Goal: Information Seeking & Learning: Find specific fact

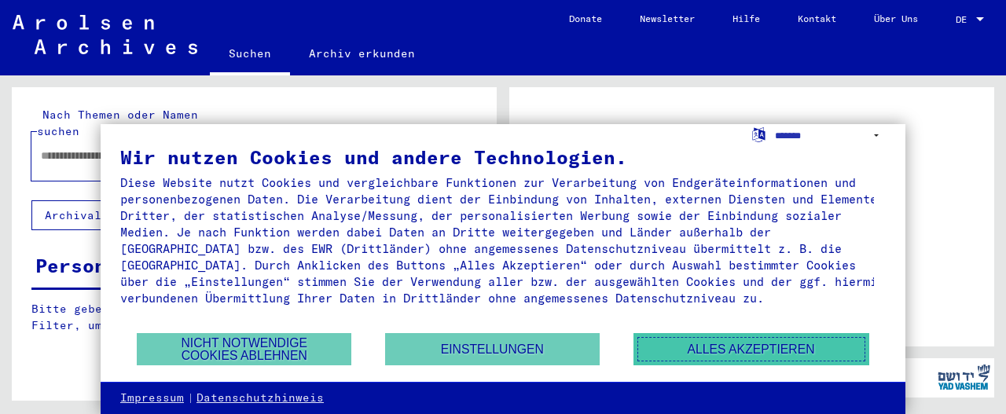
click at [760, 357] on button "Alles akzeptieren" at bounding box center [751, 349] width 236 height 32
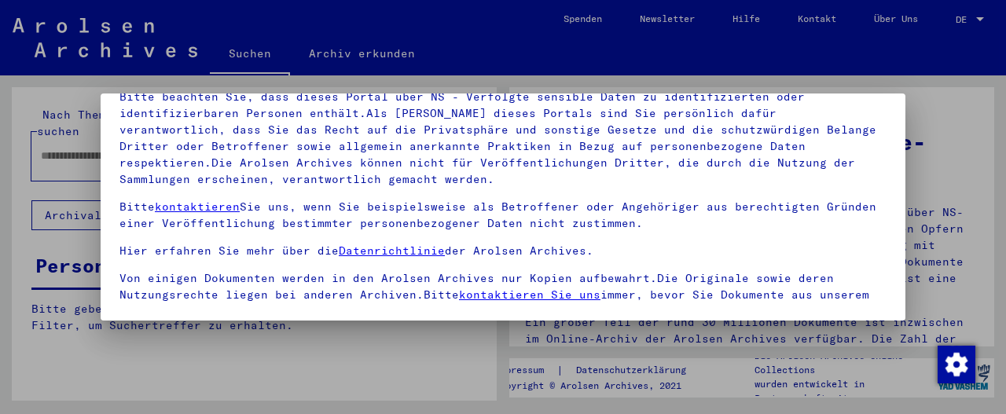
scroll to position [159, 0]
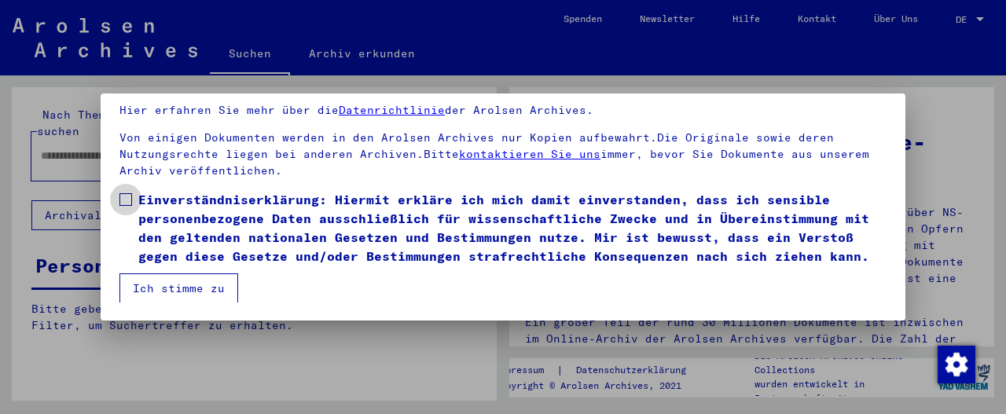
click at [123, 193] on span at bounding box center [125, 199] width 13 height 13
click at [174, 280] on button "Ich stimme zu" at bounding box center [178, 288] width 119 height 30
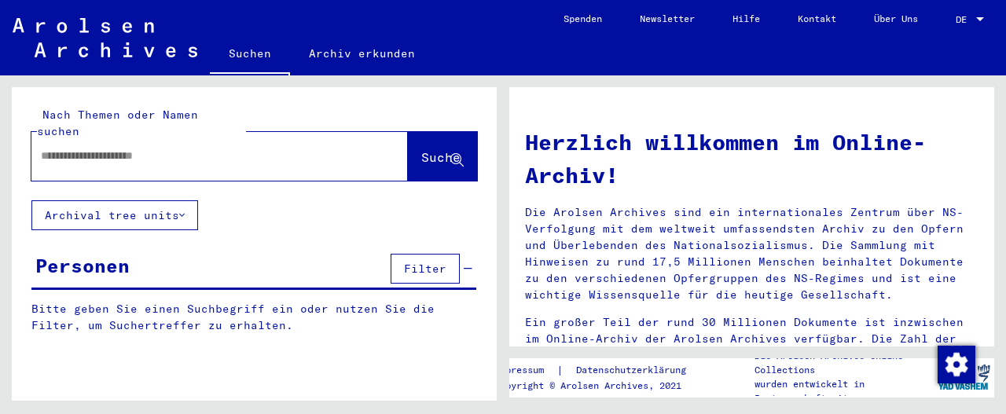
click at [105, 148] on input "text" at bounding box center [201, 156] width 320 height 17
click at [432, 149] on span "Suche" at bounding box center [440, 157] width 39 height 16
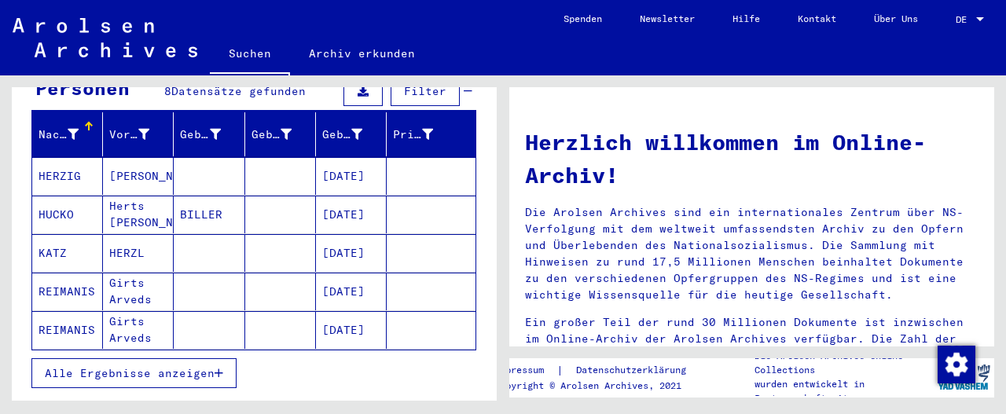
scroll to position [179, 0]
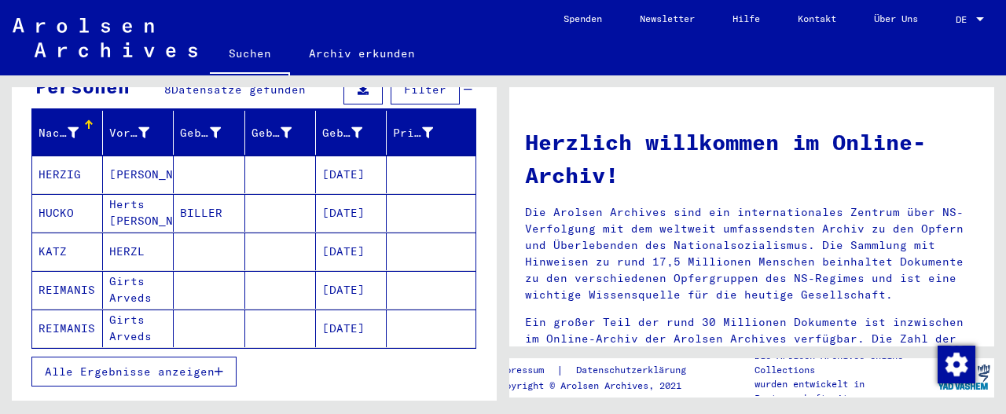
click at [209, 365] on span "Alle Ergebnisse anzeigen" at bounding box center [130, 372] width 170 height 14
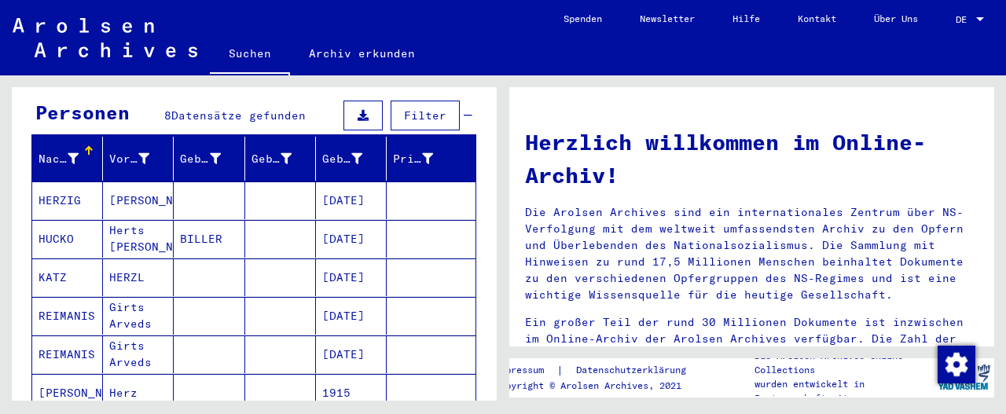
scroll to position [141, 0]
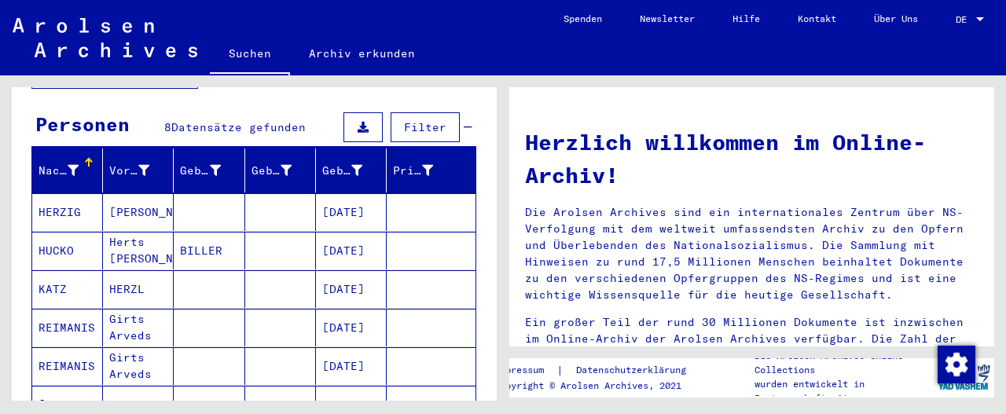
click at [341, 193] on mat-cell "[DATE]" at bounding box center [351, 212] width 71 height 38
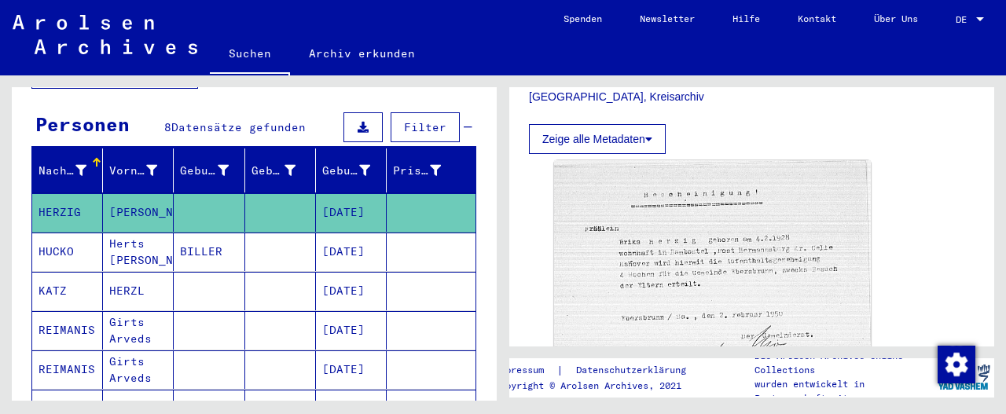
scroll to position [459, 0]
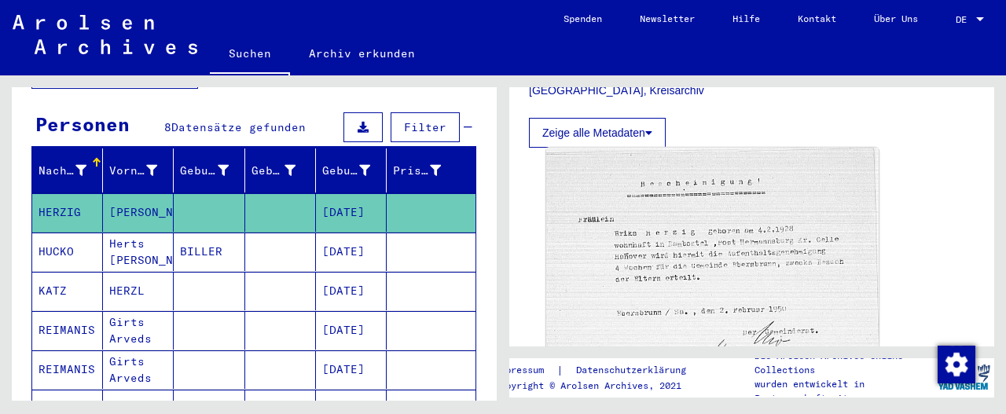
click at [696, 274] on img at bounding box center [712, 275] width 332 height 255
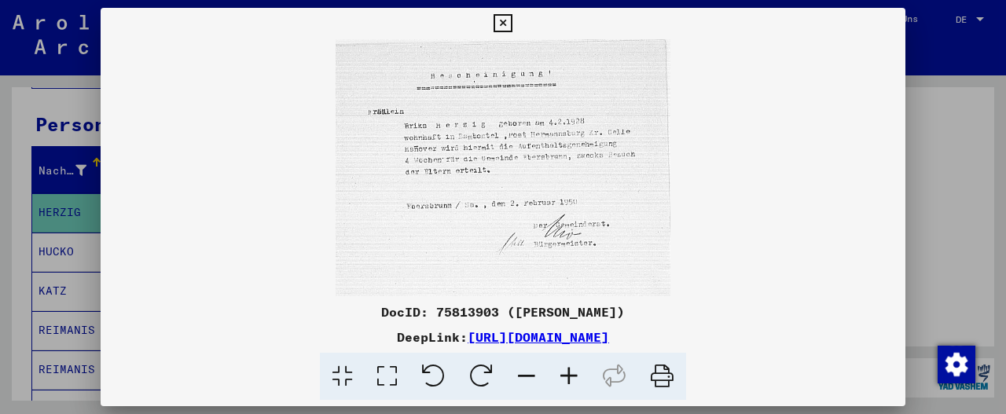
click at [497, 142] on img at bounding box center [503, 167] width 805 height 257
click at [570, 375] on icon at bounding box center [569, 377] width 42 height 48
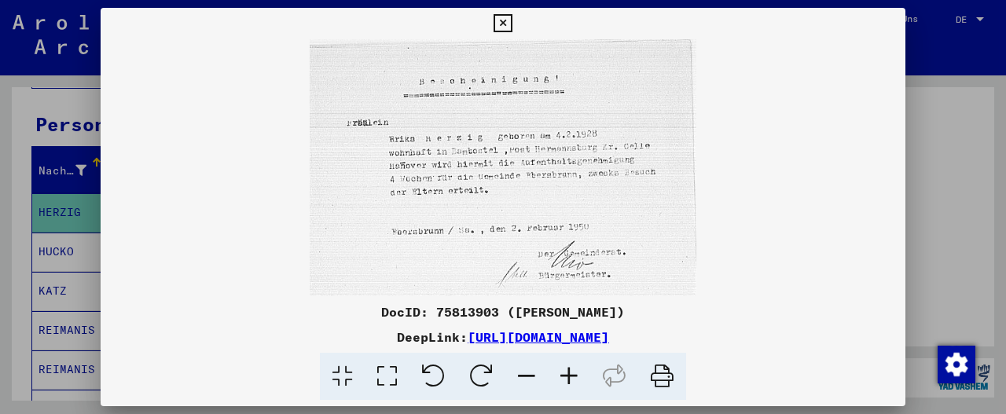
click at [570, 375] on icon at bounding box center [569, 377] width 42 height 48
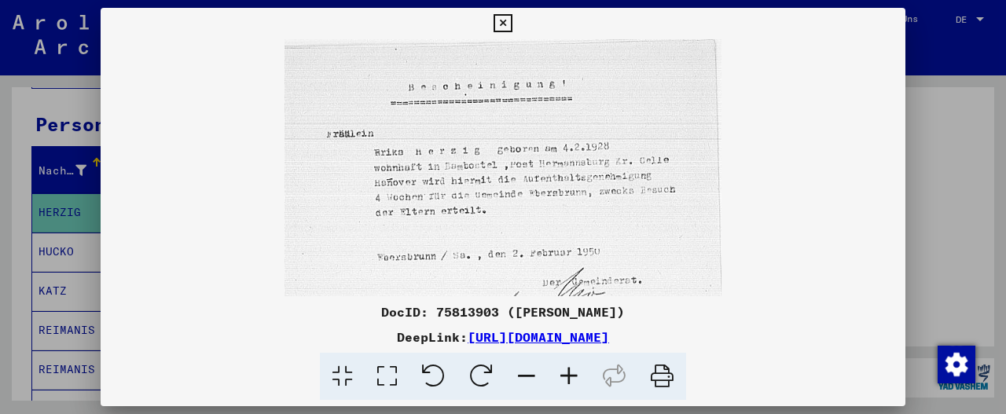
click at [570, 375] on icon at bounding box center [569, 377] width 42 height 48
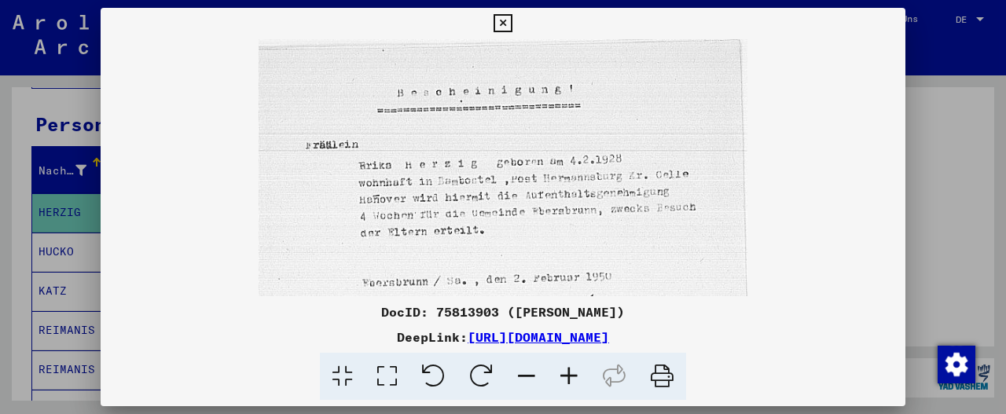
click at [570, 375] on icon at bounding box center [569, 377] width 42 height 48
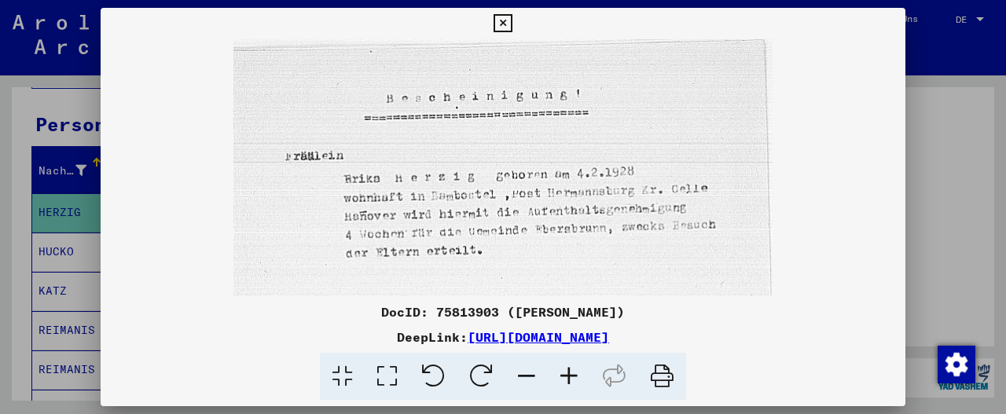
click at [502, 20] on icon at bounding box center [503, 23] width 18 height 19
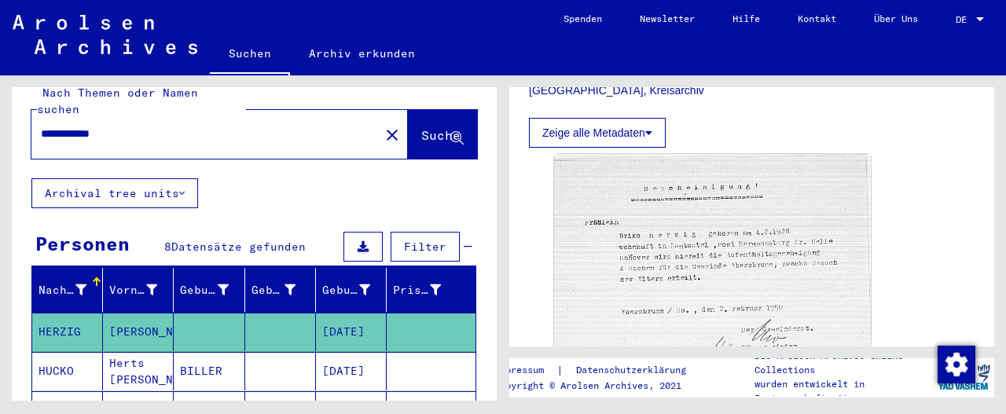
scroll to position [0, 0]
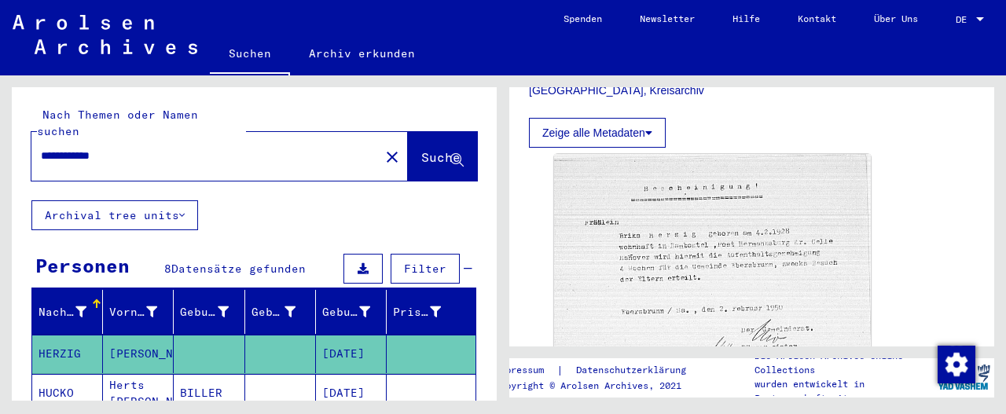
click at [159, 148] on input "**********" at bounding box center [205, 156] width 329 height 17
click at [424, 149] on span "Suche" at bounding box center [440, 157] width 39 height 16
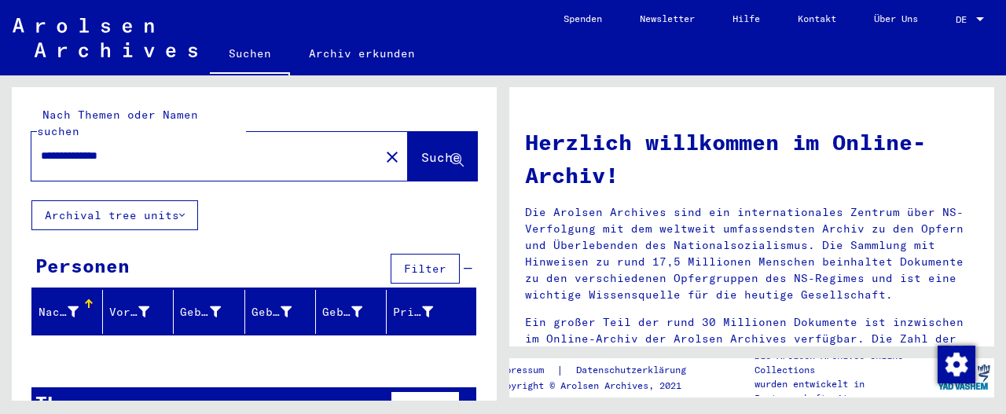
drag, startPoint x: 203, startPoint y: 141, endPoint x: 0, endPoint y: 180, distance: 206.4
click at [0, 180] on div "**********" at bounding box center [251, 237] width 503 height 325
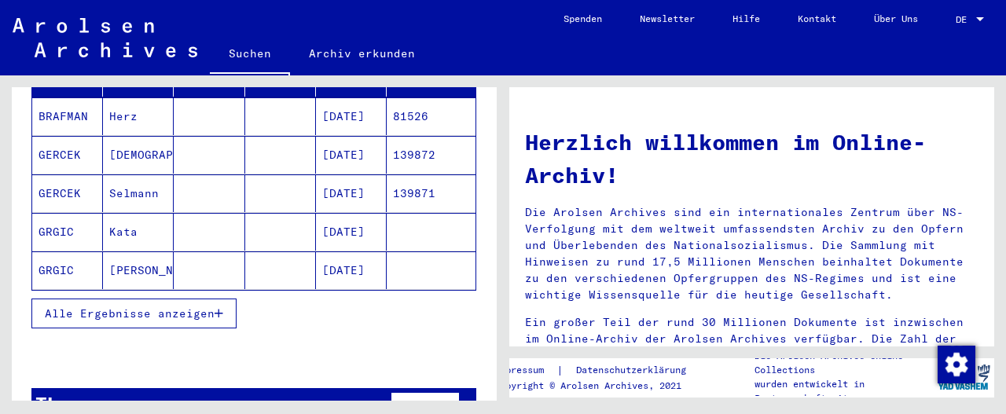
scroll to position [245, 0]
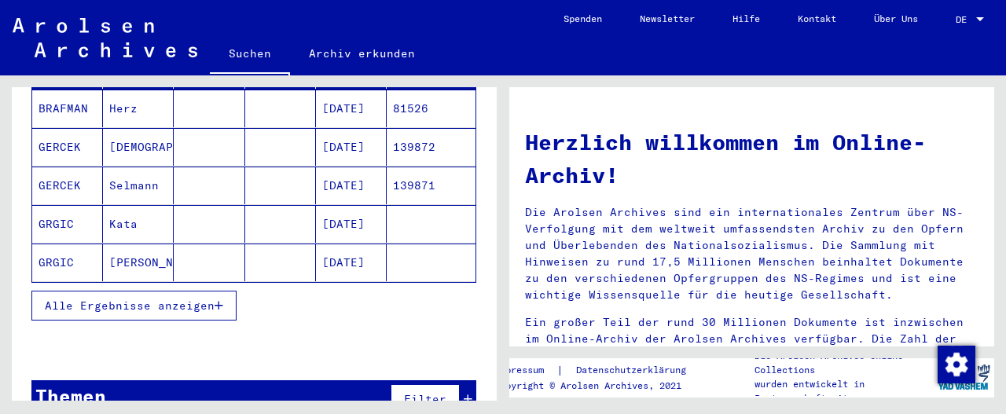
click at [134, 299] on span "Alle Ergebnisse anzeigen" at bounding box center [130, 306] width 170 height 14
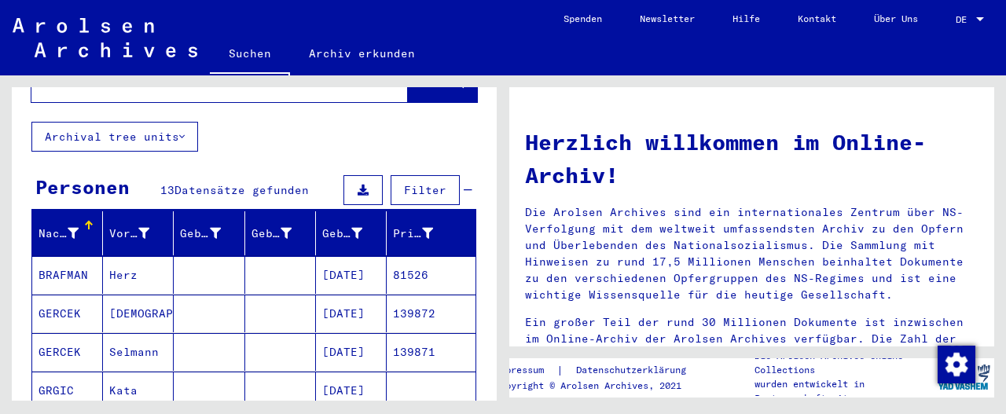
scroll to position [0, 0]
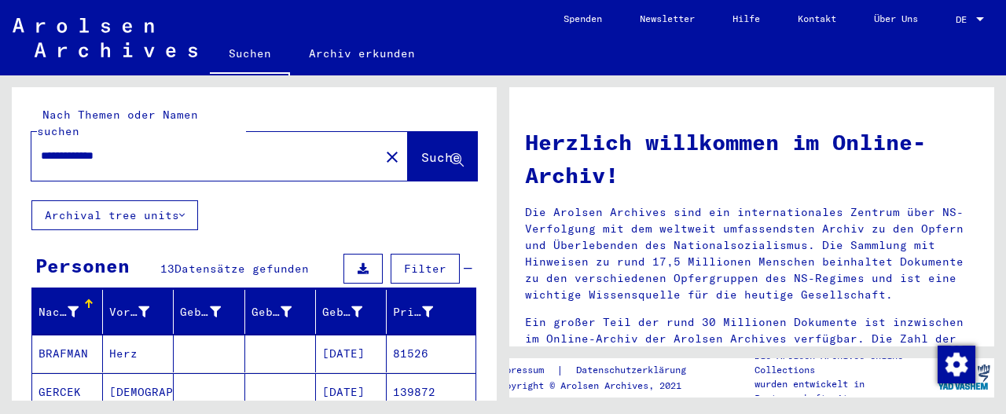
click at [151, 148] on input "**********" at bounding box center [201, 156] width 320 height 17
drag, startPoint x: 83, startPoint y: 137, endPoint x: 14, endPoint y: 142, distance: 69.4
click at [14, 142] on div "**********" at bounding box center [254, 143] width 485 height 113
click at [433, 149] on span "Suche" at bounding box center [440, 157] width 39 height 16
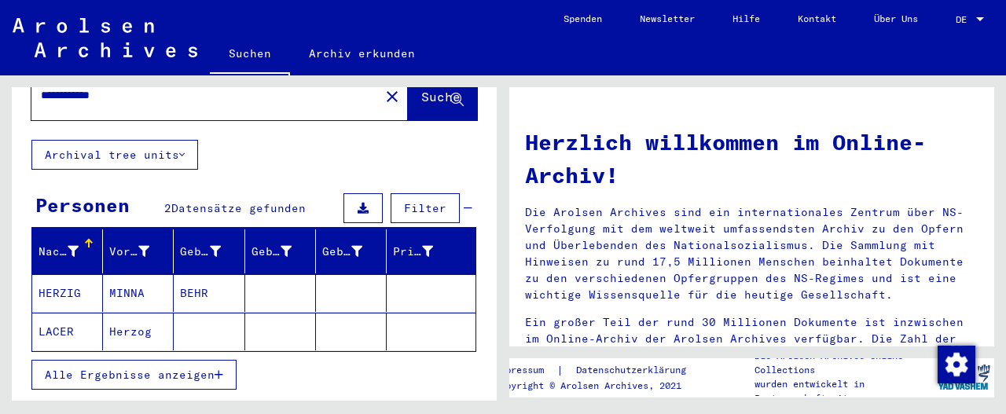
scroll to position [66, 0]
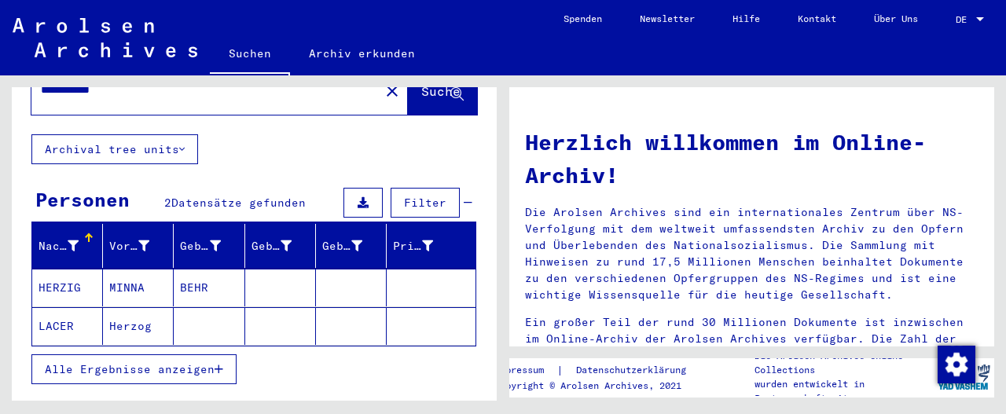
click at [119, 269] on mat-cell "MINNA" at bounding box center [138, 288] width 71 height 38
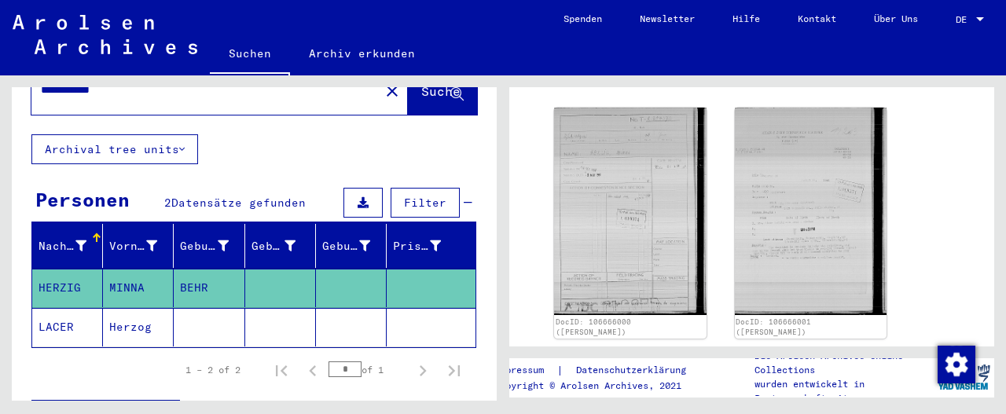
scroll to position [179, 0]
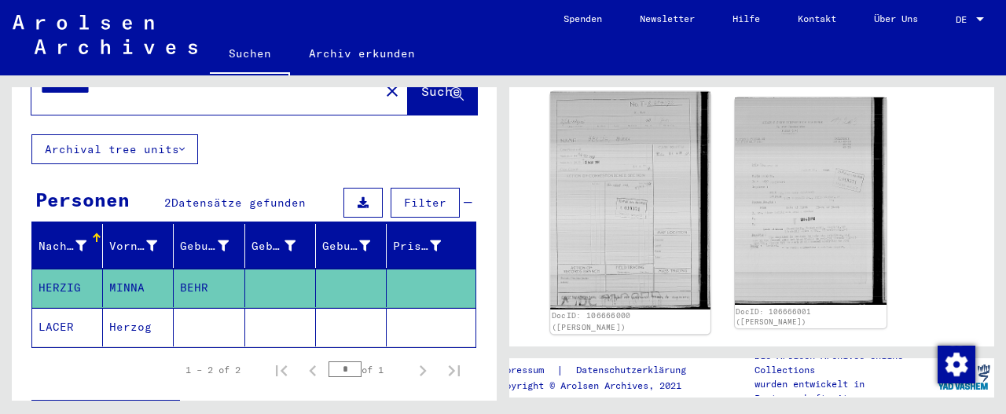
click at [596, 180] on img at bounding box center [630, 201] width 160 height 218
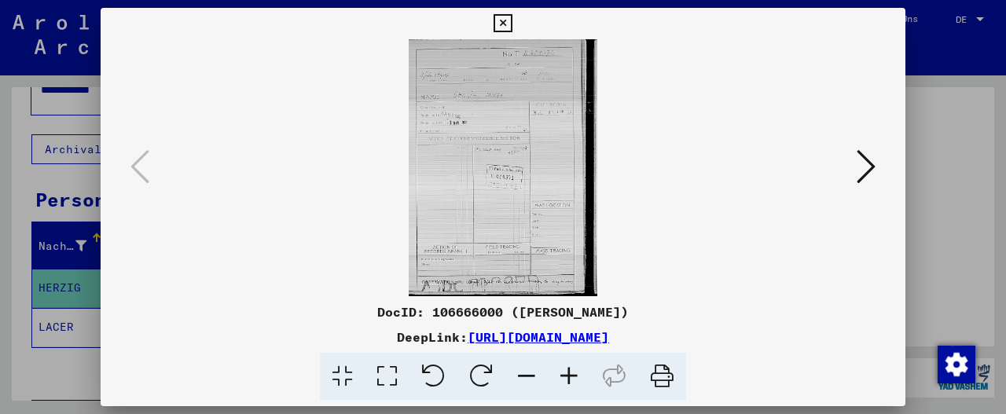
click at [573, 371] on icon at bounding box center [569, 377] width 42 height 48
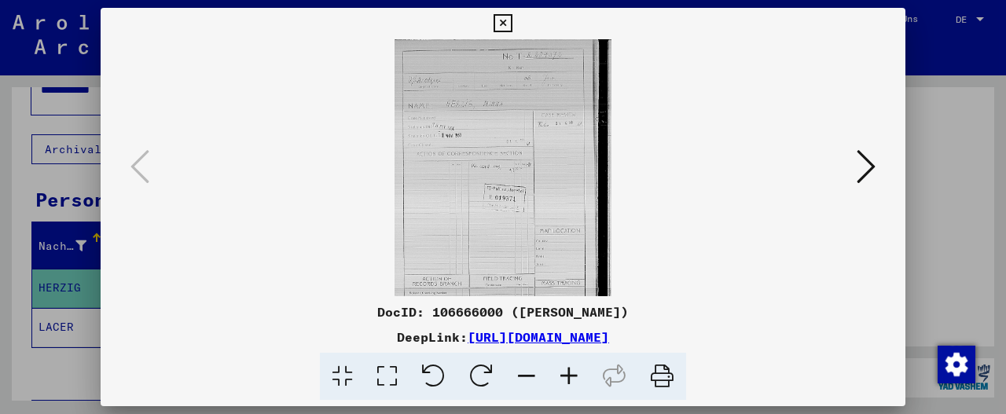
click at [573, 371] on icon at bounding box center [569, 377] width 42 height 48
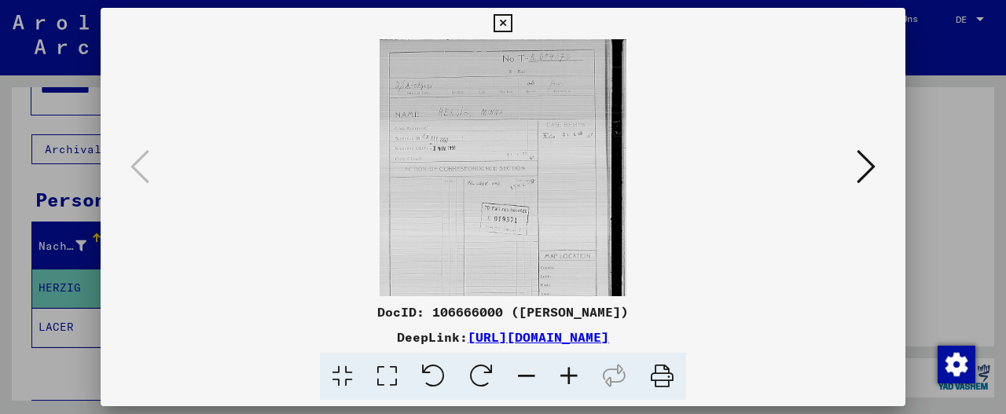
click at [573, 371] on icon at bounding box center [569, 377] width 42 height 48
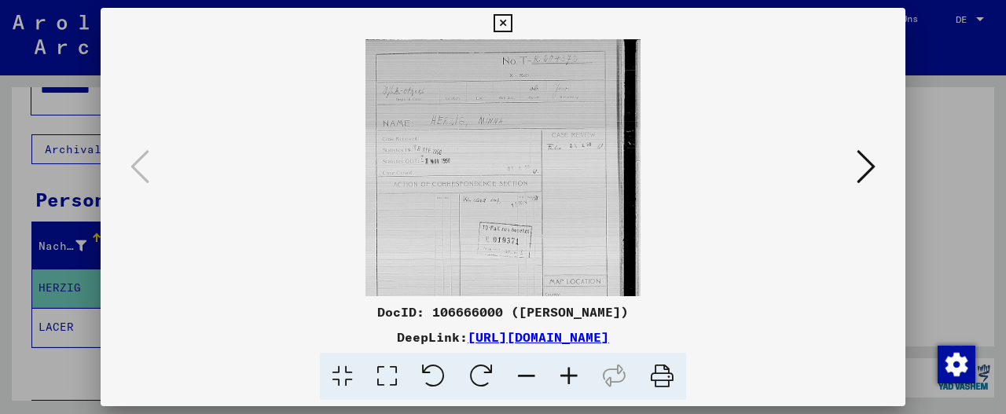
click at [573, 371] on icon at bounding box center [569, 377] width 42 height 48
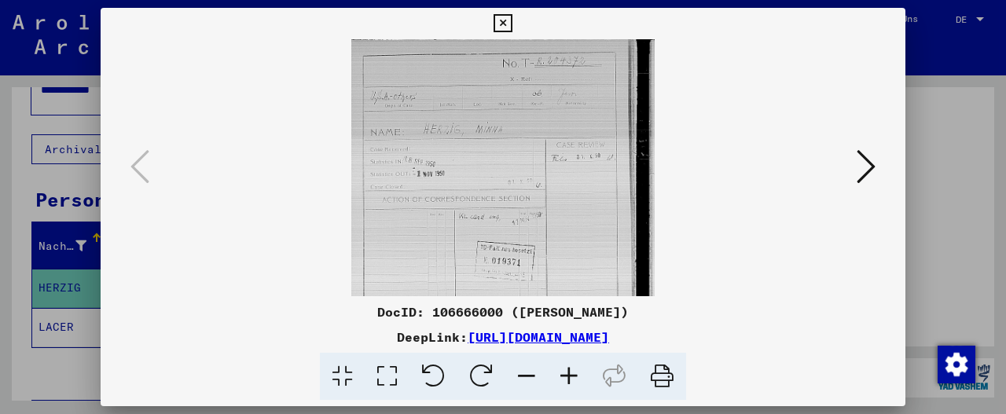
click at [573, 371] on icon at bounding box center [569, 377] width 42 height 48
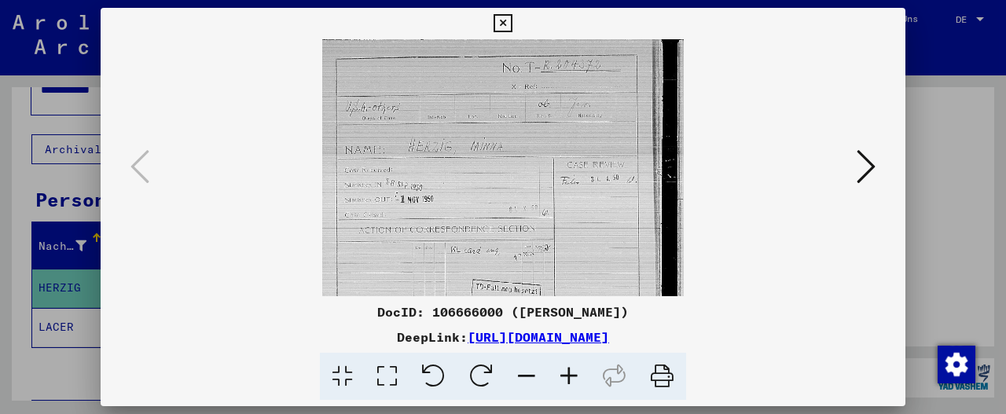
click at [573, 371] on icon at bounding box center [569, 377] width 42 height 48
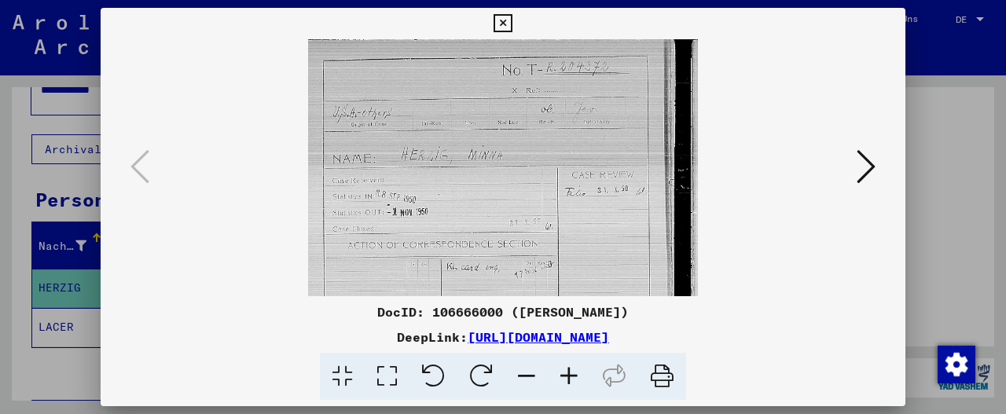
click at [573, 371] on icon at bounding box center [569, 377] width 42 height 48
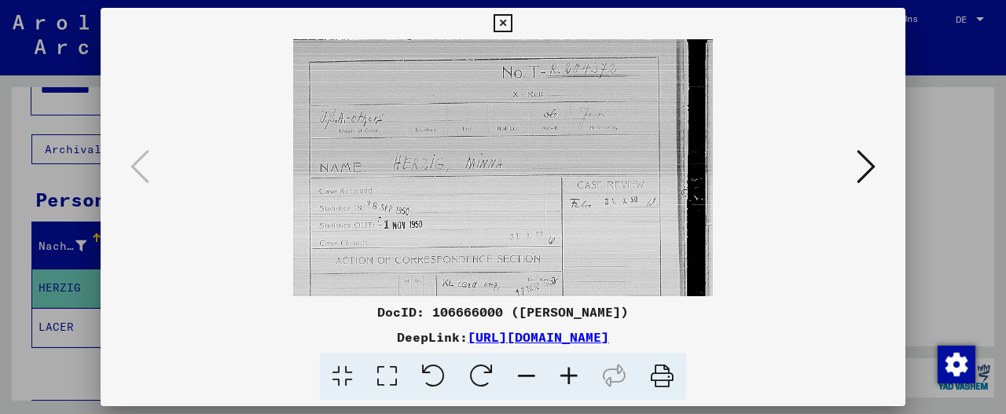
click at [573, 371] on icon at bounding box center [569, 377] width 42 height 48
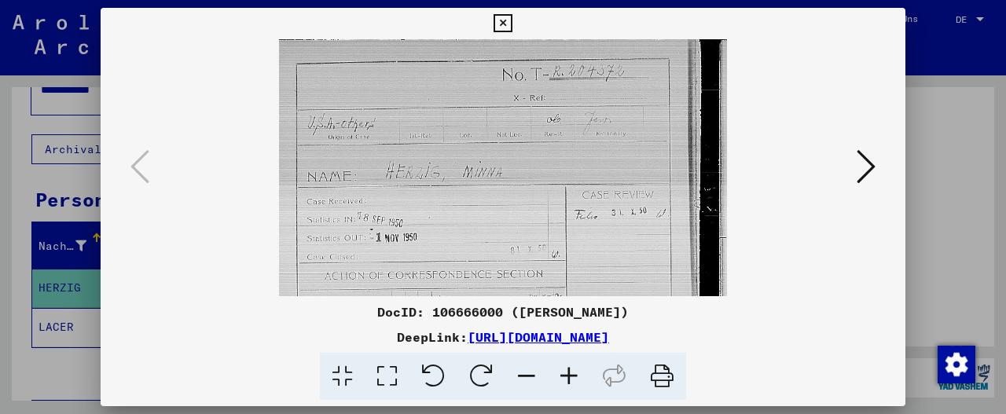
click at [573, 371] on icon at bounding box center [569, 377] width 42 height 48
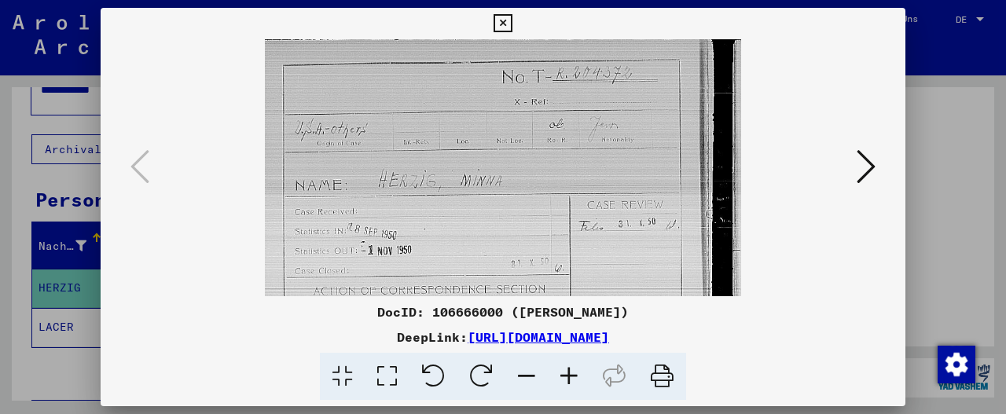
click at [573, 371] on icon at bounding box center [569, 377] width 42 height 48
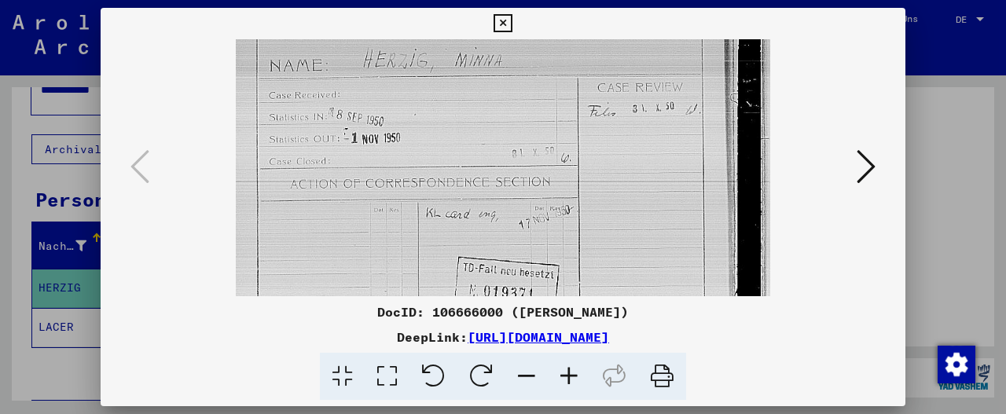
scroll to position [141, 0]
drag, startPoint x: 715, startPoint y: 244, endPoint x: 693, endPoint y: 116, distance: 130.0
click at [693, 116] on img at bounding box center [503, 263] width 534 height 729
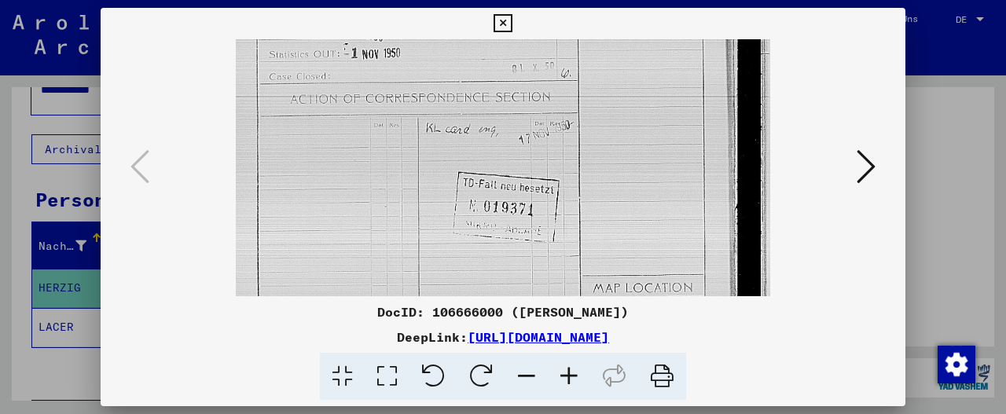
scroll to position [225, 0]
drag, startPoint x: 688, startPoint y: 232, endPoint x: 690, endPoint y: 155, distance: 77.1
click at [690, 155] on img at bounding box center [503, 179] width 534 height 729
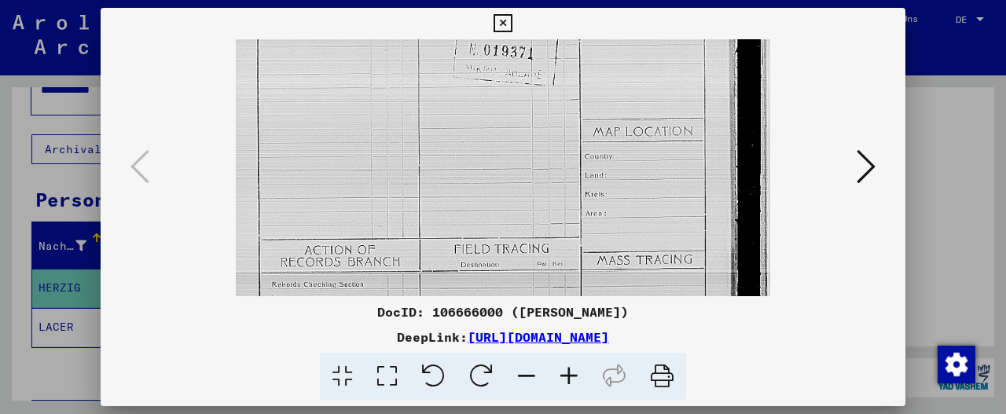
scroll to position [388, 0]
drag, startPoint x: 688, startPoint y: 210, endPoint x: 695, endPoint y: 52, distance: 158.1
click at [695, 52] on img at bounding box center [503, 15] width 534 height 729
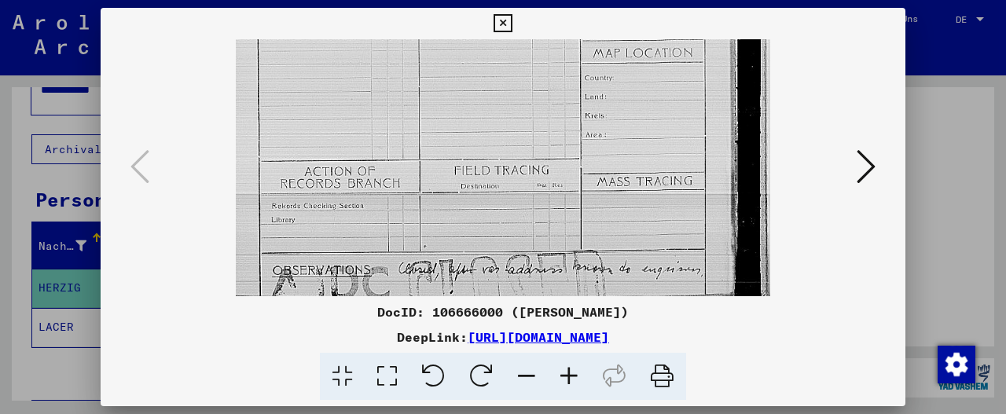
scroll to position [472, 0]
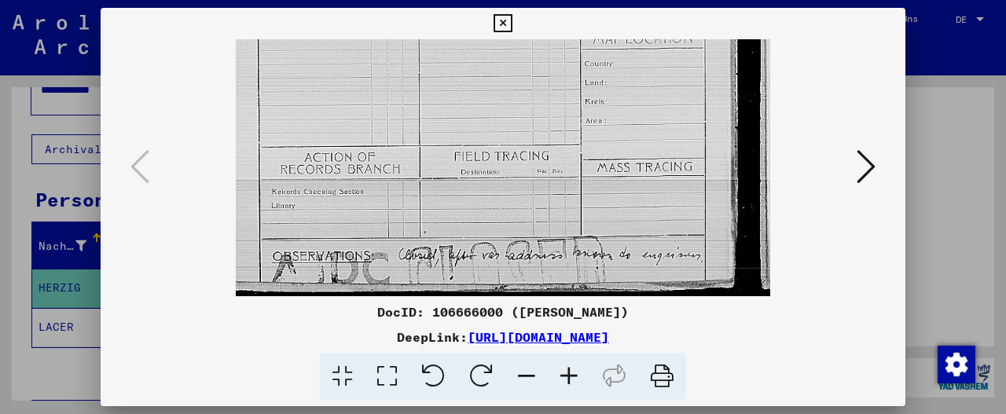
drag, startPoint x: 687, startPoint y: 218, endPoint x: 696, endPoint y: 111, distance: 107.3
drag, startPoint x: 695, startPoint y: 166, endPoint x: 696, endPoint y: 119, distance: 47.2
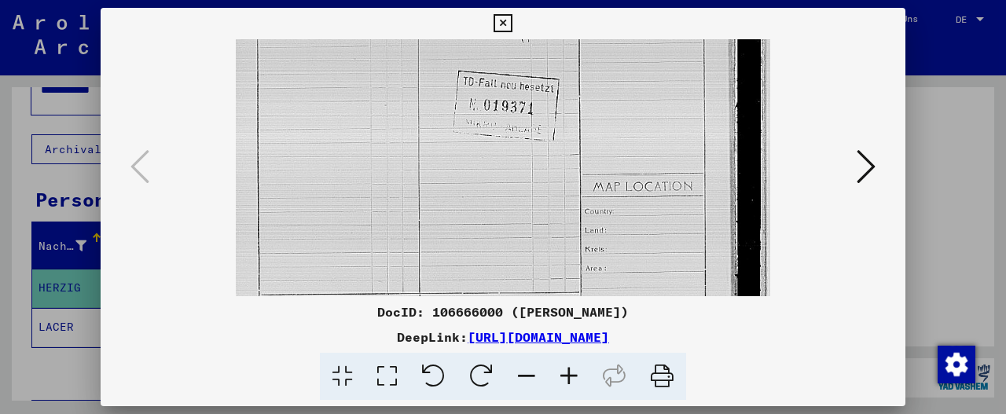
scroll to position [303, 0]
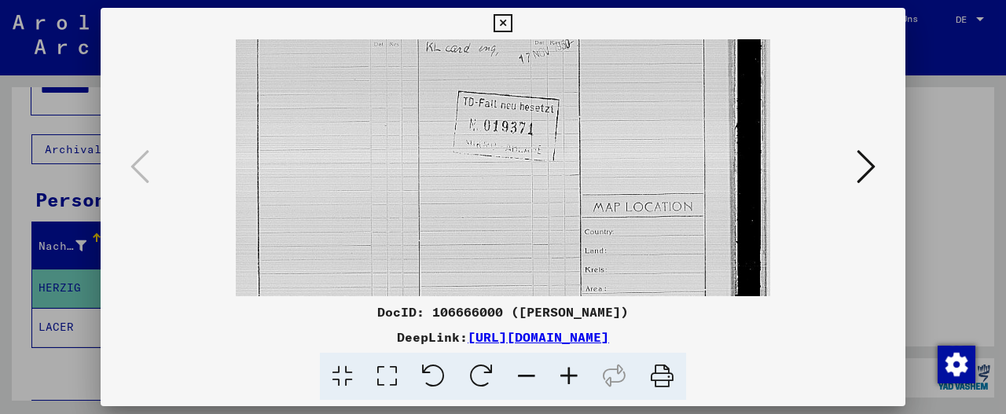
drag, startPoint x: 696, startPoint y: 119, endPoint x: 688, endPoint y: 295, distance: 176.2
click at [688, 295] on img at bounding box center [503, 100] width 534 height 729
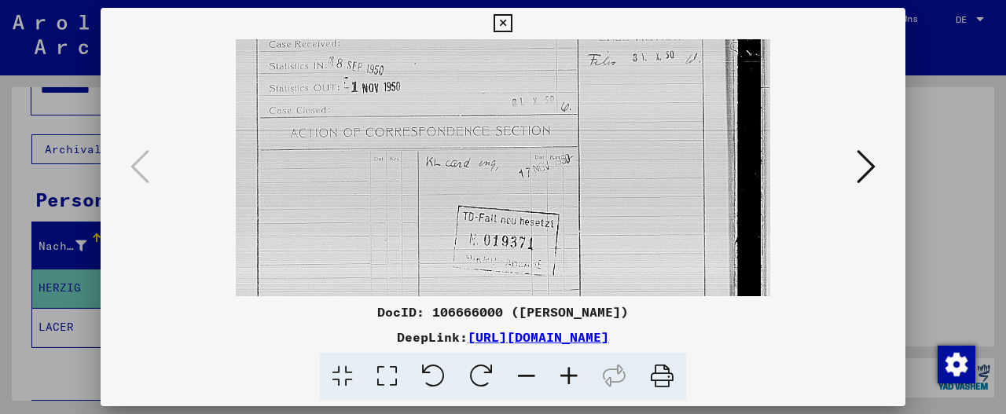
scroll to position [189, 0]
drag, startPoint x: 696, startPoint y: 120, endPoint x: 704, endPoint y: 246, distance: 126.0
click at [704, 246] on img at bounding box center [503, 215] width 534 height 729
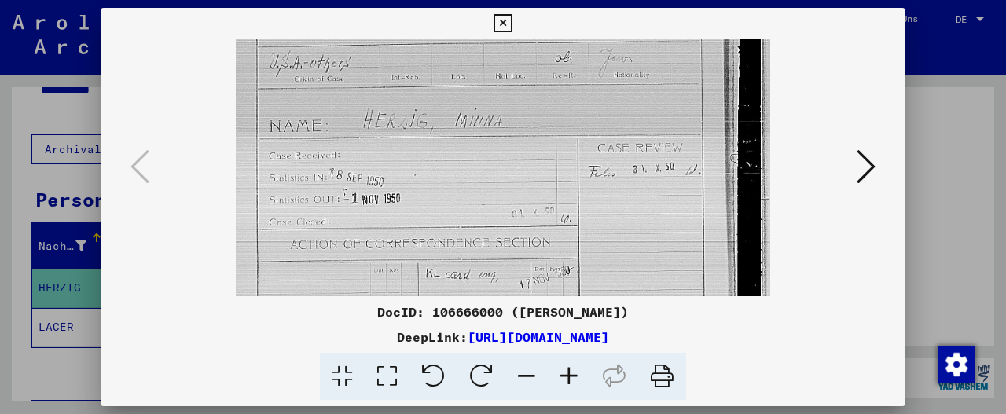
scroll to position [74, 0]
drag, startPoint x: 687, startPoint y: 145, endPoint x: 688, endPoint y: 270, distance: 124.2
click at [688, 270] on img at bounding box center [503, 329] width 534 height 729
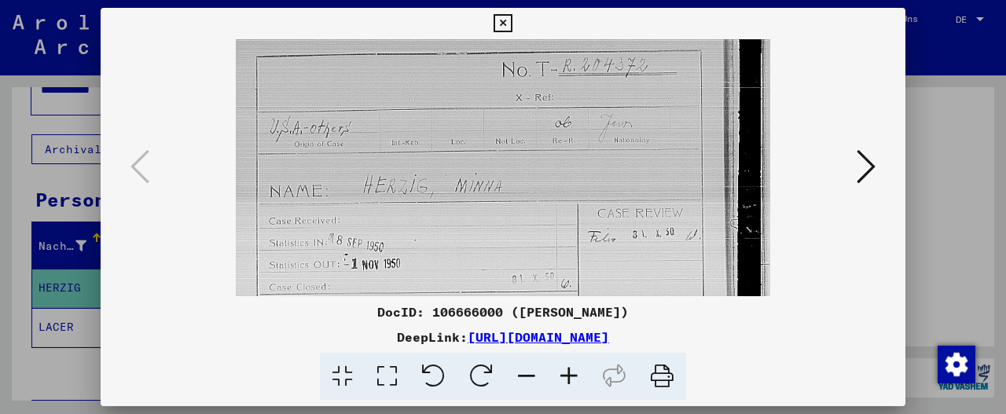
scroll to position [0, 0]
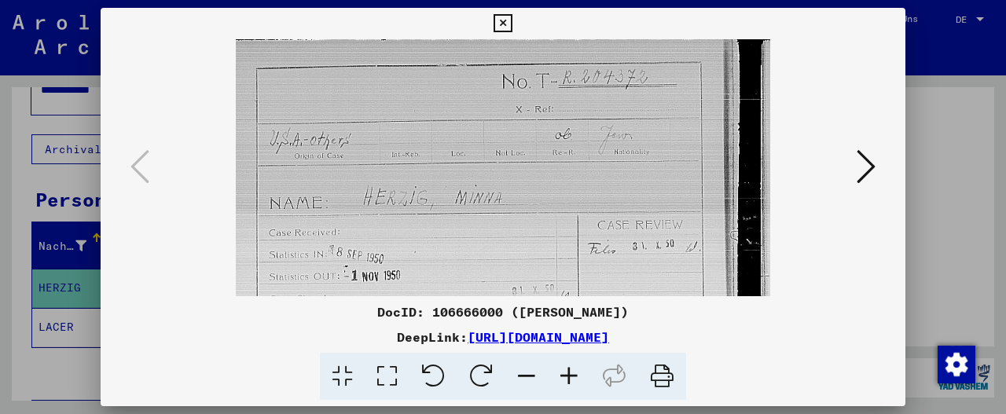
drag, startPoint x: 696, startPoint y: 106, endPoint x: 693, endPoint y: 194, distance: 88.1
click at [693, 194] on img at bounding box center [503, 403] width 534 height 729
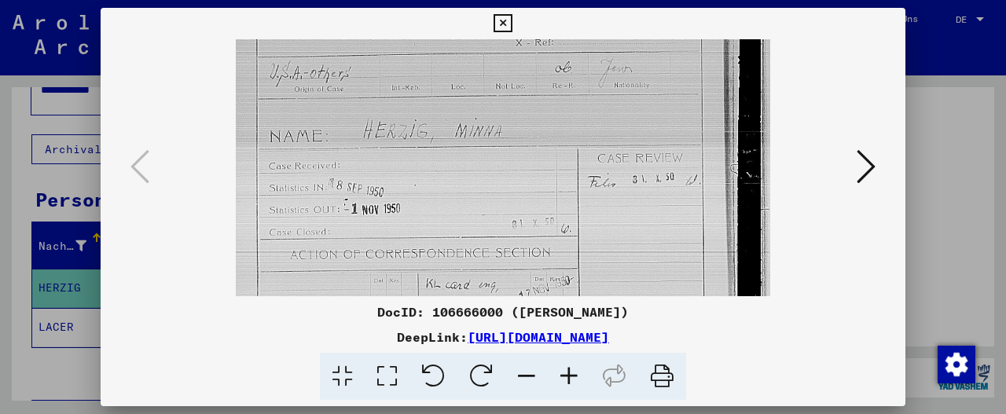
scroll to position [70, 0]
drag, startPoint x: 693, startPoint y: 194, endPoint x: 721, endPoint y: 129, distance: 71.1
click at [721, 129] on img at bounding box center [503, 333] width 534 height 729
drag, startPoint x: 679, startPoint y: 235, endPoint x: 699, endPoint y: 254, distance: 27.2
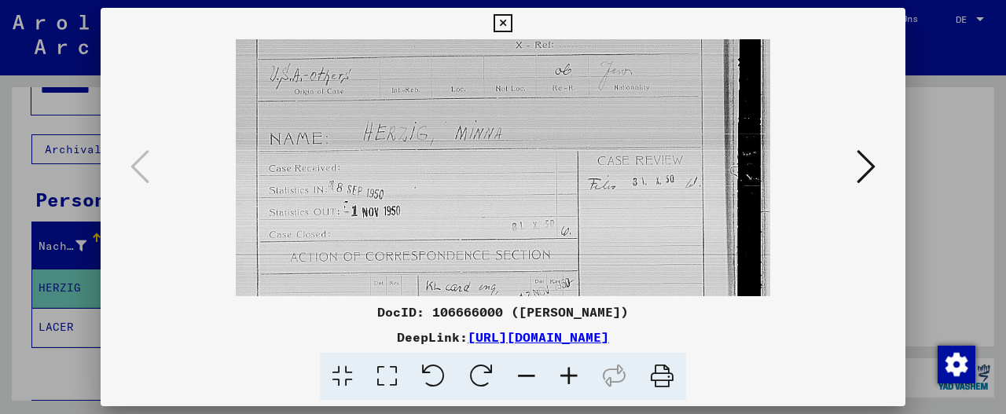
click at [699, 254] on img at bounding box center [503, 339] width 534 height 729
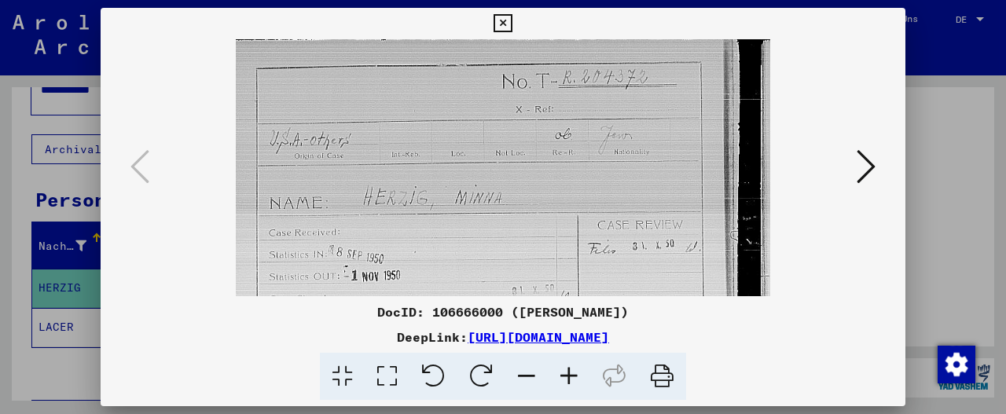
scroll to position [0, 0]
drag, startPoint x: 699, startPoint y: 190, endPoint x: 704, endPoint y: 263, distance: 73.2
click at [704, 263] on img at bounding box center [503, 403] width 534 height 729
click at [883, 171] on div at bounding box center [503, 167] width 805 height 257
click at [875, 167] on icon at bounding box center [866, 167] width 19 height 38
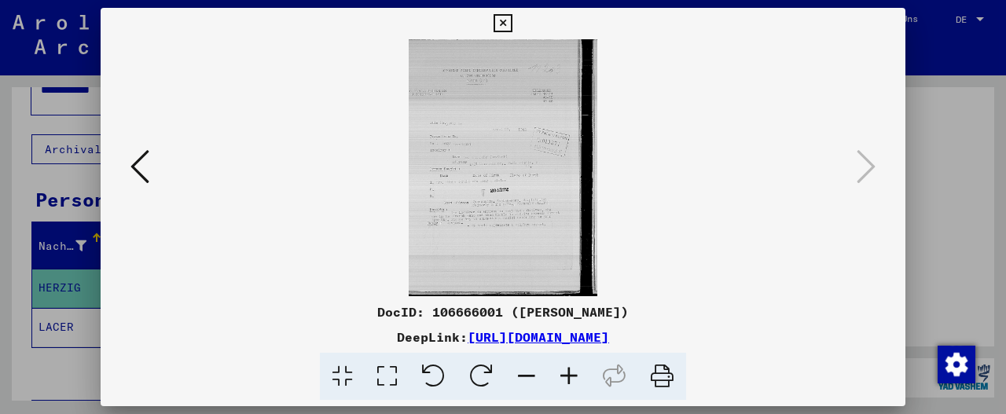
click at [571, 381] on icon at bounding box center [569, 377] width 42 height 48
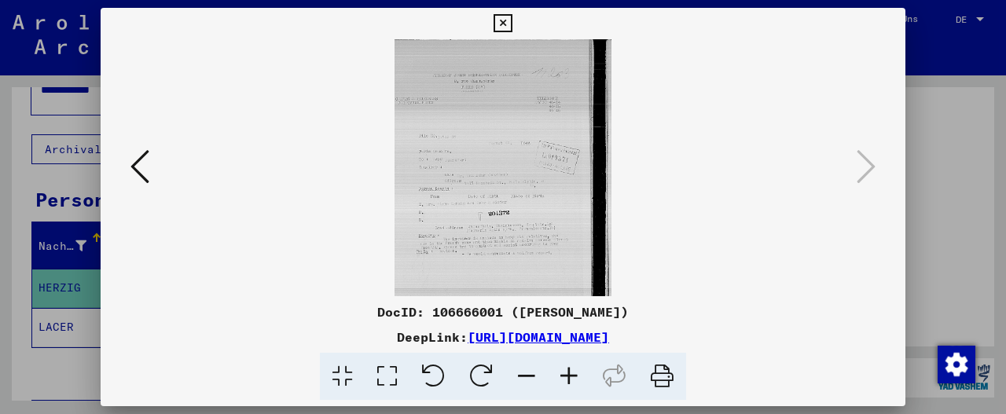
click at [571, 381] on icon at bounding box center [569, 377] width 42 height 48
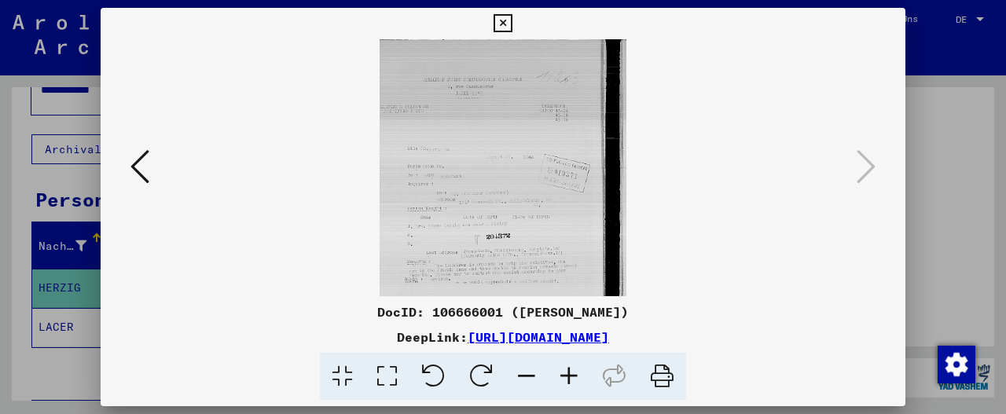
click at [571, 381] on icon at bounding box center [569, 377] width 42 height 48
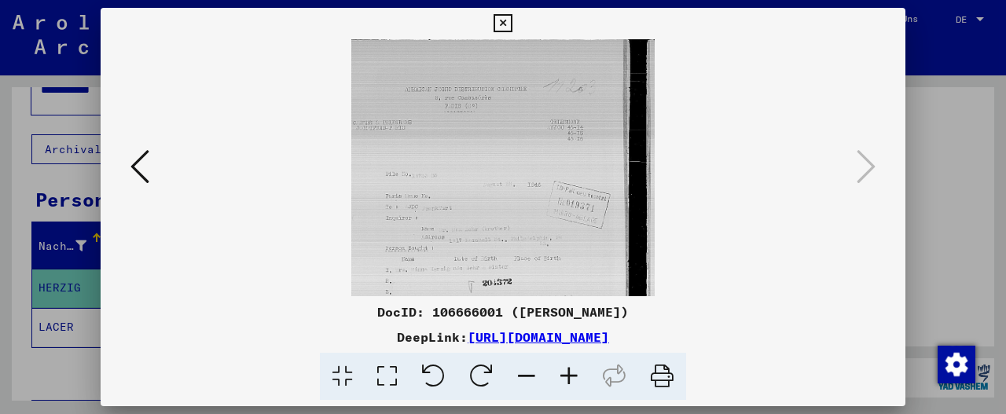
click at [571, 381] on icon at bounding box center [569, 377] width 42 height 48
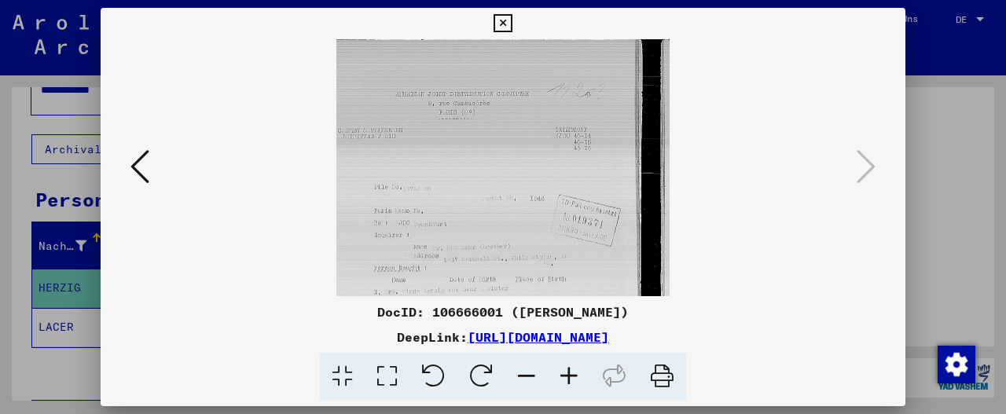
click at [571, 381] on icon at bounding box center [569, 377] width 42 height 48
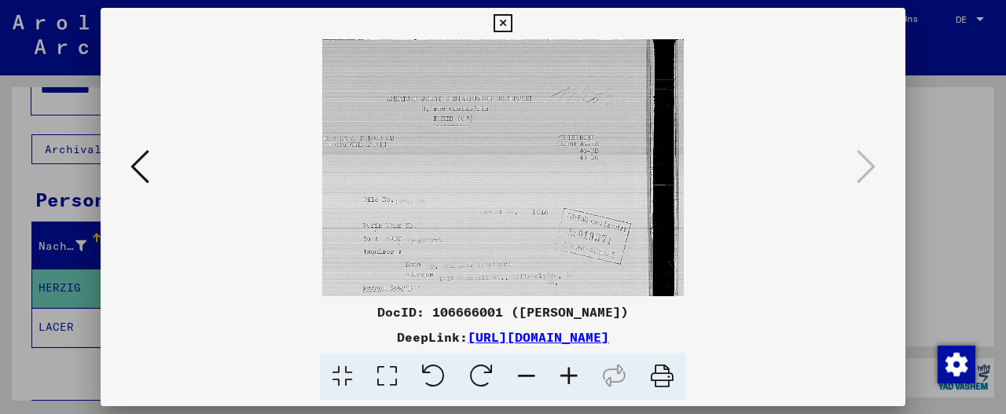
click at [571, 381] on icon at bounding box center [569, 377] width 42 height 48
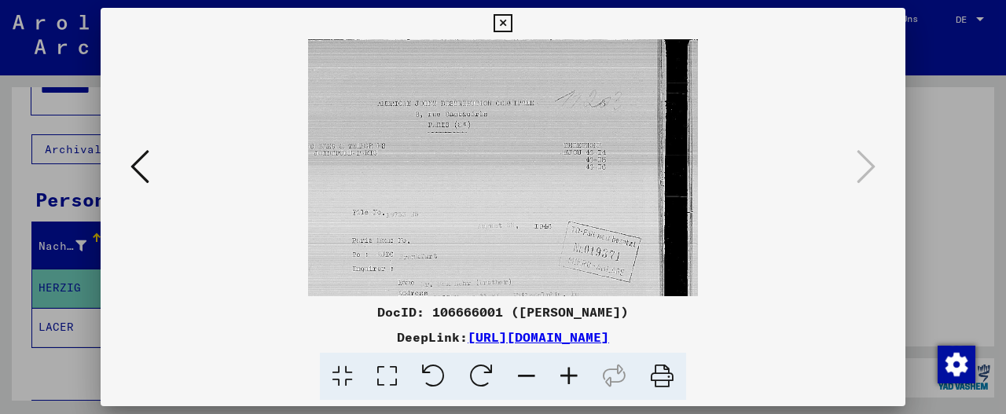
click at [571, 381] on icon at bounding box center [569, 377] width 42 height 48
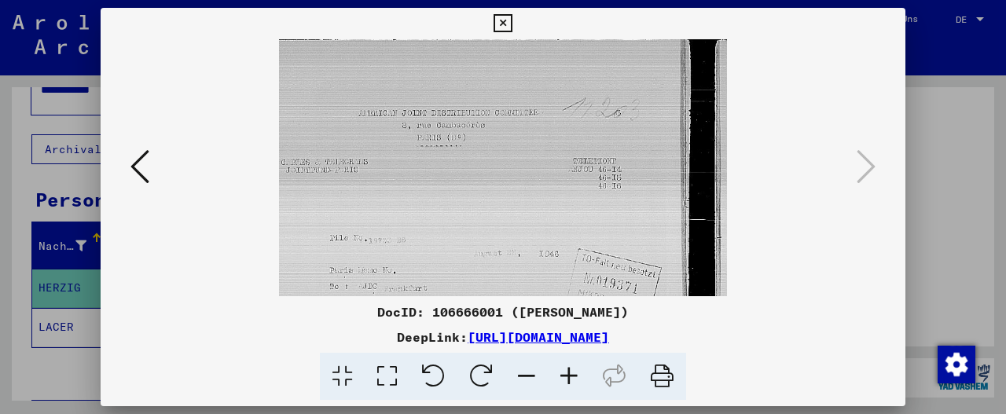
click at [571, 381] on icon at bounding box center [569, 377] width 42 height 48
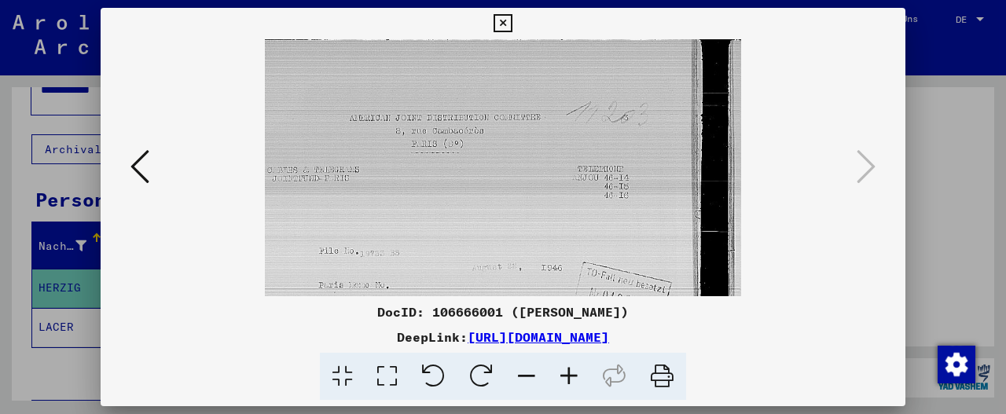
click at [571, 381] on icon at bounding box center [569, 377] width 42 height 48
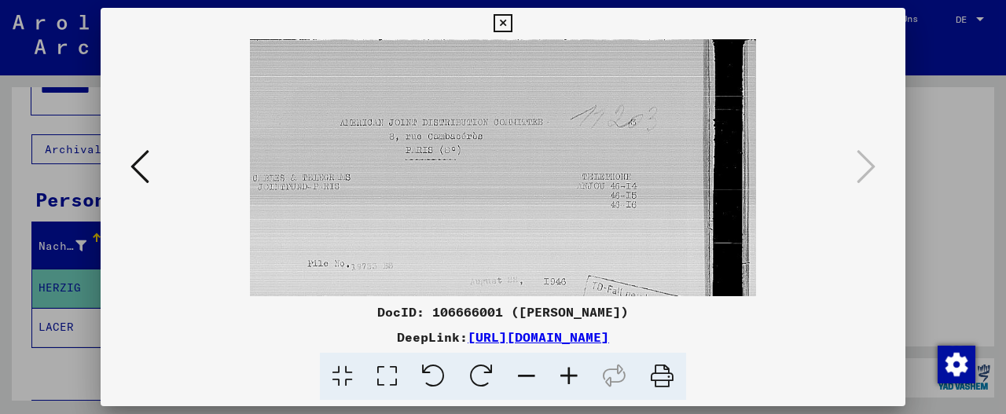
click at [571, 381] on icon at bounding box center [569, 377] width 42 height 48
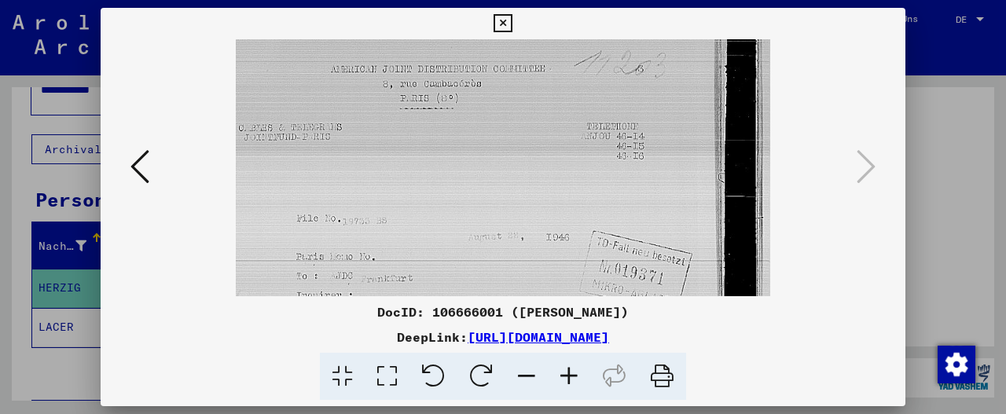
scroll to position [63, 0]
drag, startPoint x: 566, startPoint y: 226, endPoint x: 582, endPoint y: 167, distance: 60.2
click at [582, 167] on img at bounding box center [503, 340] width 534 height 729
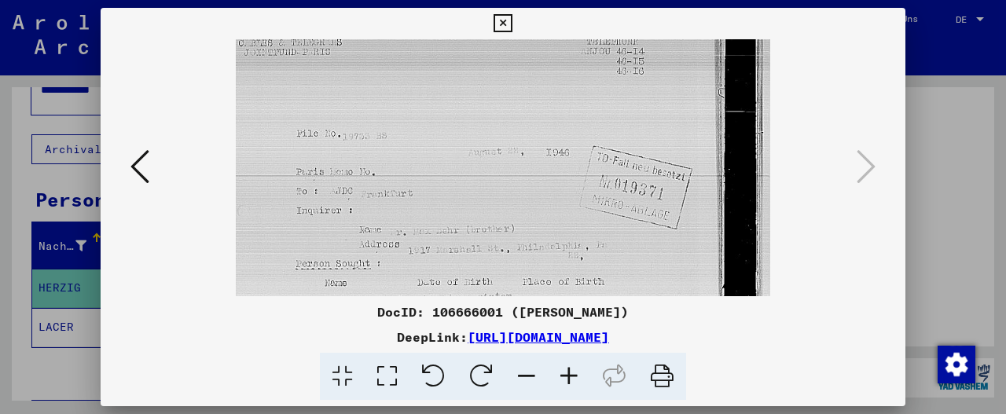
scroll to position [176, 0]
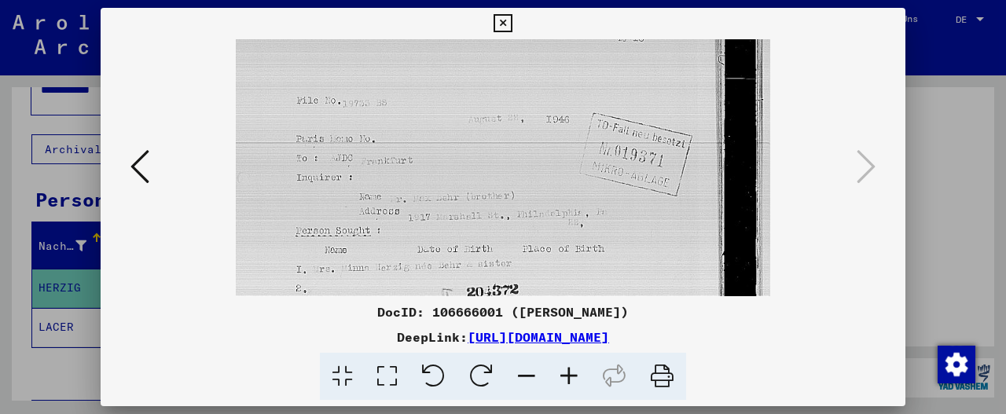
drag, startPoint x: 582, startPoint y: 233, endPoint x: 611, endPoint y: 123, distance: 113.8
click at [611, 123] on img at bounding box center [503, 227] width 534 height 729
click at [567, 370] on icon at bounding box center [569, 377] width 42 height 48
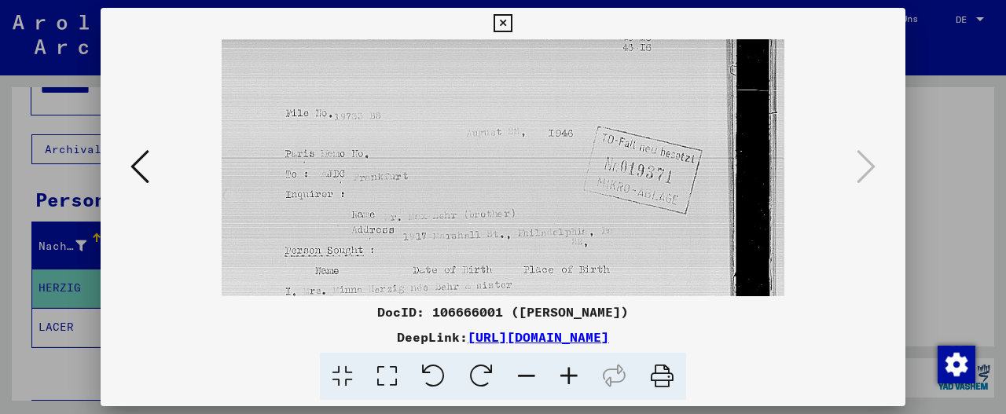
click at [567, 370] on icon at bounding box center [569, 377] width 42 height 48
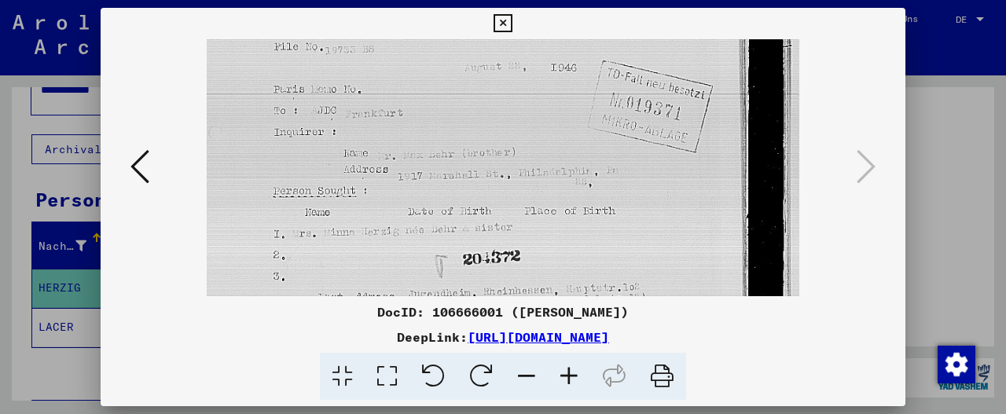
scroll to position [259, 0]
drag, startPoint x: 665, startPoint y: 205, endPoint x: 692, endPoint y: 130, distance: 79.3
click at [692, 130] on img at bounding box center [503, 183] width 592 height 807
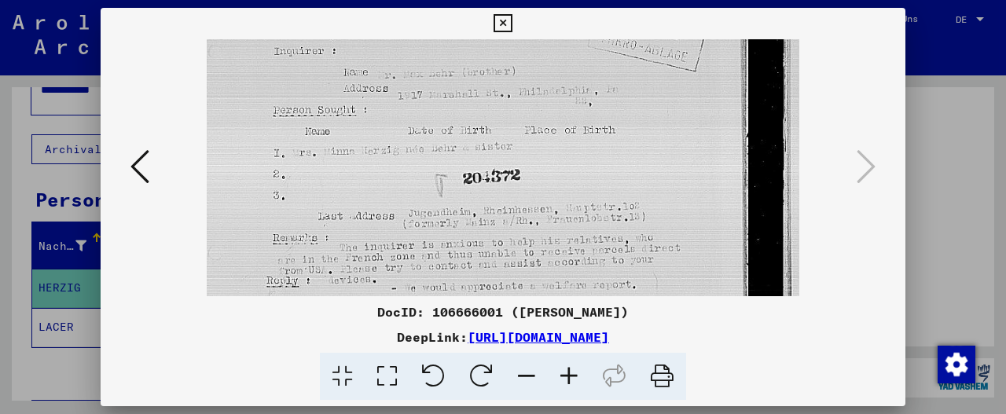
scroll to position [340, 0]
drag, startPoint x: 674, startPoint y: 219, endPoint x: 703, endPoint y: 149, distance: 76.2
click at [703, 149] on img at bounding box center [503, 103] width 592 height 807
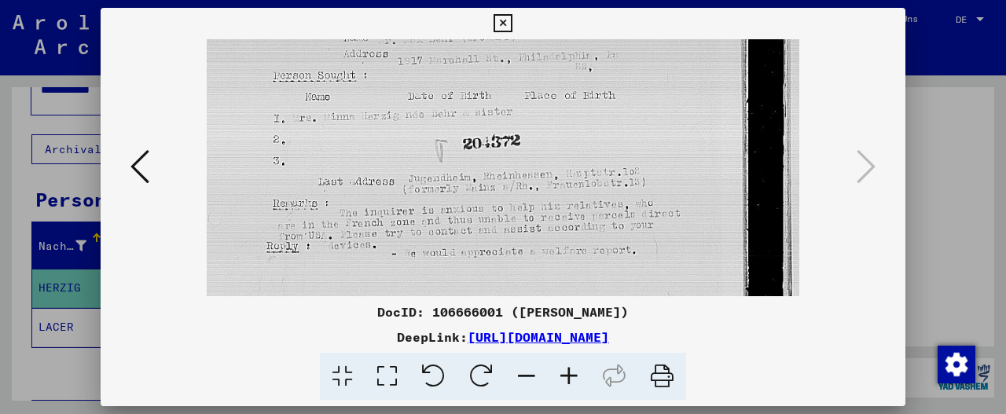
scroll to position [373, 0]
drag, startPoint x: 685, startPoint y: 193, endPoint x: 693, endPoint y: 161, distance: 32.6
click at [693, 161] on img at bounding box center [503, 70] width 592 height 807
click at [571, 375] on icon at bounding box center [569, 377] width 42 height 48
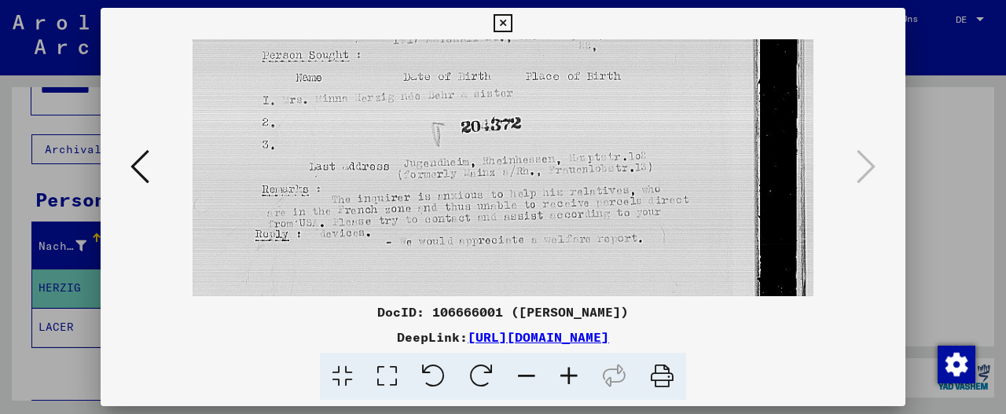
scroll to position [413, 0]
drag, startPoint x: 710, startPoint y: 197, endPoint x: 721, endPoint y: 161, distance: 37.8
click at [721, 161] on img at bounding box center [503, 49] width 621 height 846
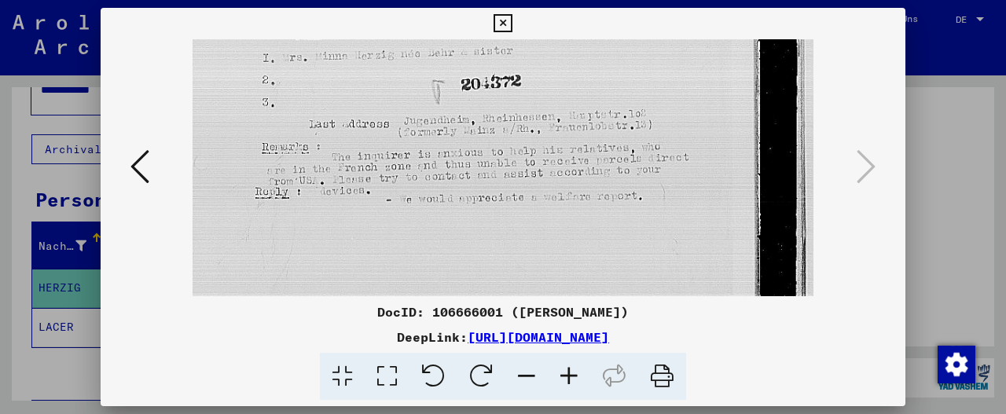
scroll to position [454, 0]
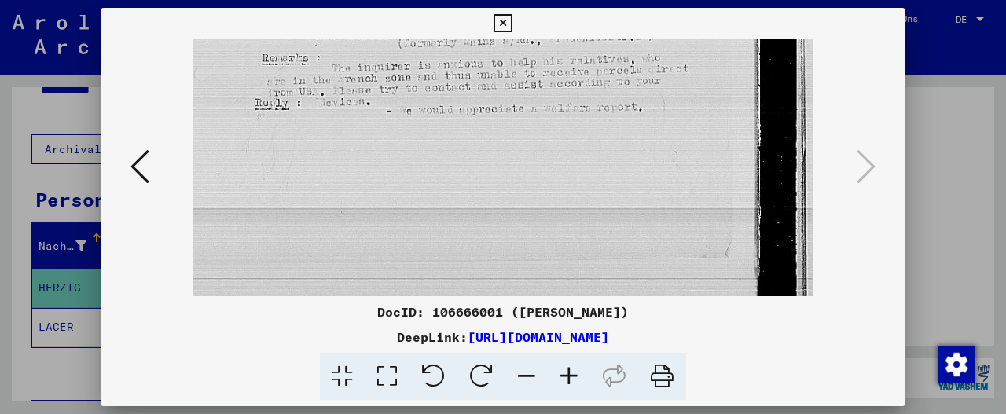
drag, startPoint x: 715, startPoint y: 233, endPoint x: 736, endPoint y: 106, distance: 128.2
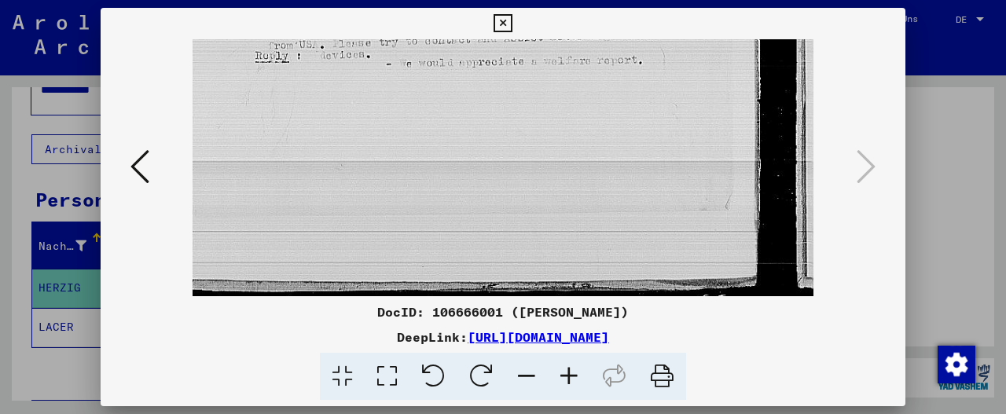
drag, startPoint x: 718, startPoint y: 218, endPoint x: 739, endPoint y: 108, distance: 111.9
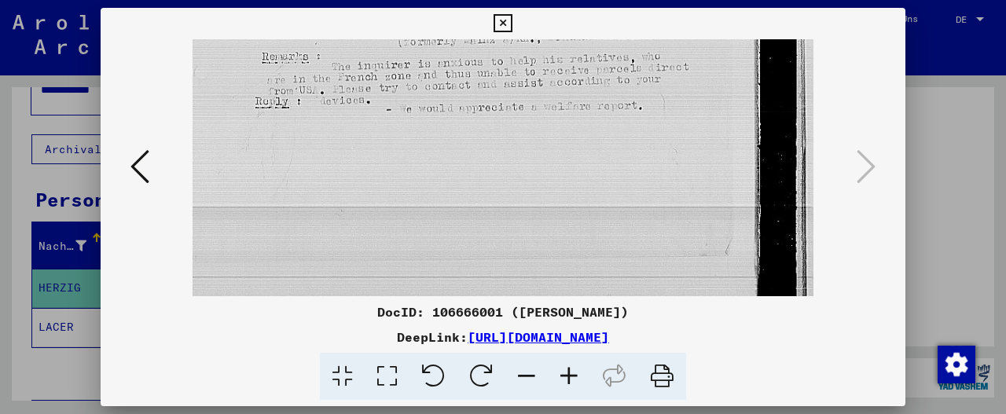
scroll to position [544, 0]
drag, startPoint x: 264, startPoint y: 192, endPoint x: 555, endPoint y: 240, distance: 294.8
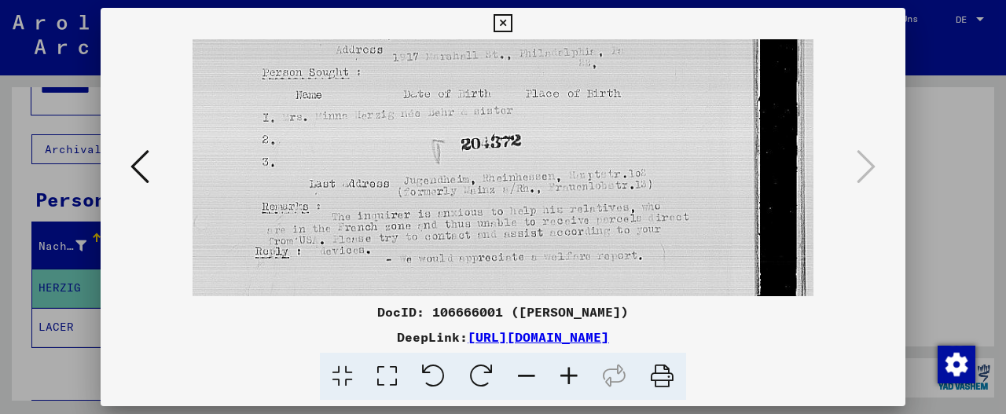
scroll to position [400, 0]
drag, startPoint x: 692, startPoint y: 91, endPoint x: 679, endPoint y: 237, distance: 146.8
click at [679, 237] on img at bounding box center [503, 62] width 621 height 846
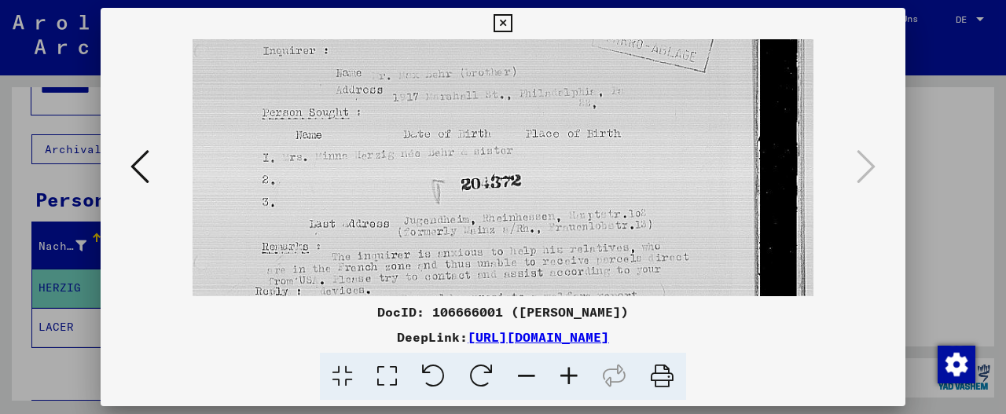
scroll to position [329, 0]
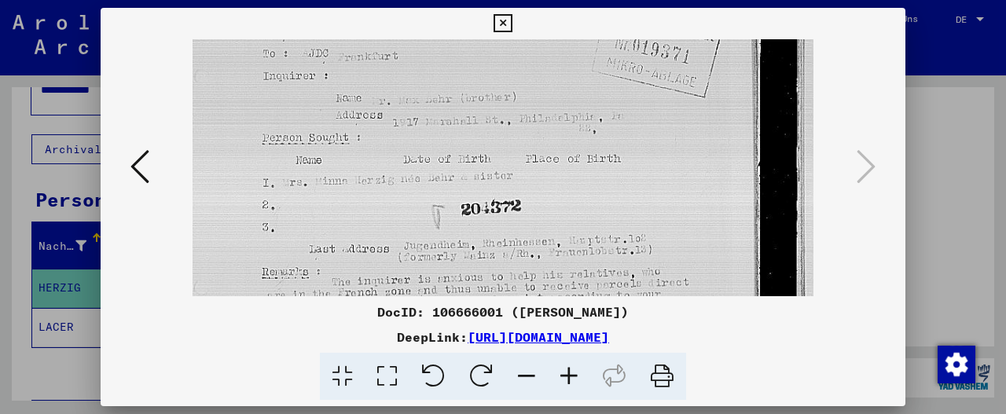
drag, startPoint x: 724, startPoint y: 139, endPoint x: 718, endPoint y: 218, distance: 78.8
click at [718, 218] on img at bounding box center [503, 134] width 621 height 846
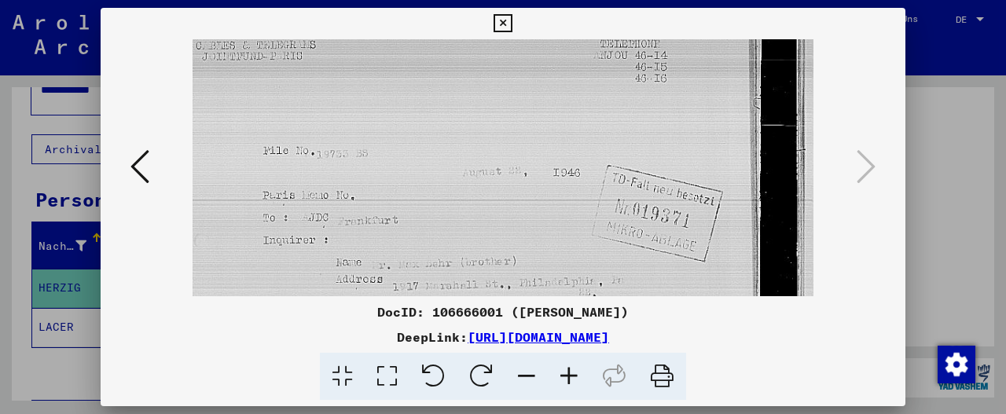
scroll to position [160, 0]
drag, startPoint x: 715, startPoint y: 95, endPoint x: 725, endPoint y: 270, distance: 175.5
click at [725, 270] on img at bounding box center [503, 302] width 621 height 846
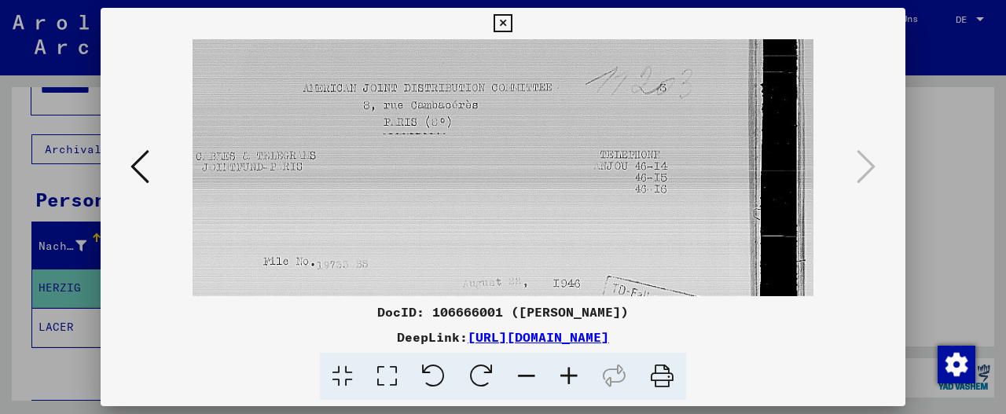
scroll to position [52, 0]
drag, startPoint x: 745, startPoint y: 111, endPoint x: 745, endPoint y: 235, distance: 124.2
click at [745, 235] on img at bounding box center [503, 410] width 621 height 846
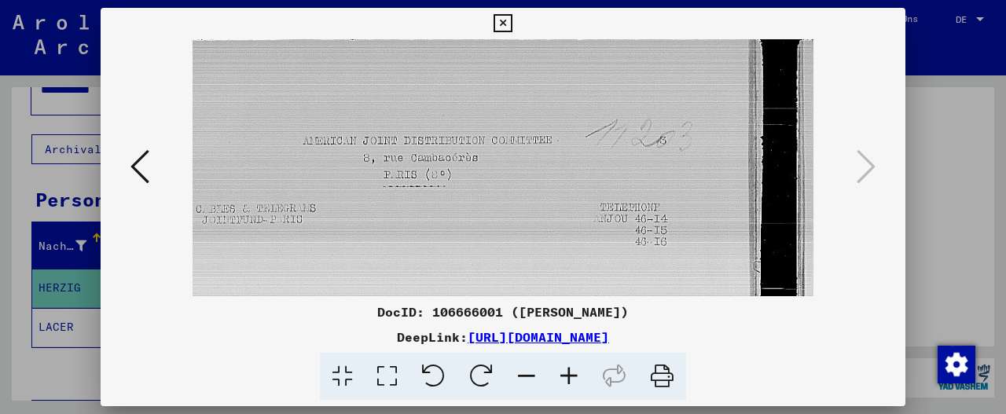
scroll to position [0, 0]
drag, startPoint x: 712, startPoint y: 114, endPoint x: 718, endPoint y: 227, distance: 113.3
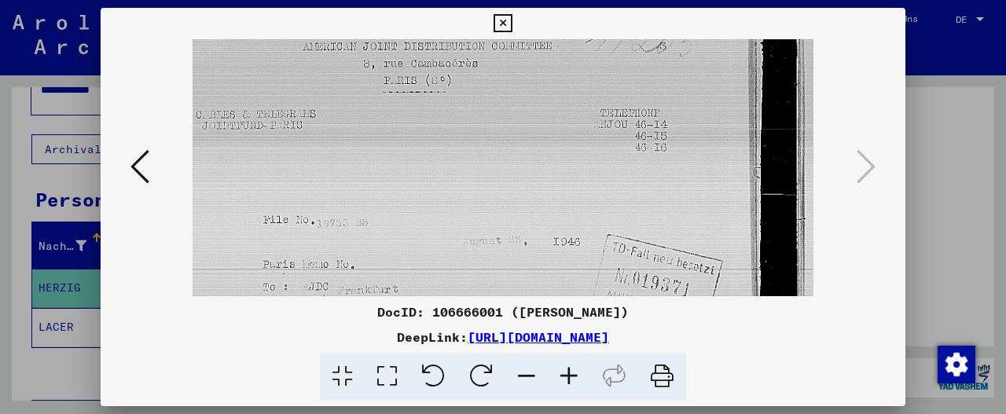
scroll to position [102, 0]
drag, startPoint x: 637, startPoint y: 256, endPoint x: 663, endPoint y: 159, distance: 101.0
click at [663, 159] on img at bounding box center [503, 360] width 621 height 846
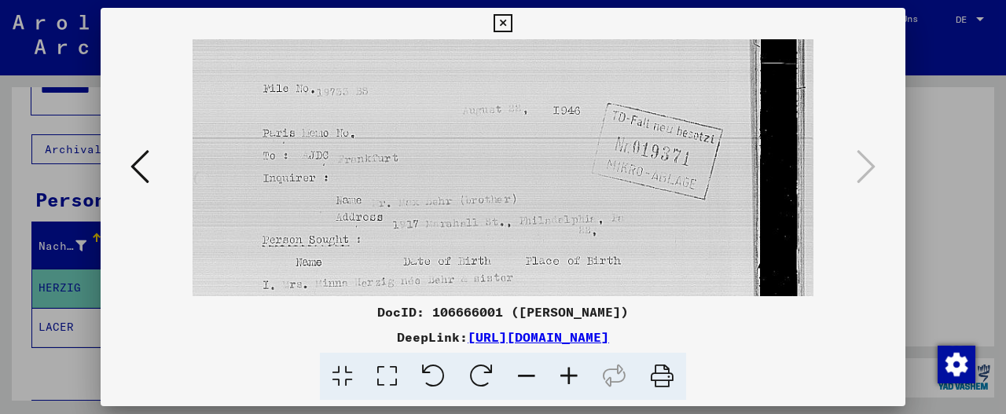
scroll to position [238, 0]
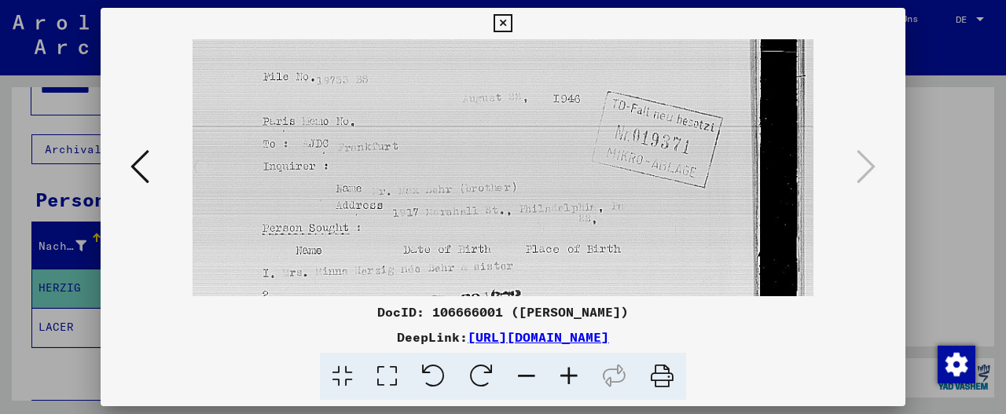
drag, startPoint x: 613, startPoint y: 195, endPoint x: 678, endPoint y: 62, distance: 148.0
click at [678, 62] on img at bounding box center [503, 224] width 621 height 846
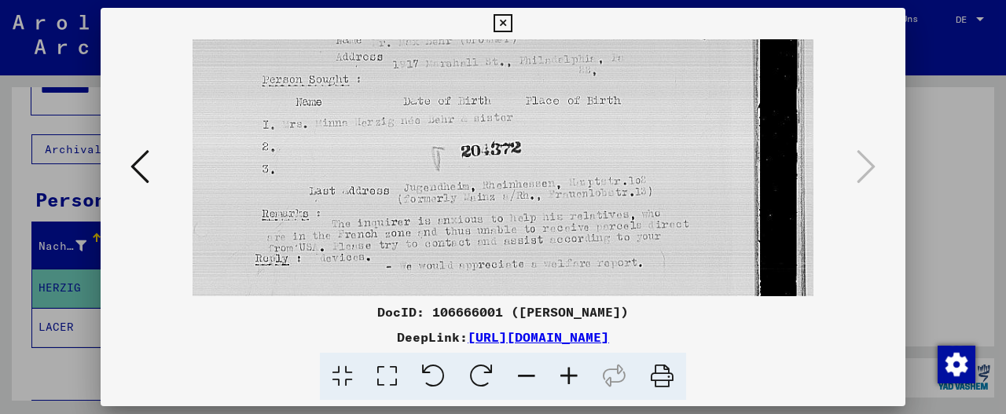
scroll to position [401, 0]
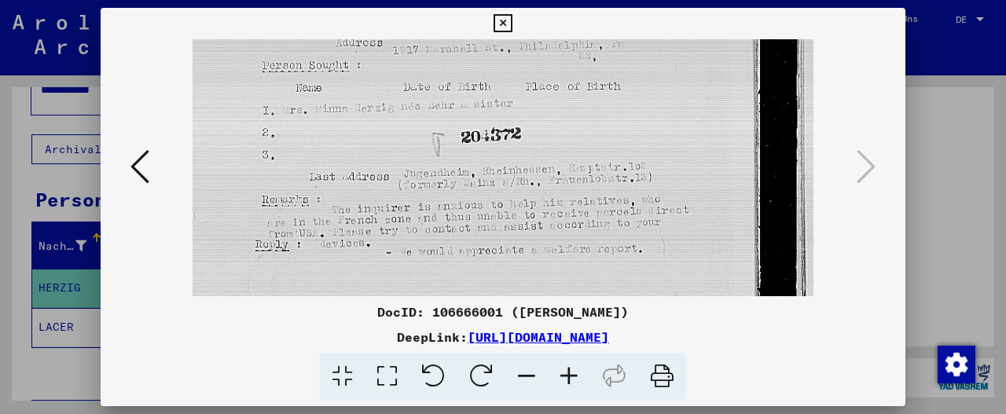
drag, startPoint x: 600, startPoint y: 276, endPoint x: 682, endPoint y: 116, distance: 180.3
click at [682, 116] on img at bounding box center [503, 61] width 621 height 846
click at [503, 27] on icon at bounding box center [503, 23] width 18 height 19
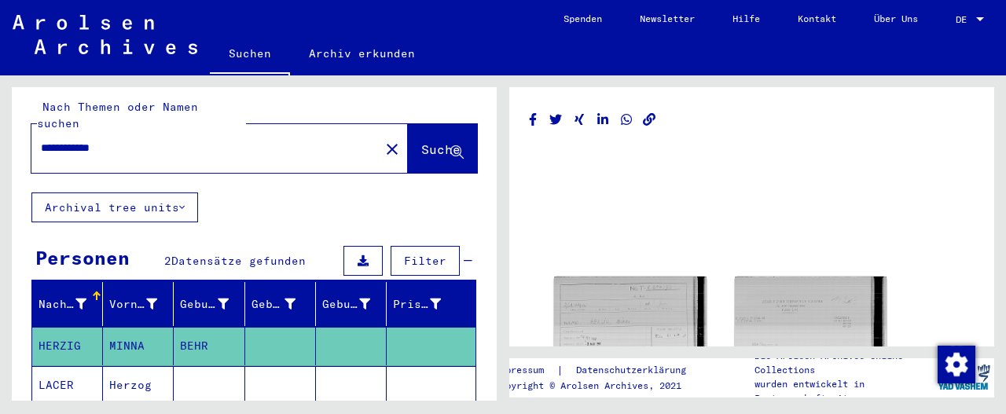
scroll to position [6, 0]
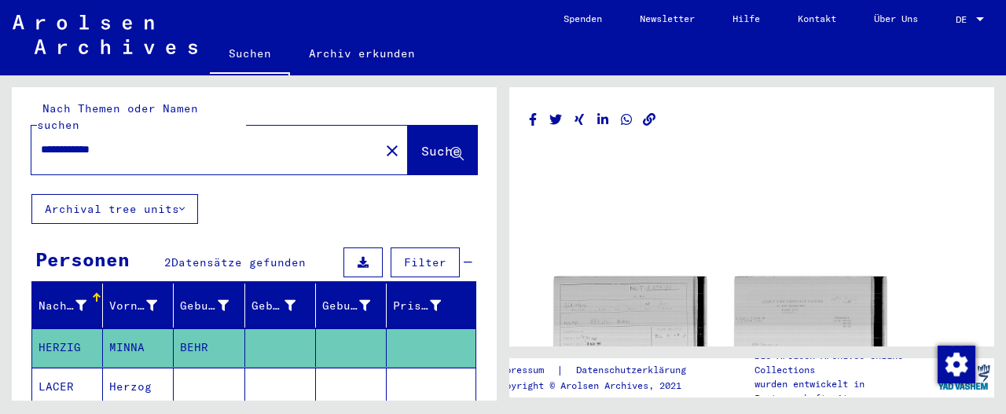
drag, startPoint x: 75, startPoint y: 133, endPoint x: 0, endPoint y: 142, distance: 76.0
click at [0, 142] on div "**********" at bounding box center [251, 237] width 503 height 325
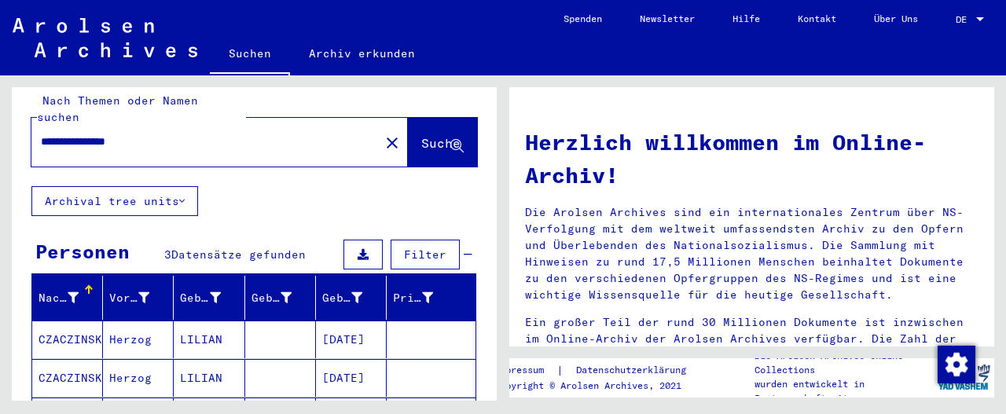
scroll to position [183, 0]
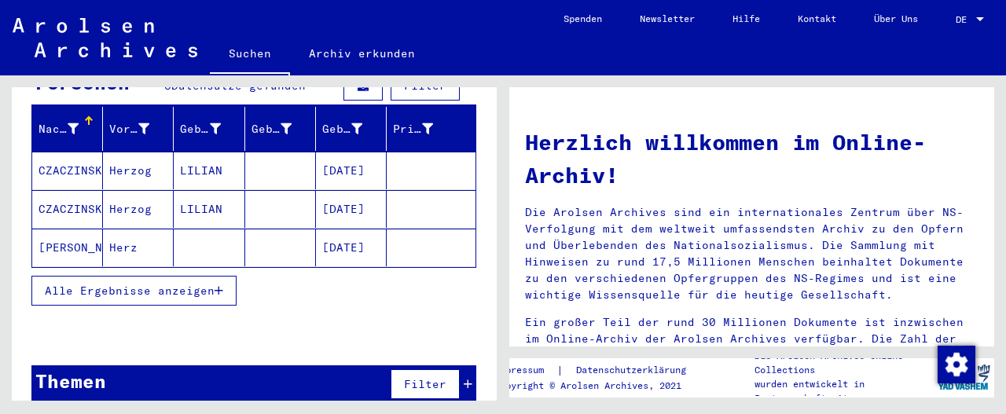
click at [142, 284] on span "Alle Ergebnisse anzeigen" at bounding box center [130, 291] width 170 height 14
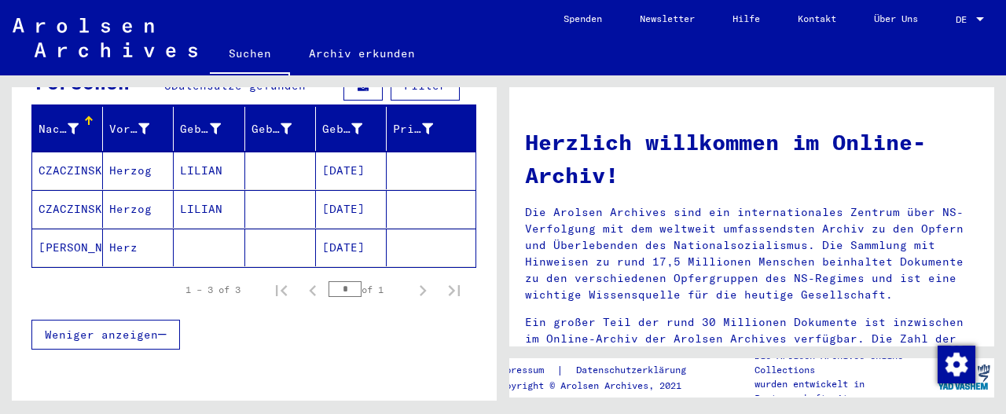
scroll to position [0, 0]
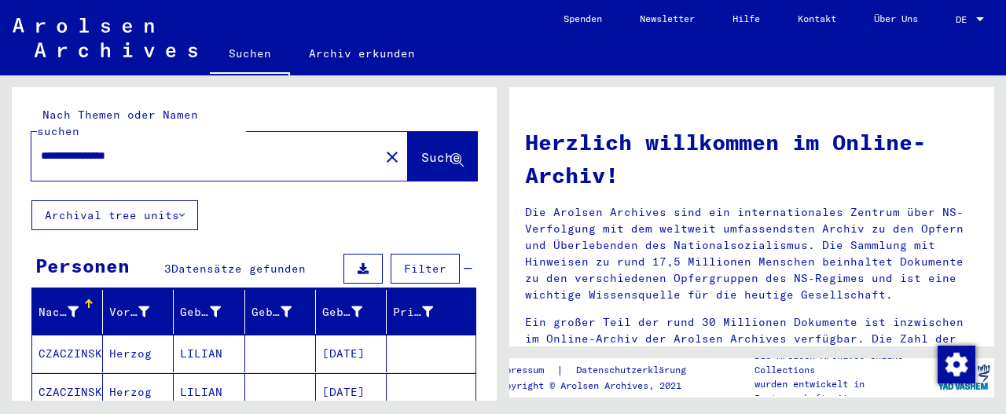
drag, startPoint x: 102, startPoint y: 136, endPoint x: 19, endPoint y: 136, distance: 83.3
click at [19, 136] on div "**********" at bounding box center [254, 143] width 485 height 113
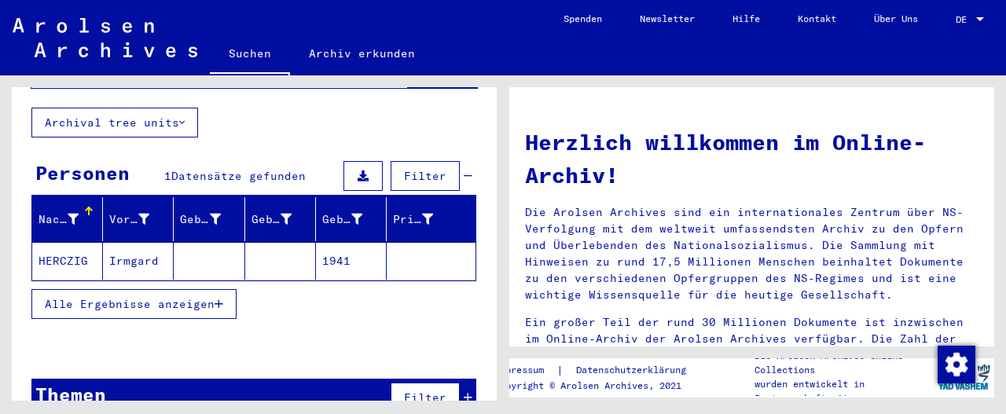
scroll to position [99, 0]
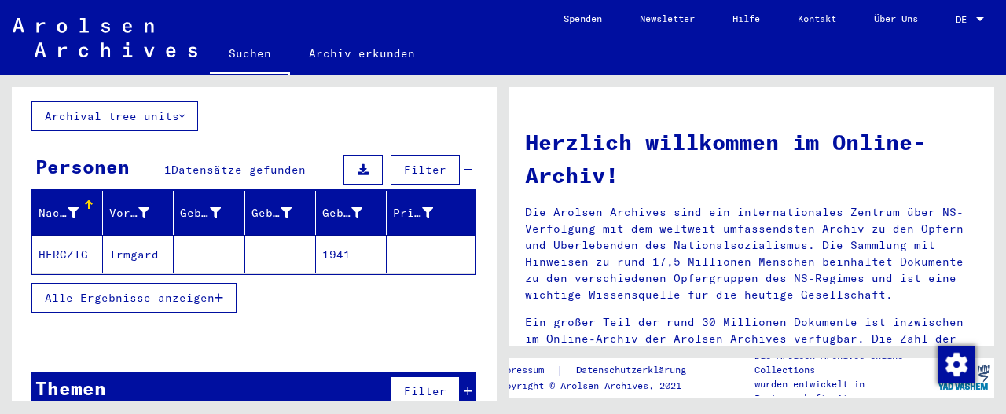
click at [60, 236] on mat-cell "HERCZIG" at bounding box center [67, 255] width 71 height 38
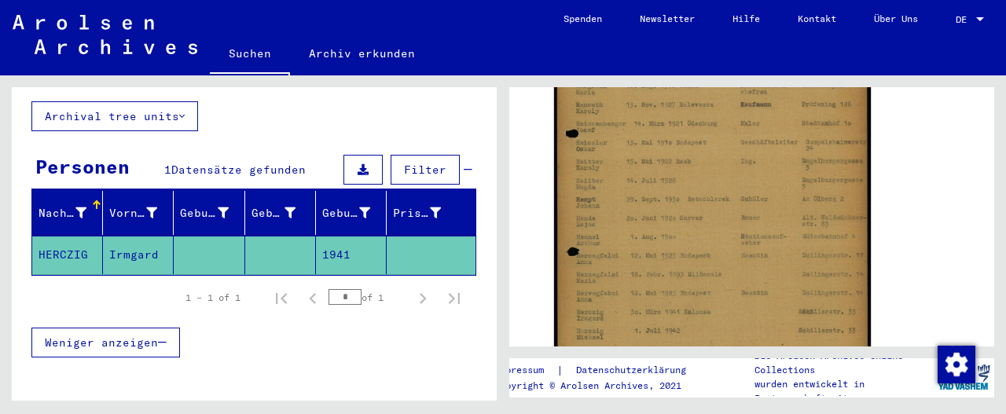
scroll to position [391, 0]
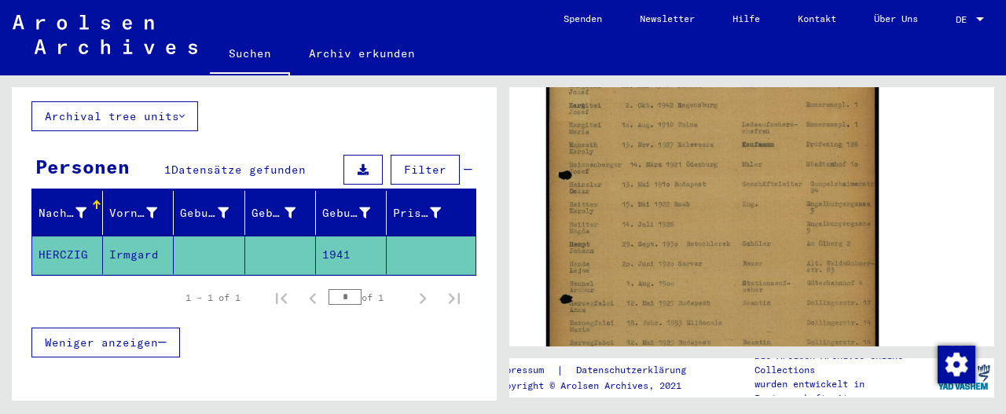
click at [729, 248] on img at bounding box center [712, 237] width 332 height 466
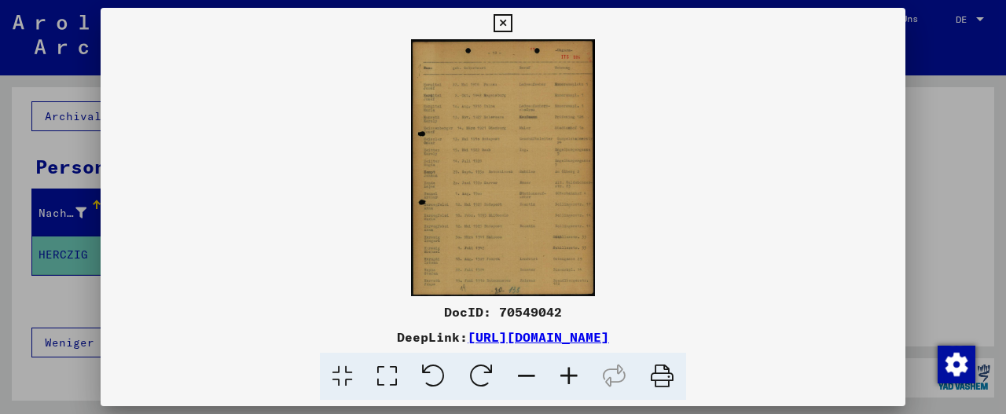
click at [572, 376] on icon at bounding box center [569, 377] width 42 height 48
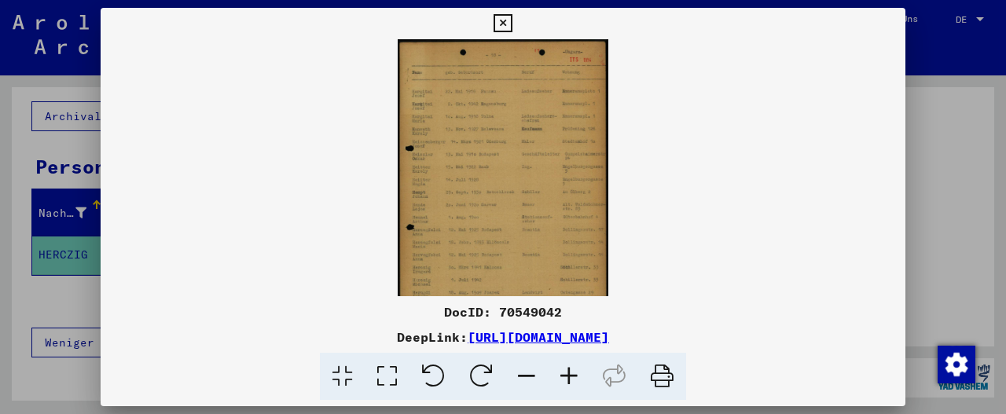
click at [572, 376] on icon at bounding box center [569, 377] width 42 height 48
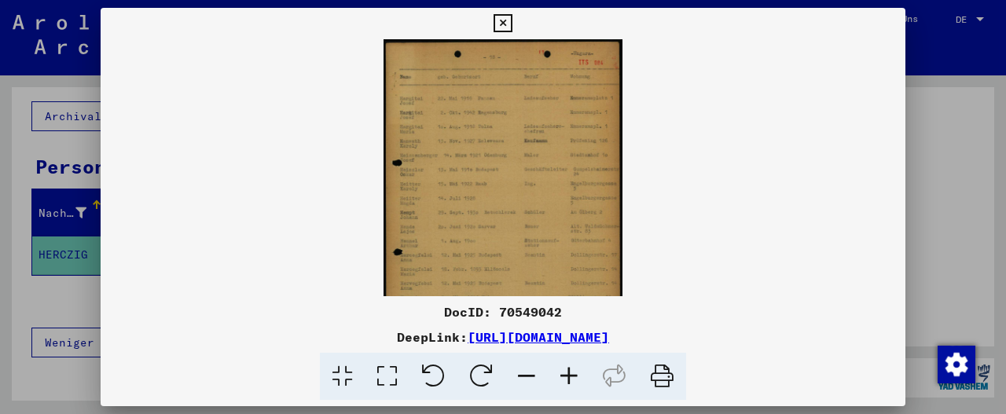
click at [572, 376] on icon at bounding box center [569, 377] width 42 height 48
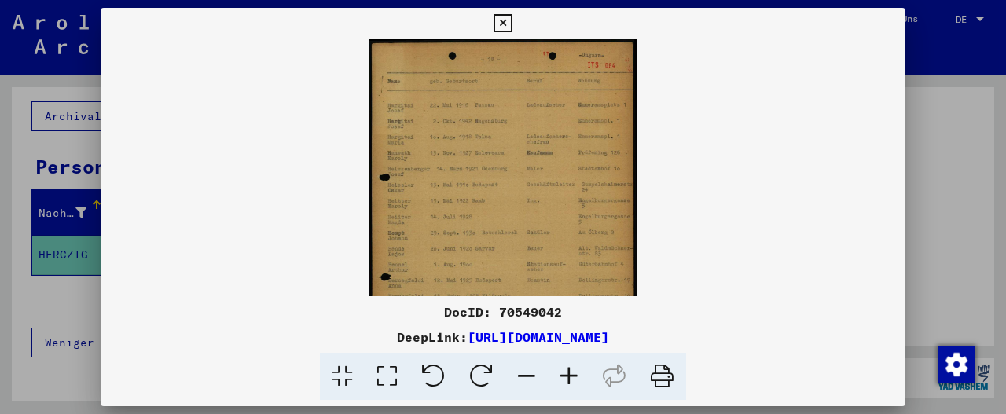
click at [572, 376] on icon at bounding box center [569, 377] width 42 height 48
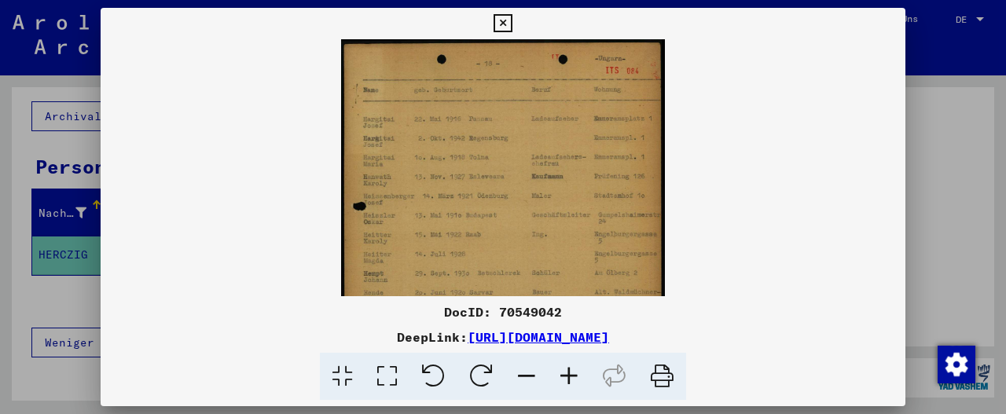
click at [572, 376] on icon at bounding box center [569, 377] width 42 height 48
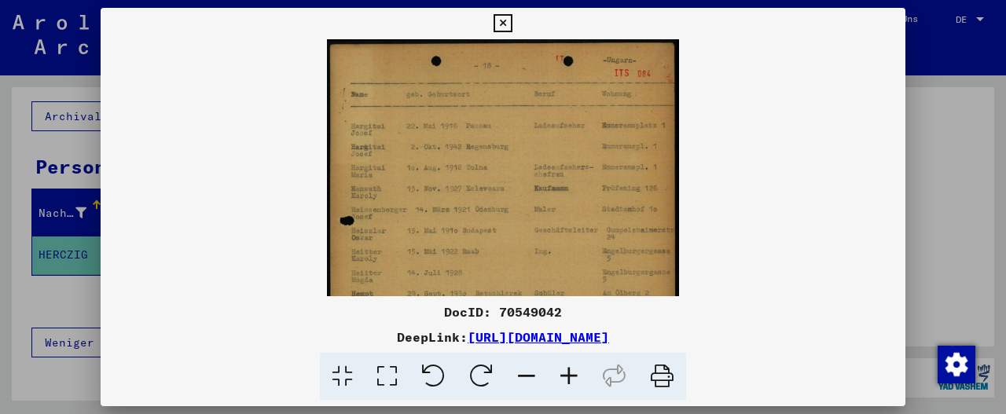
click at [572, 376] on icon at bounding box center [569, 377] width 42 height 48
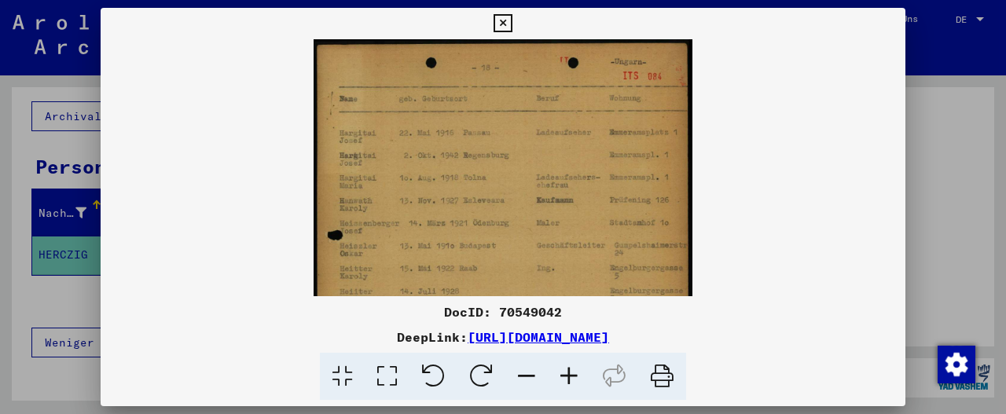
click at [572, 376] on icon at bounding box center [569, 377] width 42 height 48
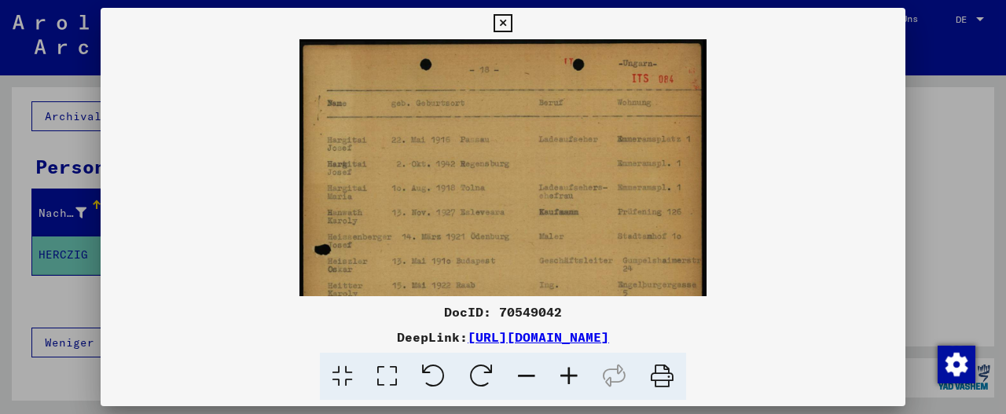
click at [572, 376] on icon at bounding box center [569, 377] width 42 height 48
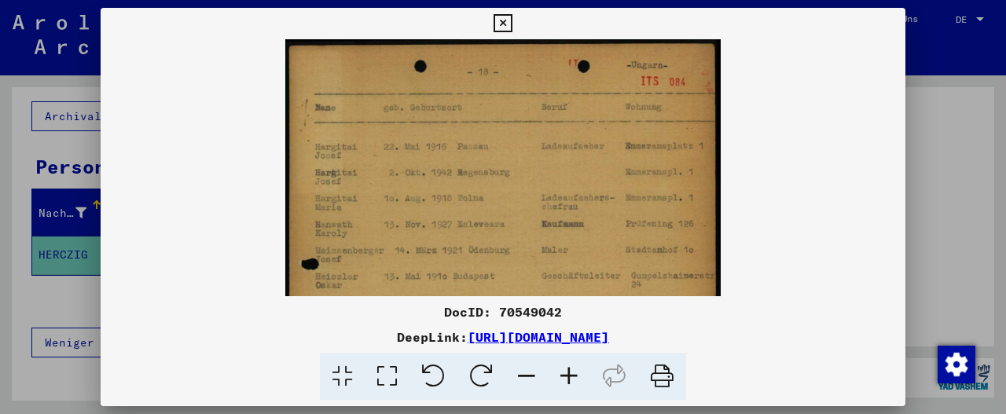
click at [572, 376] on icon at bounding box center [569, 377] width 42 height 48
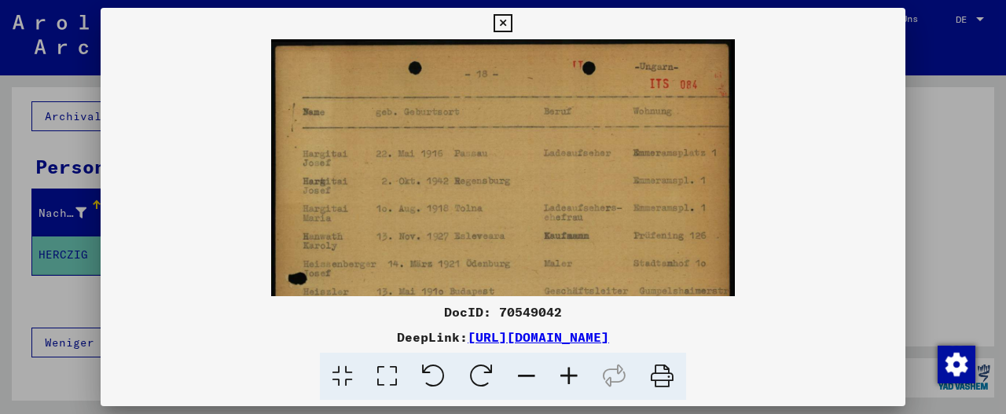
click at [572, 376] on icon at bounding box center [569, 377] width 42 height 48
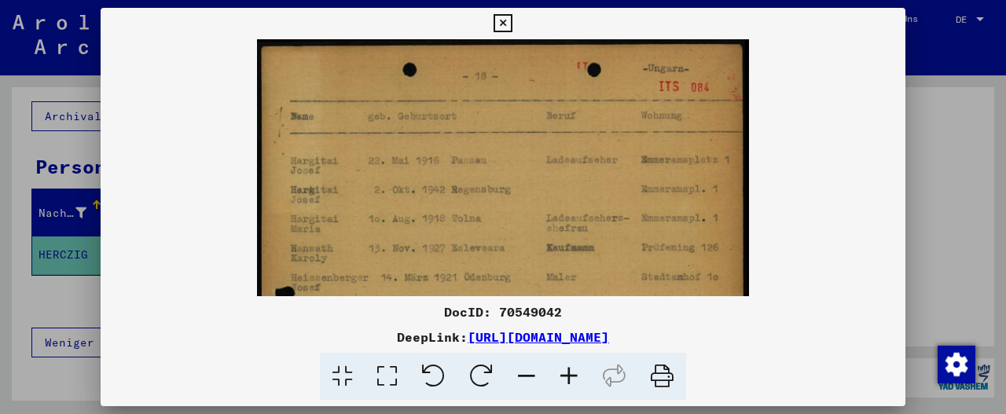
click at [572, 376] on icon at bounding box center [569, 377] width 42 height 48
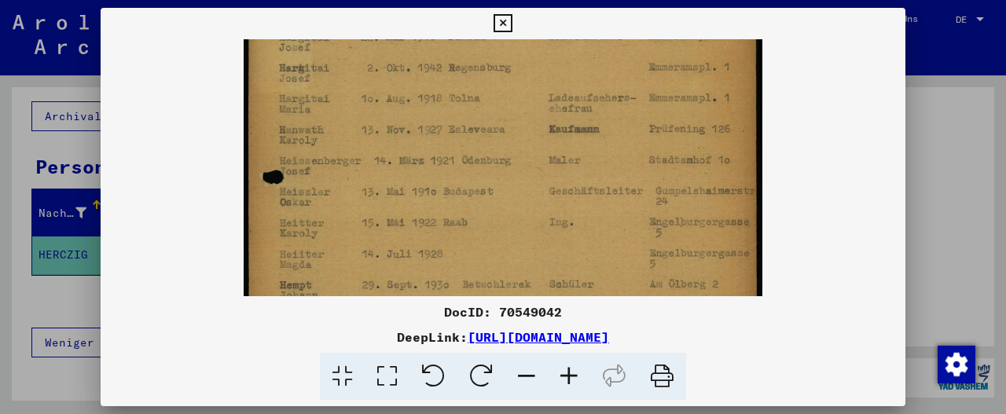
scroll to position [135, 0]
drag, startPoint x: 649, startPoint y: 218, endPoint x: 661, endPoint y: 89, distance: 129.4
click at [661, 89] on img at bounding box center [503, 268] width 519 height 729
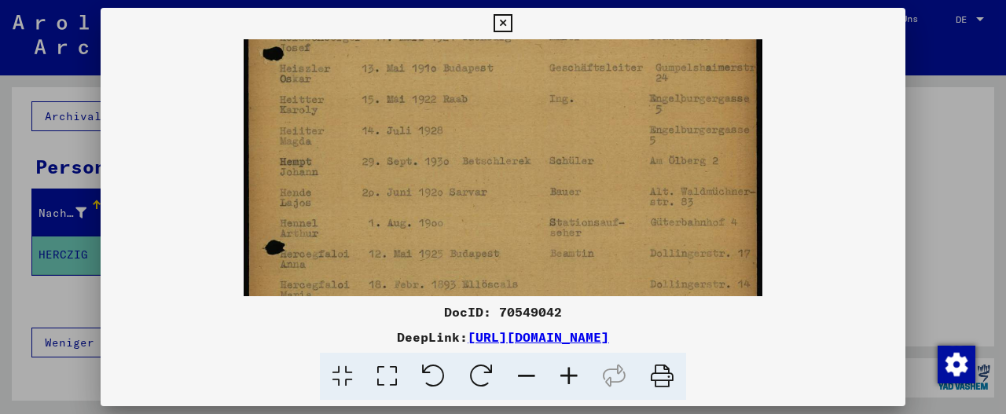
scroll to position [256, 0]
drag, startPoint x: 620, startPoint y: 238, endPoint x: 626, endPoint y: 119, distance: 119.6
click at [626, 119] on img at bounding box center [503, 147] width 519 height 729
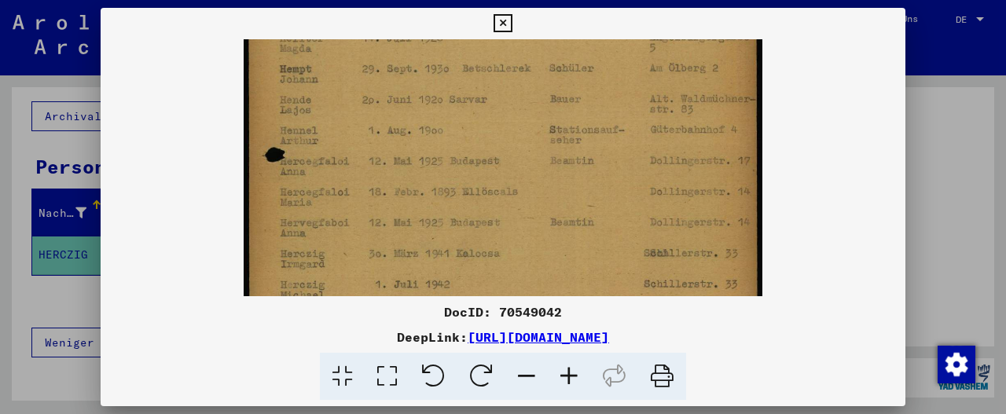
scroll to position [349, 0]
drag, startPoint x: 619, startPoint y: 222, endPoint x: 619, endPoint y: 134, distance: 88.0
click at [619, 134] on img at bounding box center [503, 54] width 519 height 729
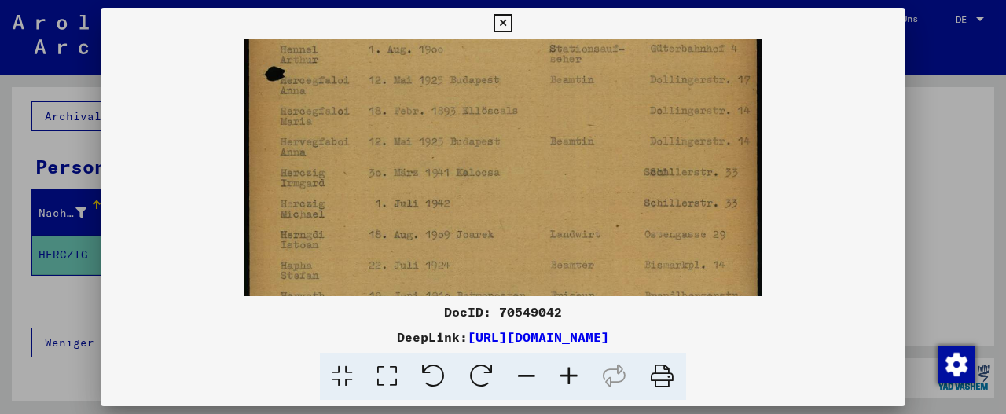
scroll to position [431, 0]
drag, startPoint x: 620, startPoint y: 241, endPoint x: 622, endPoint y: 160, distance: 81.0
drag, startPoint x: 707, startPoint y: 204, endPoint x: 553, endPoint y: 206, distance: 154.0
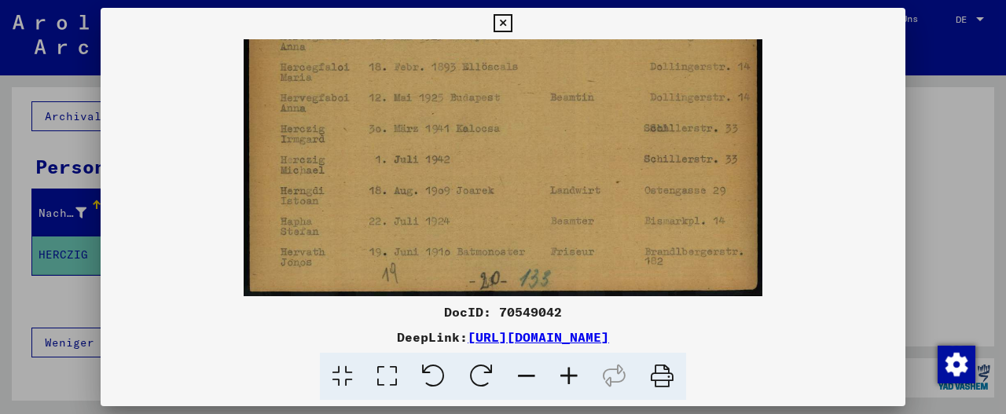
drag, startPoint x: 604, startPoint y: 217, endPoint x: 624, endPoint y: 61, distance: 156.8
click at [504, 24] on icon at bounding box center [503, 23] width 18 height 19
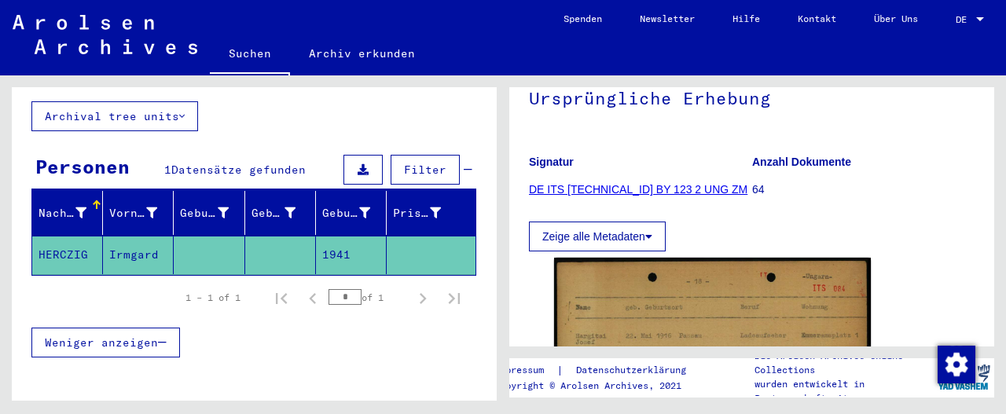
scroll to position [0, 0]
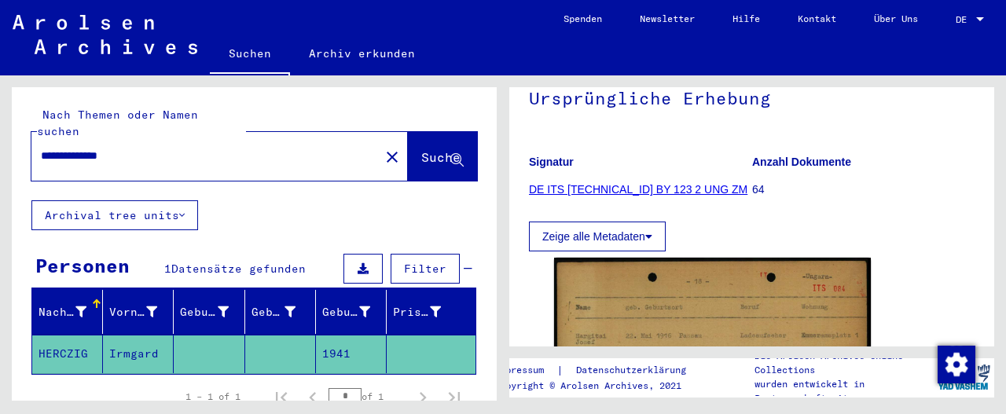
drag, startPoint x: 173, startPoint y: 139, endPoint x: 0, endPoint y: 136, distance: 172.9
click at [0, 136] on div "**********" at bounding box center [251, 237] width 503 height 325
click at [414, 152] on button "Suche" at bounding box center [442, 156] width 69 height 49
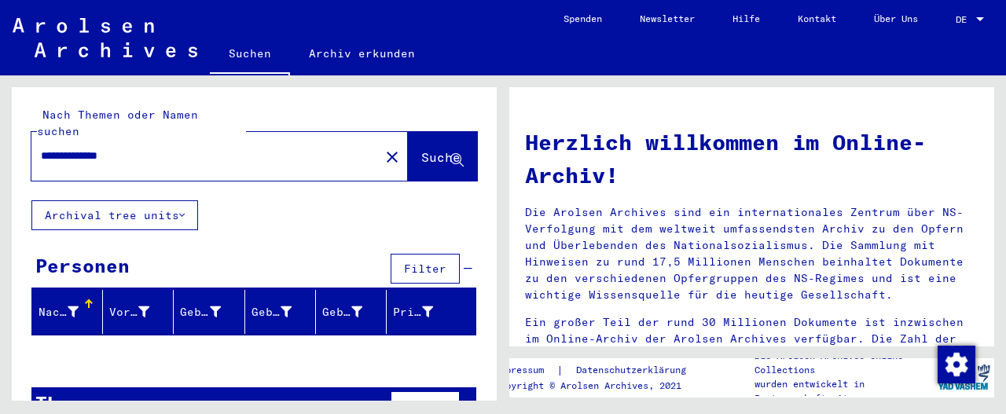
drag, startPoint x: 170, startPoint y: 145, endPoint x: 0, endPoint y: 133, distance: 170.2
click at [0, 133] on div "**********" at bounding box center [251, 237] width 503 height 325
click at [421, 149] on span "Suche" at bounding box center [440, 157] width 39 height 16
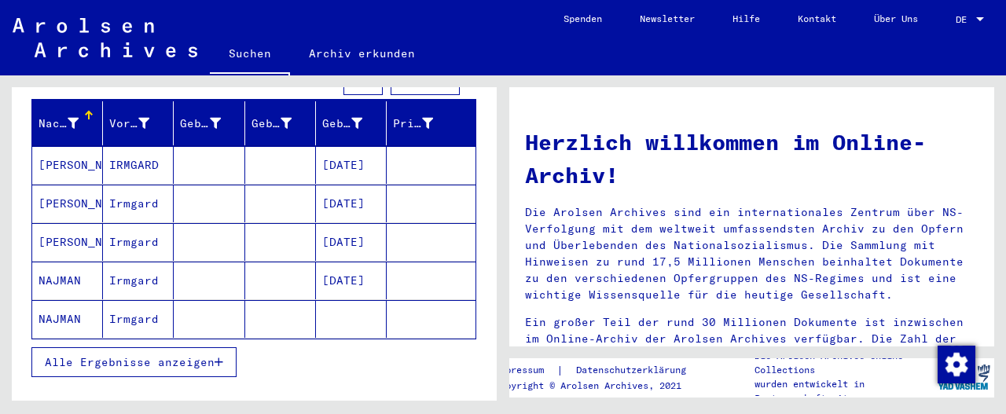
scroll to position [195, 0]
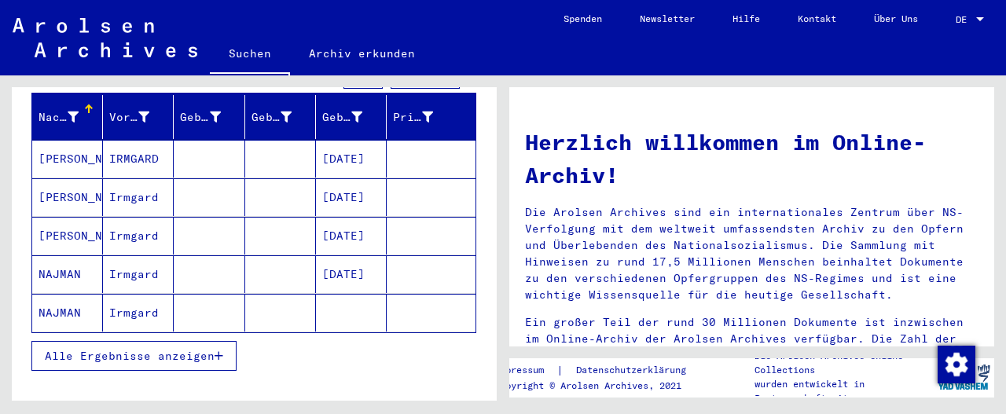
click at [152, 349] on span "Alle Ergebnisse anzeigen" at bounding box center [130, 356] width 170 height 14
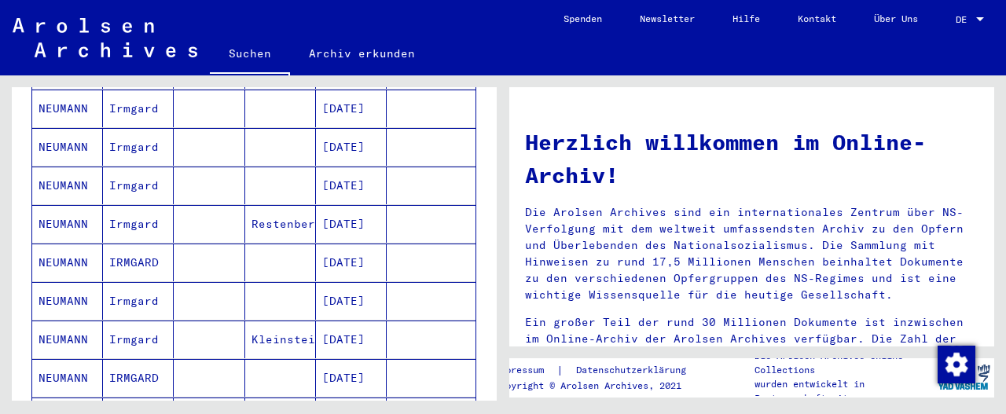
scroll to position [773, 0]
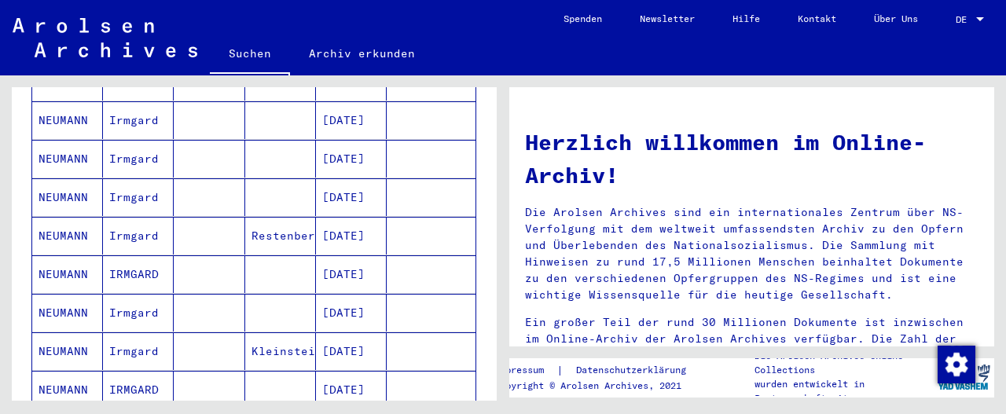
click at [132, 371] on mat-cell "IRMGARD" at bounding box center [138, 390] width 71 height 38
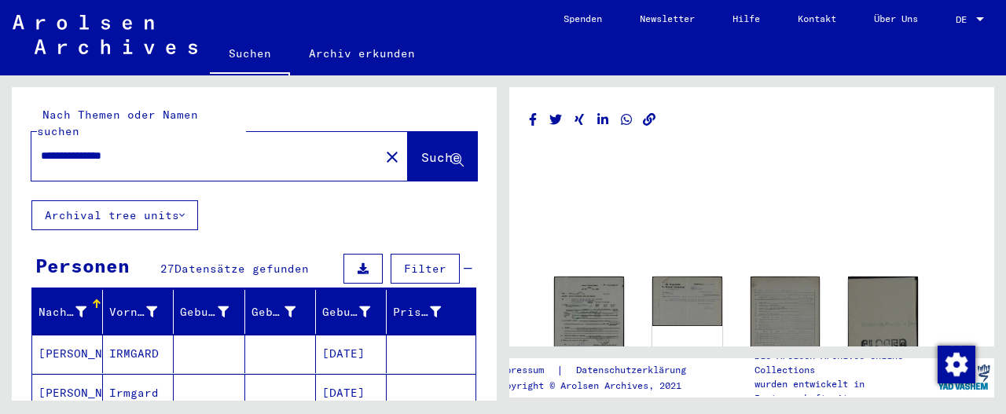
drag, startPoint x: 199, startPoint y: 138, endPoint x: 0, endPoint y: 148, distance: 199.1
click at [0, 148] on div "**********" at bounding box center [251, 237] width 503 height 325
type input "******"
click at [408, 157] on button "Suche" at bounding box center [442, 156] width 69 height 49
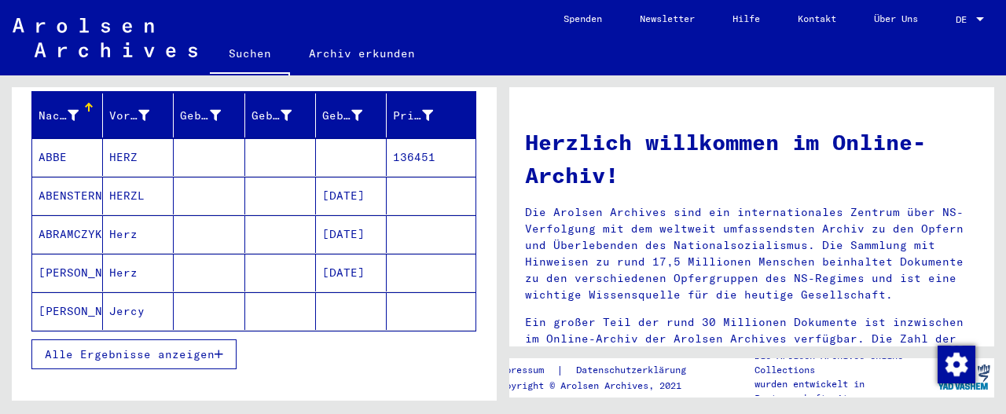
scroll to position [202, 0]
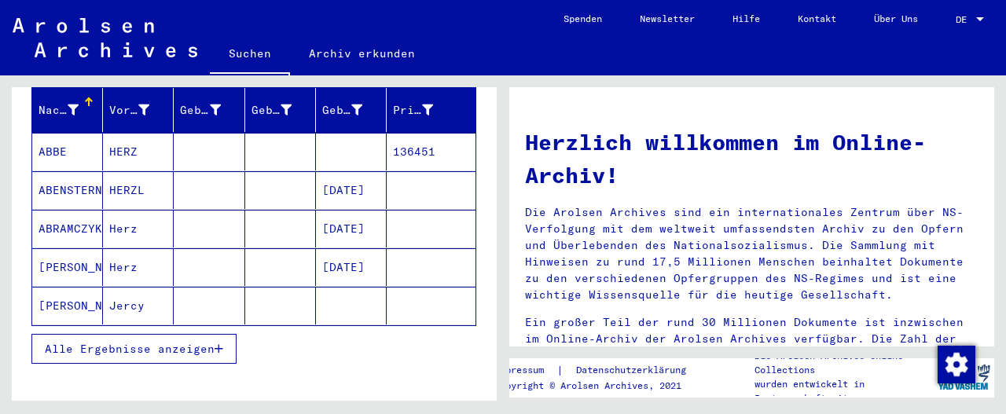
click at [91, 342] on span "Alle Ergebnisse anzeigen" at bounding box center [130, 349] width 170 height 14
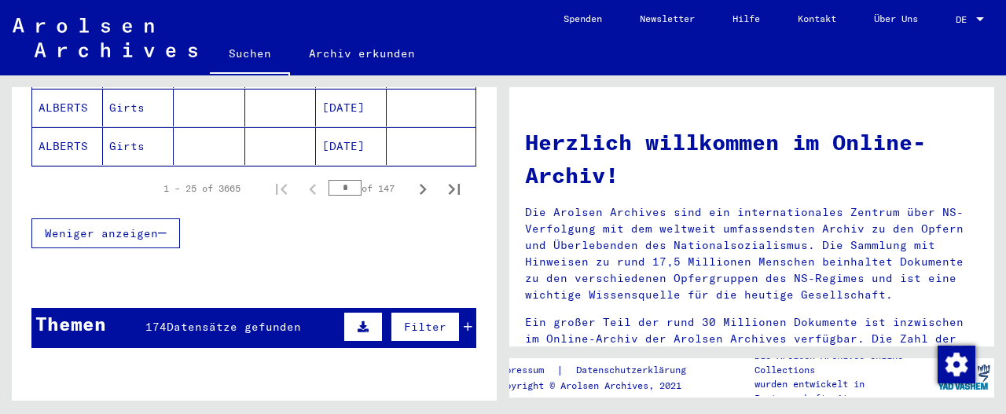
scroll to position [1154, 0]
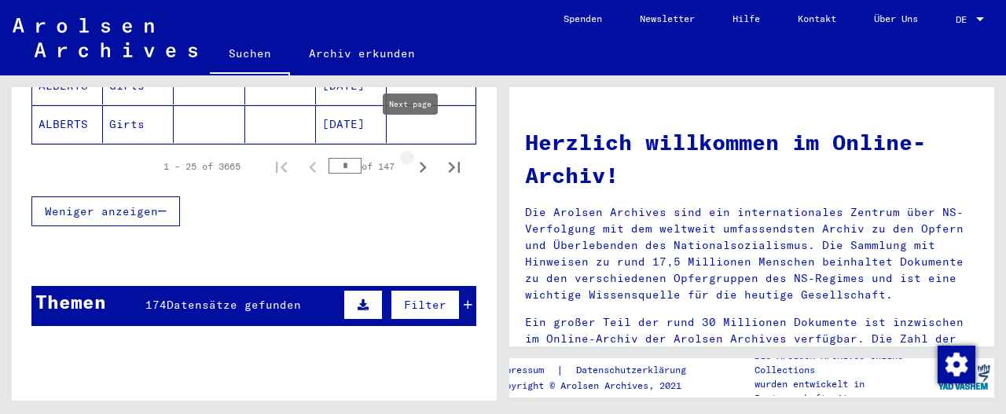
click at [412, 156] on icon "Next page" at bounding box center [423, 167] width 22 height 22
click at [420, 162] on icon "Next page" at bounding box center [423, 167] width 7 height 11
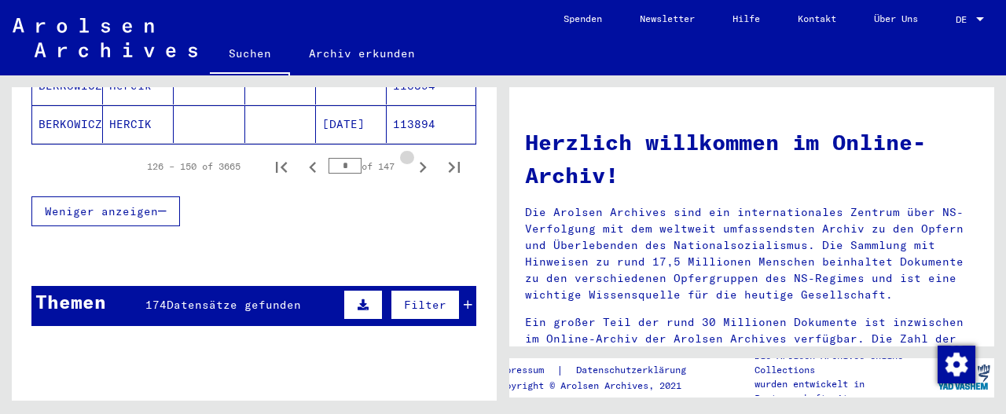
click at [420, 162] on icon "Next page" at bounding box center [423, 167] width 7 height 11
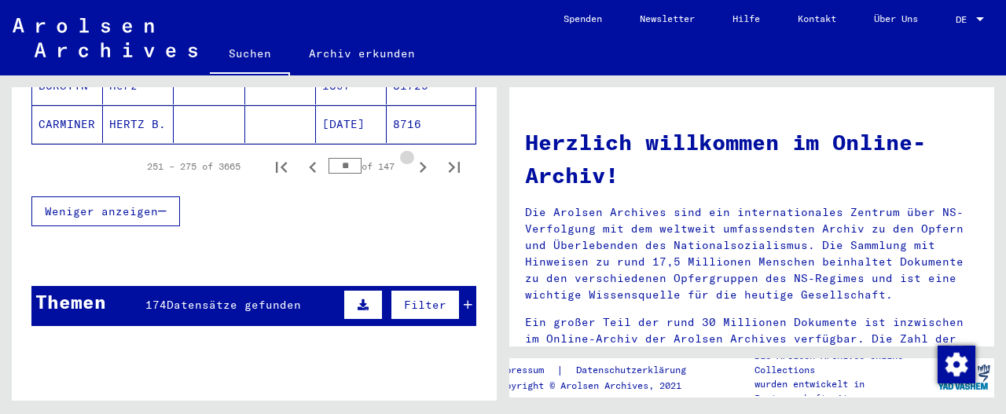
click at [420, 162] on icon "Next page" at bounding box center [423, 167] width 7 height 11
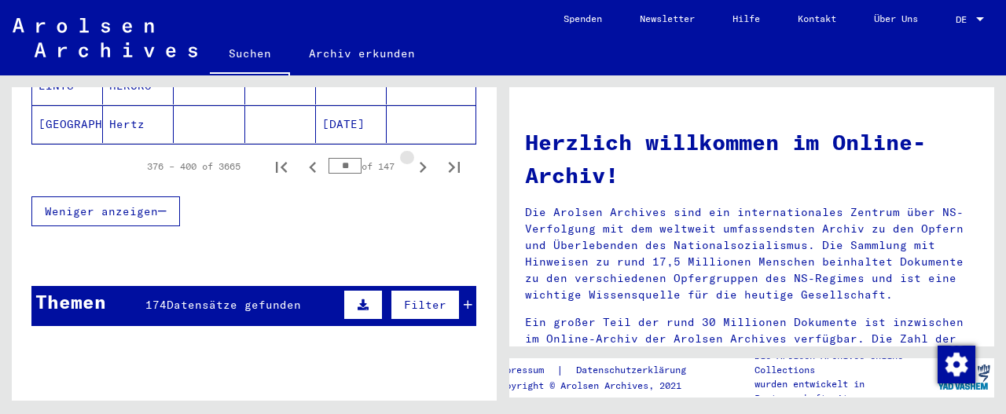
click at [420, 162] on icon "Next page" at bounding box center [423, 167] width 7 height 11
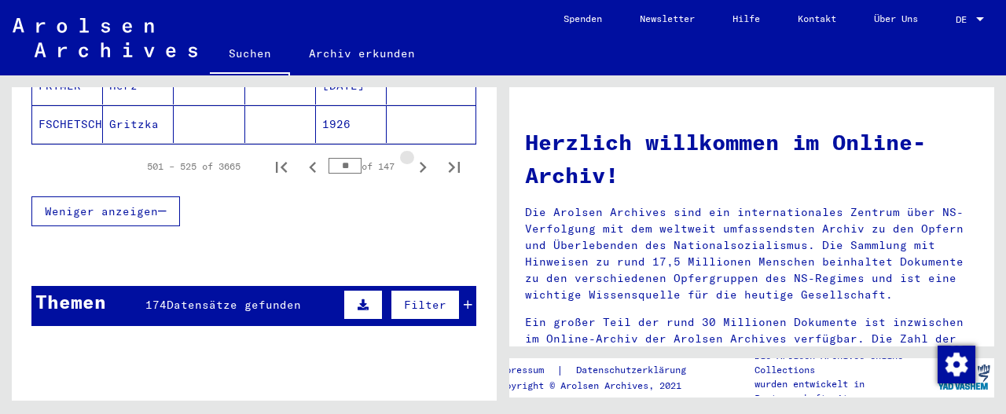
click at [420, 162] on icon "Next page" at bounding box center [423, 167] width 7 height 11
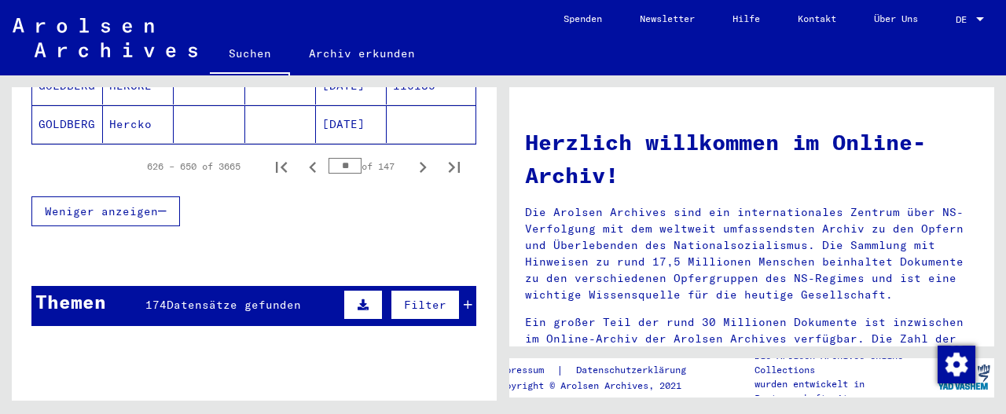
click at [420, 162] on icon "Next page" at bounding box center [423, 167] width 7 height 11
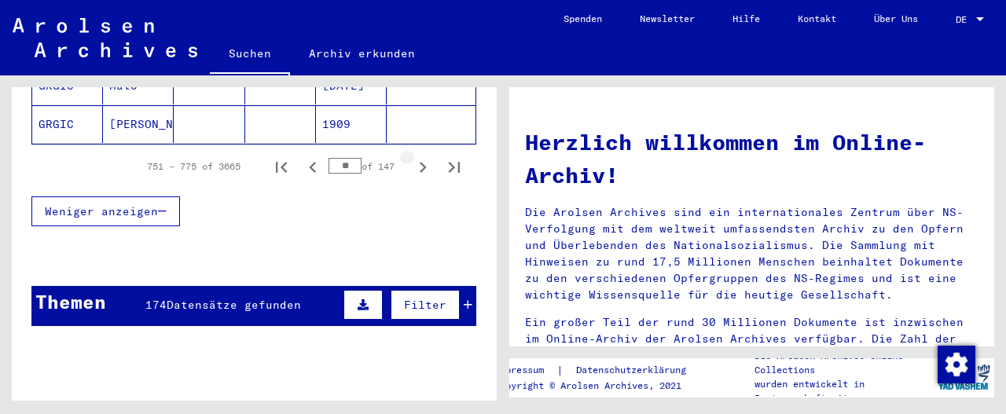
click at [420, 162] on icon "Next page" at bounding box center [423, 167] width 7 height 11
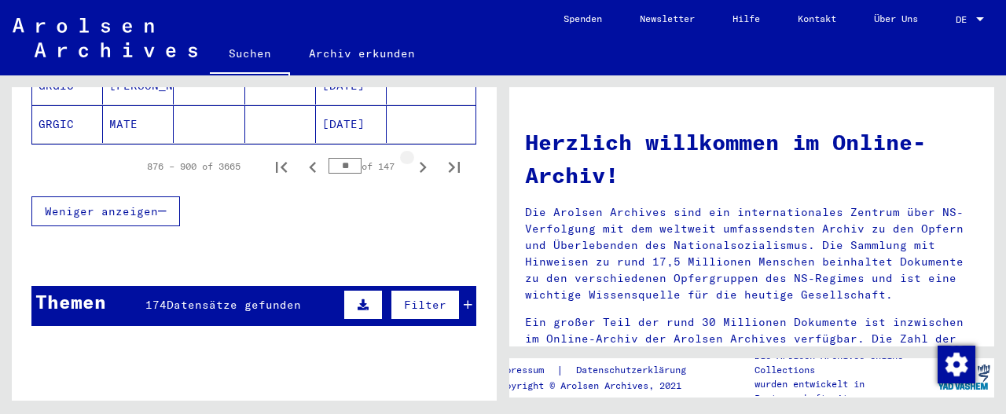
click at [420, 162] on icon "Next page" at bounding box center [423, 167] width 7 height 11
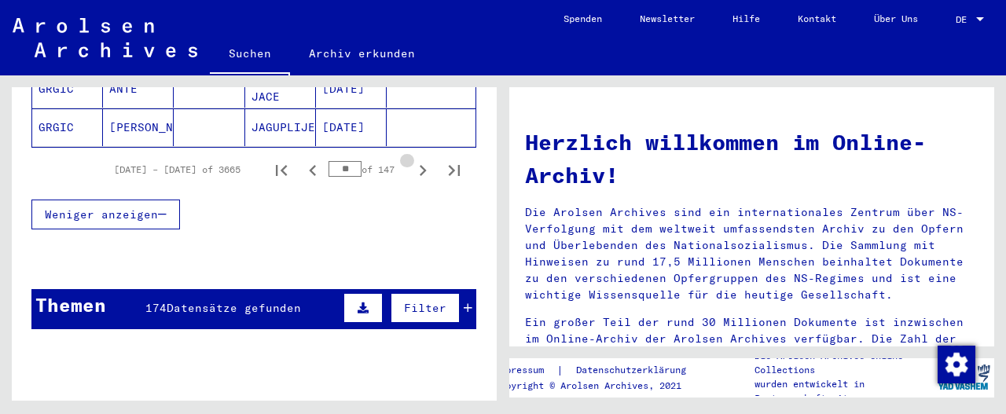
scroll to position [1157, 0]
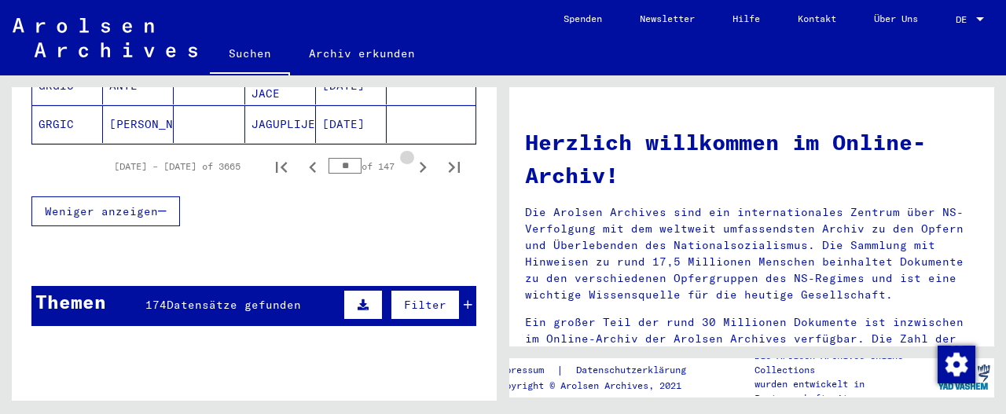
click at [420, 162] on icon "Next page" at bounding box center [423, 167] width 7 height 11
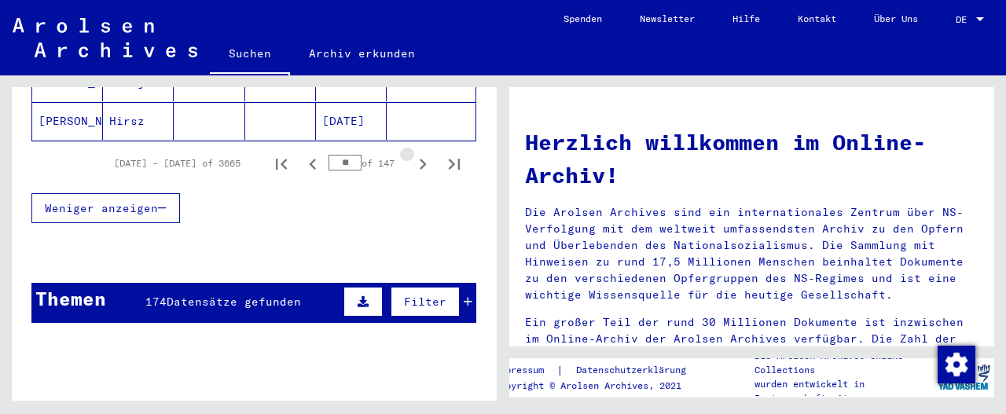
click at [420, 159] on icon "Next page" at bounding box center [423, 164] width 7 height 11
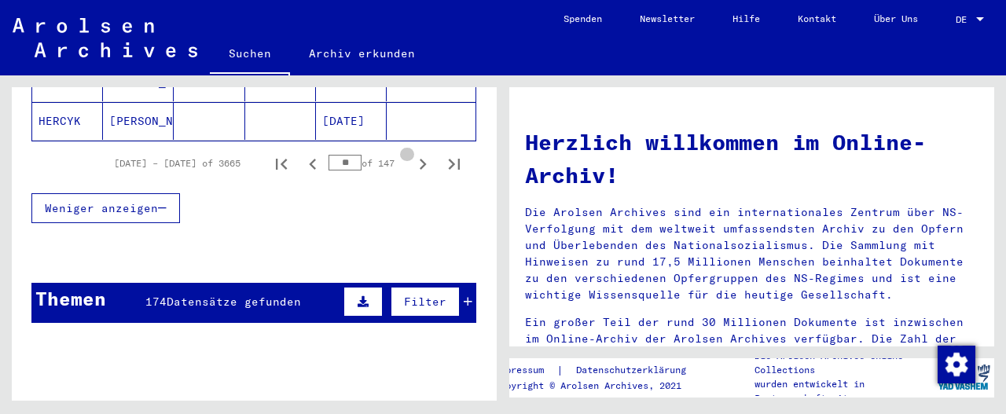
scroll to position [1154, 0]
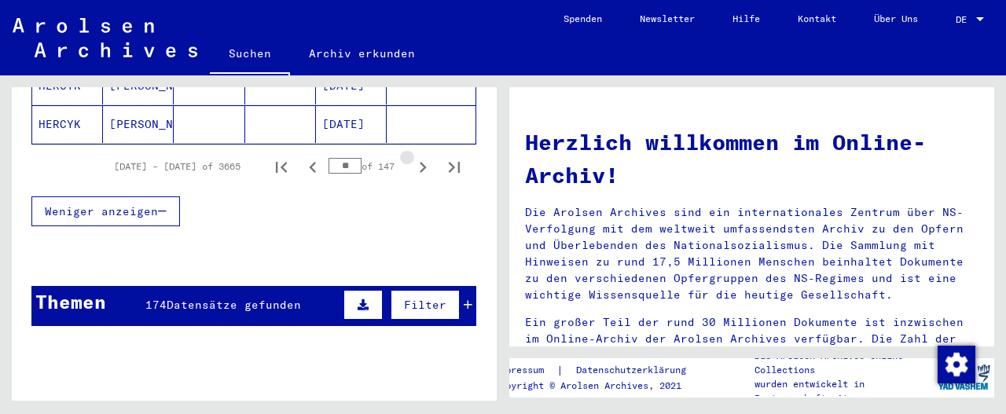
click at [420, 162] on icon "Next page" at bounding box center [423, 167] width 7 height 11
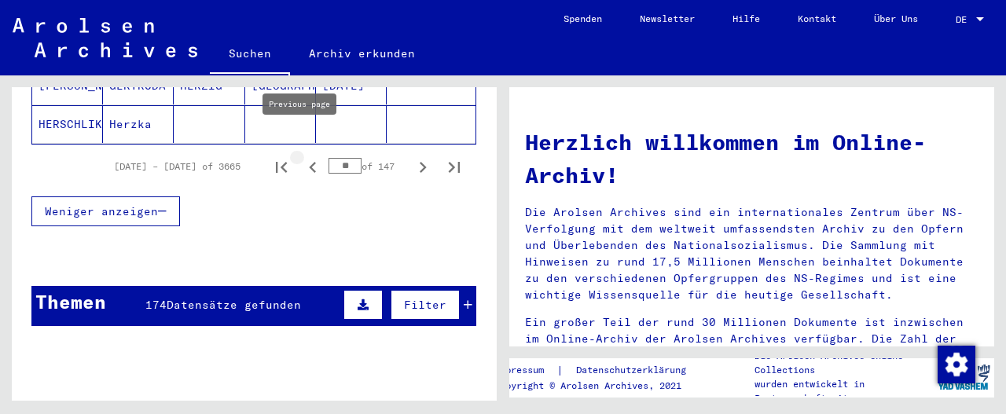
click at [309, 162] on icon "Previous page" at bounding box center [312, 167] width 7 height 11
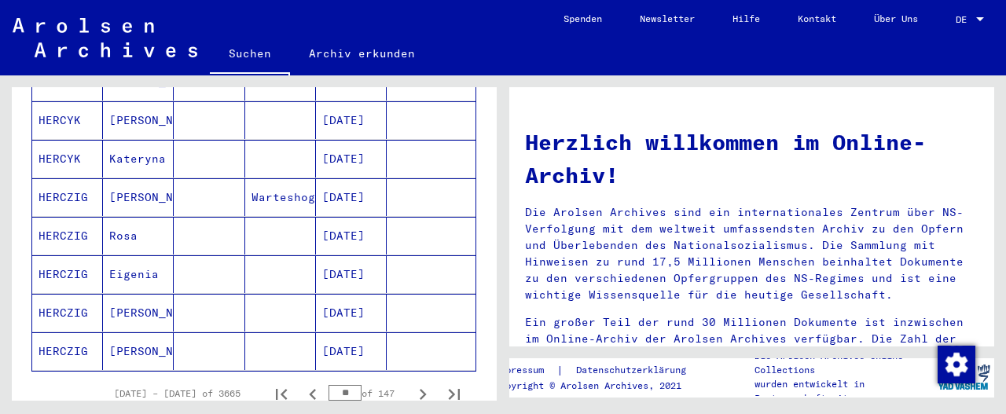
scroll to position [949, 0]
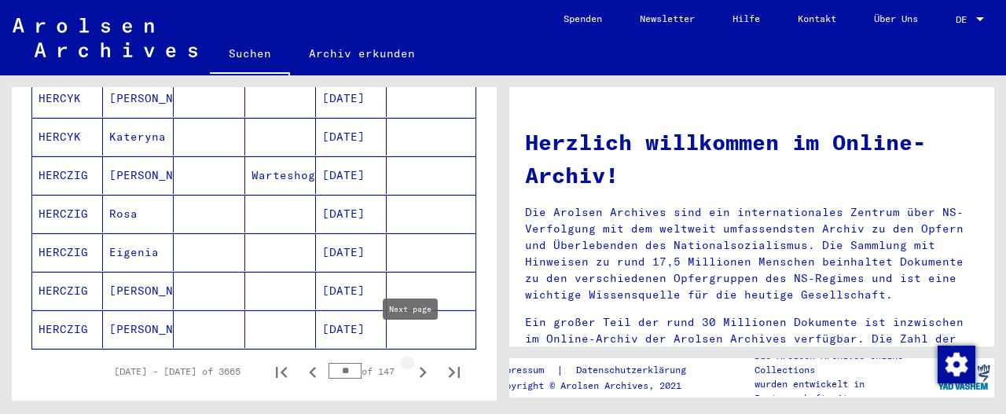
click at [420, 367] on icon "Next page" at bounding box center [423, 372] width 7 height 11
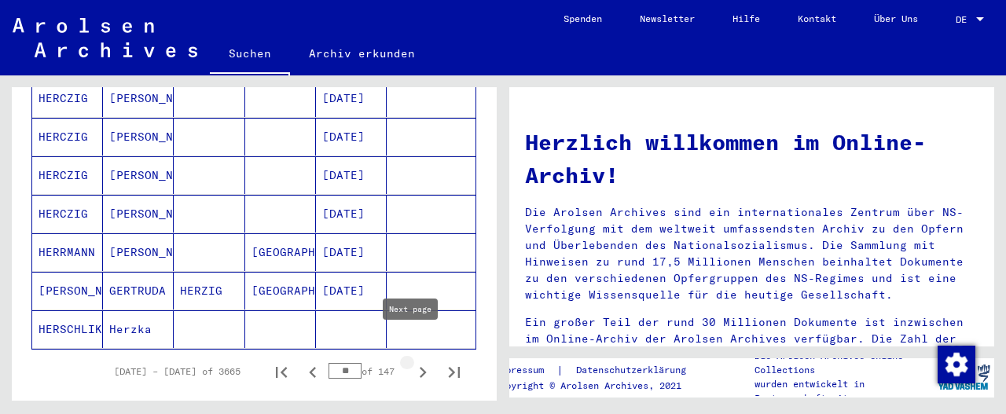
click at [412, 362] on icon "Next page" at bounding box center [423, 373] width 22 height 22
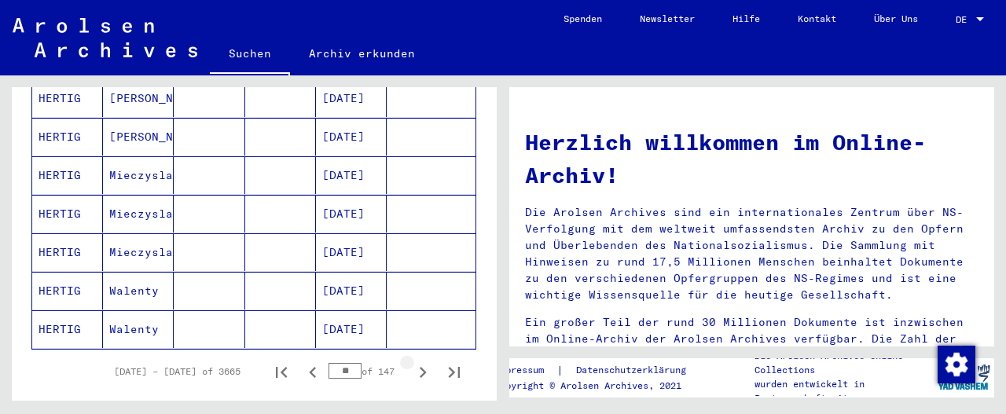
click at [412, 362] on icon "Next page" at bounding box center [423, 373] width 22 height 22
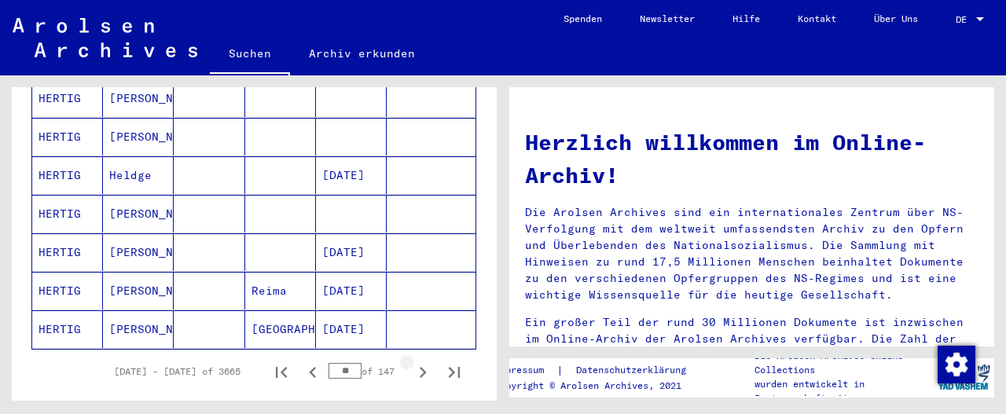
click at [412, 362] on icon "Next page" at bounding box center [423, 373] width 22 height 22
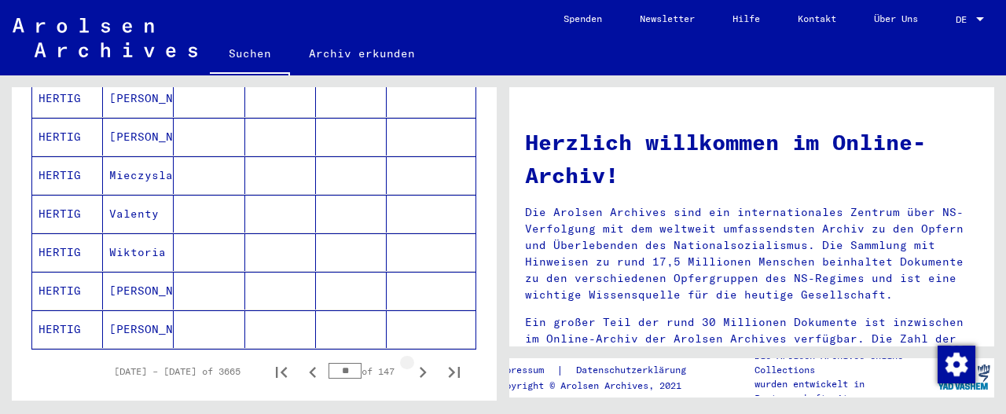
click at [412, 362] on icon "Next page" at bounding box center [423, 373] width 22 height 22
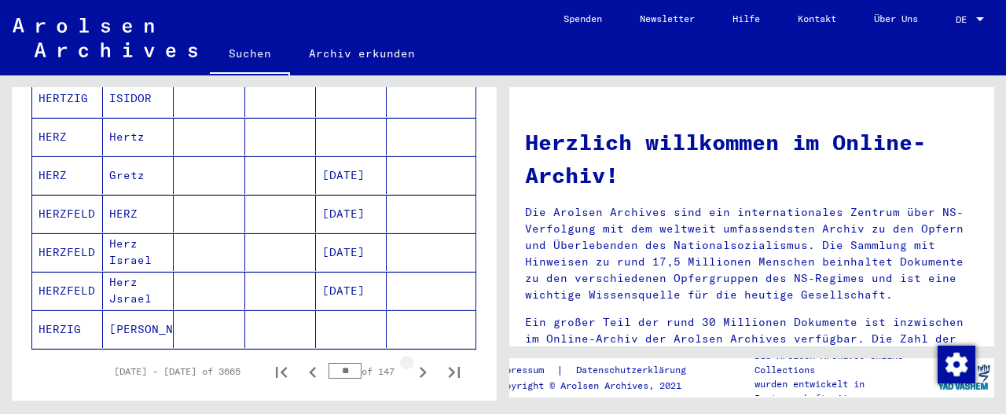
click at [412, 362] on icon "Next page" at bounding box center [423, 373] width 22 height 22
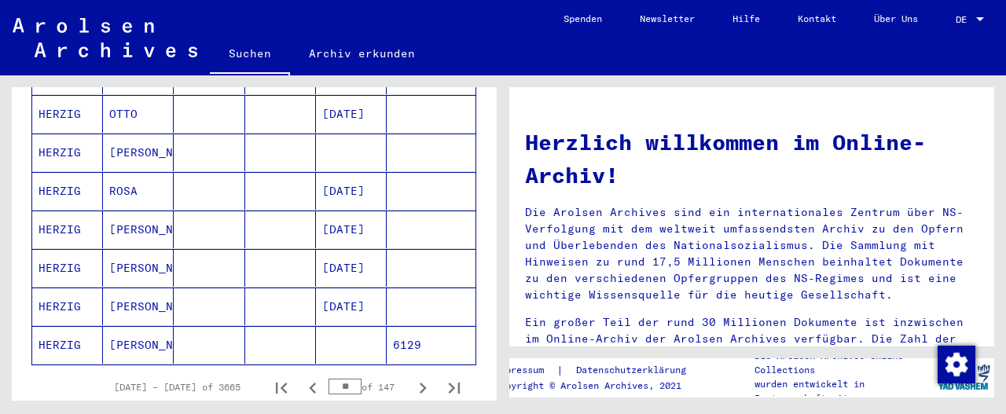
scroll to position [952, 0]
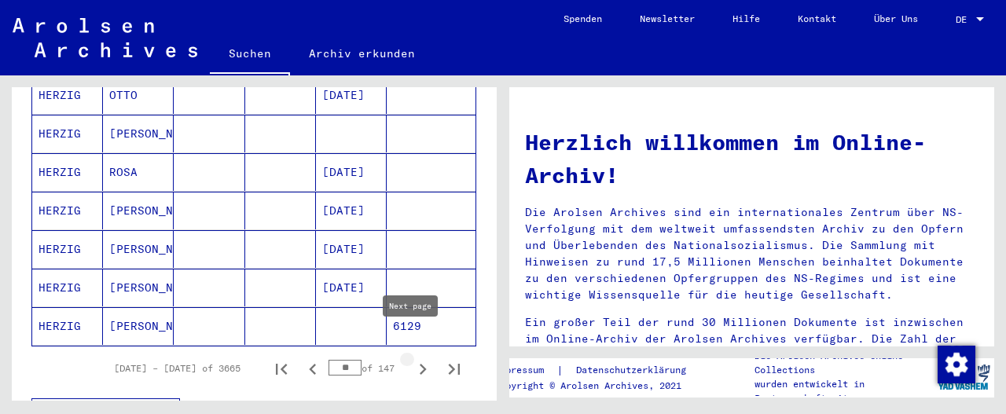
click at [412, 358] on icon "Next page" at bounding box center [423, 369] width 22 height 22
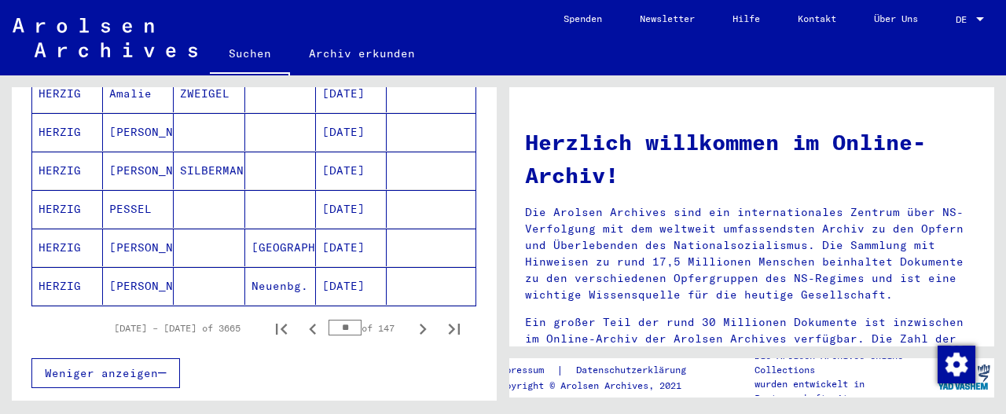
scroll to position [998, 0]
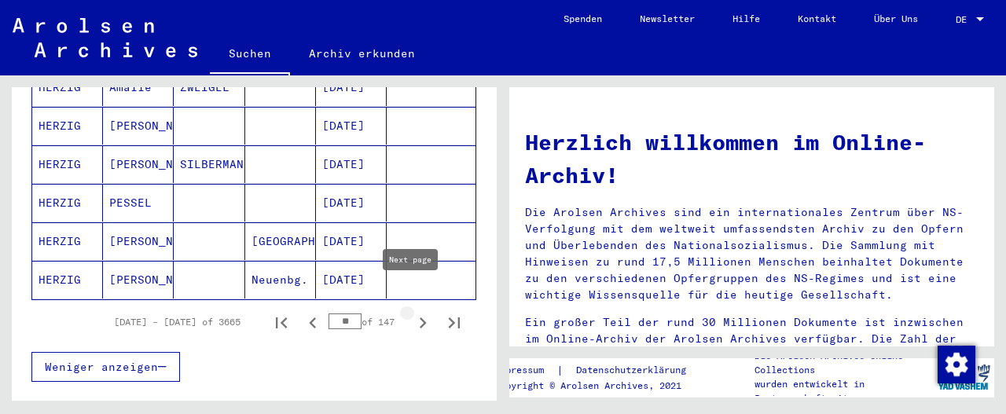
click at [420, 318] on icon "Next page" at bounding box center [423, 323] width 7 height 11
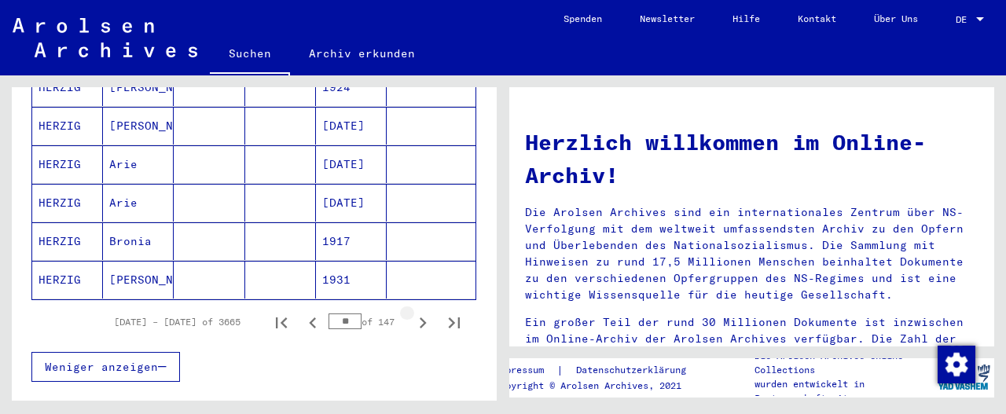
click at [420, 318] on icon "Next page" at bounding box center [423, 323] width 7 height 11
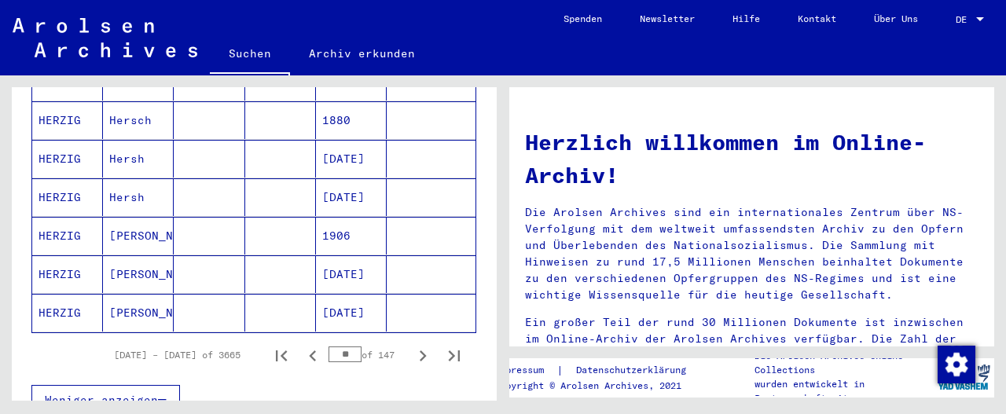
scroll to position [971, 0]
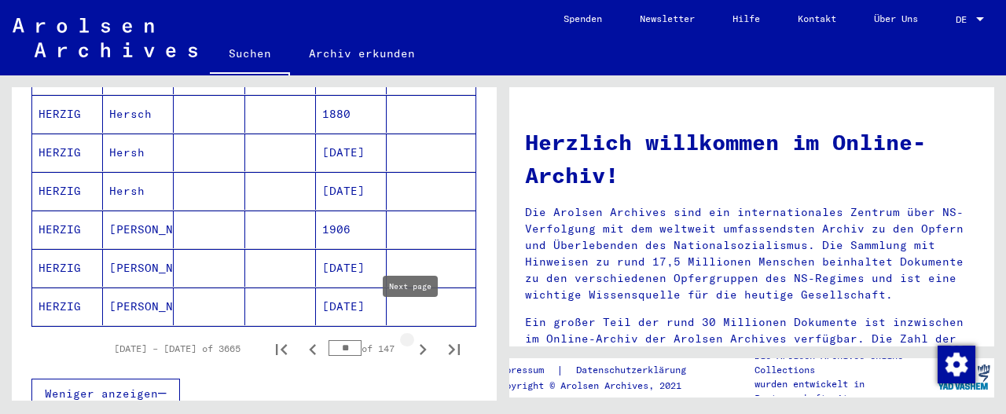
click at [420, 344] on icon "Next page" at bounding box center [423, 349] width 7 height 11
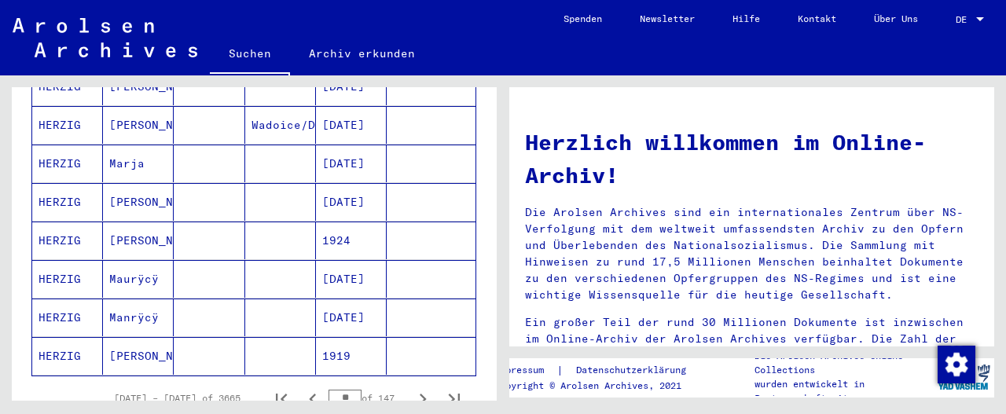
scroll to position [953, 0]
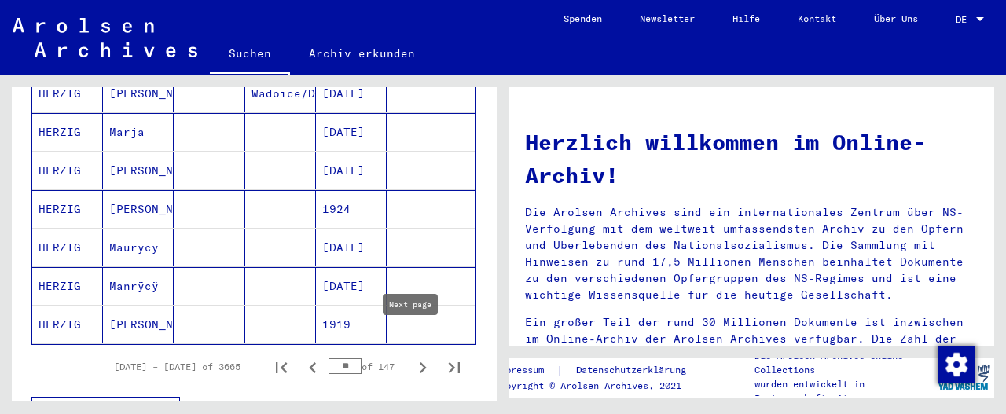
click at [420, 362] on icon "Next page" at bounding box center [423, 367] width 7 height 11
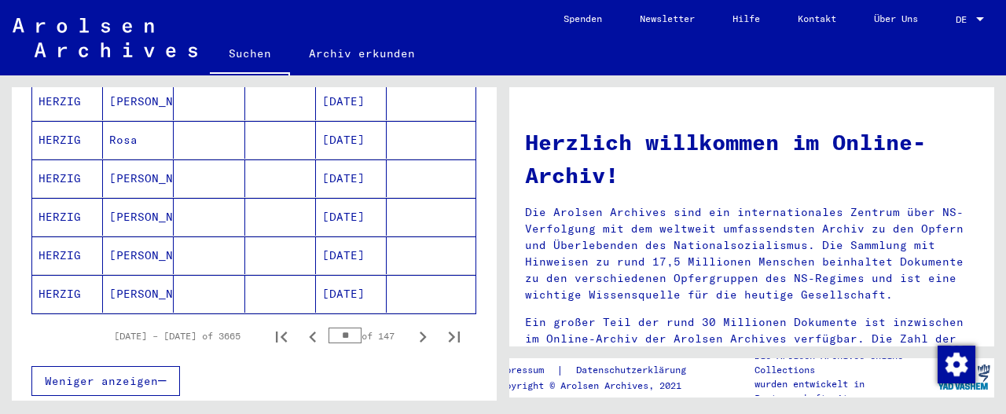
scroll to position [987, 0]
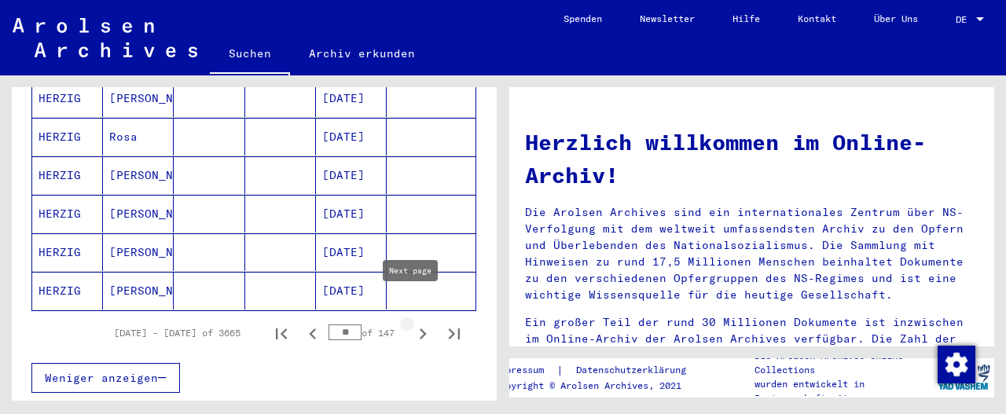
click at [420, 329] on icon "Next page" at bounding box center [423, 334] width 7 height 11
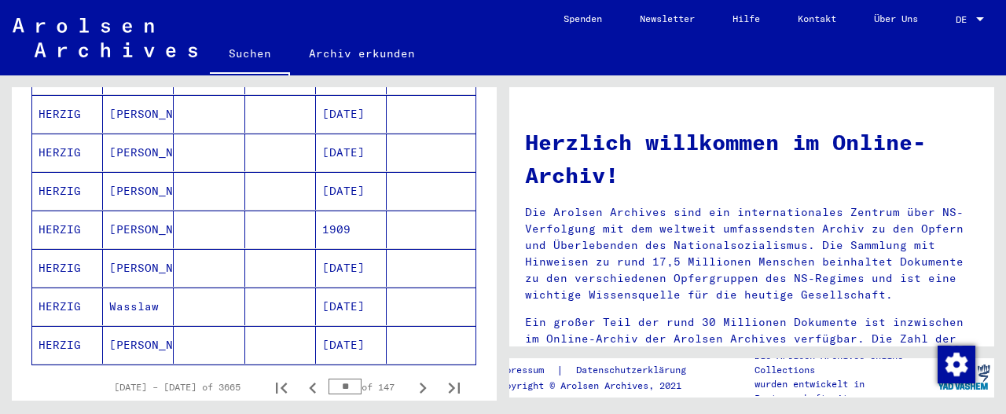
scroll to position [936, 0]
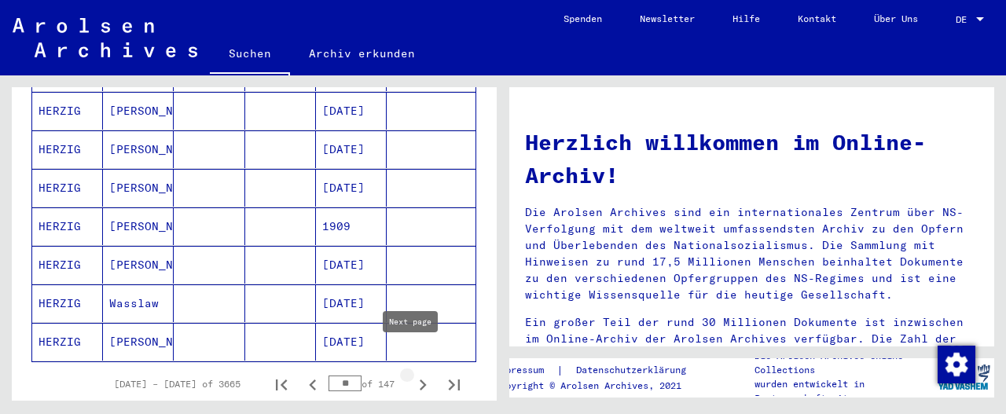
click at [420, 380] on icon "Next page" at bounding box center [423, 385] width 7 height 11
type input "**"
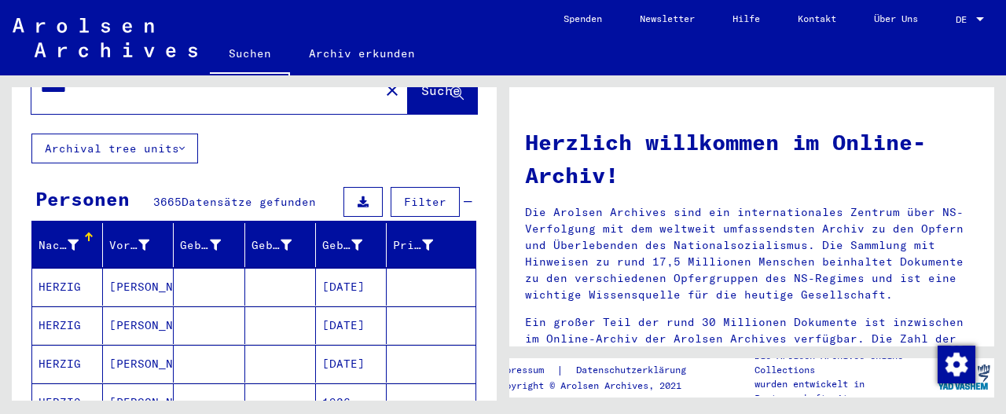
scroll to position [0, 0]
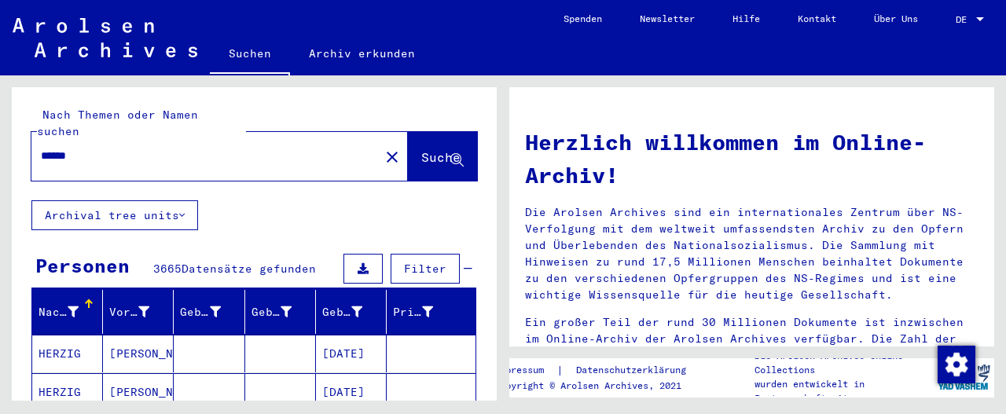
drag, startPoint x: 118, startPoint y: 145, endPoint x: 0, endPoint y: 150, distance: 118.0
click at [0, 150] on div "Nach Themen oder Namen suchen ****** close Suche Archival tree units Personen 3…" at bounding box center [251, 237] width 503 height 325
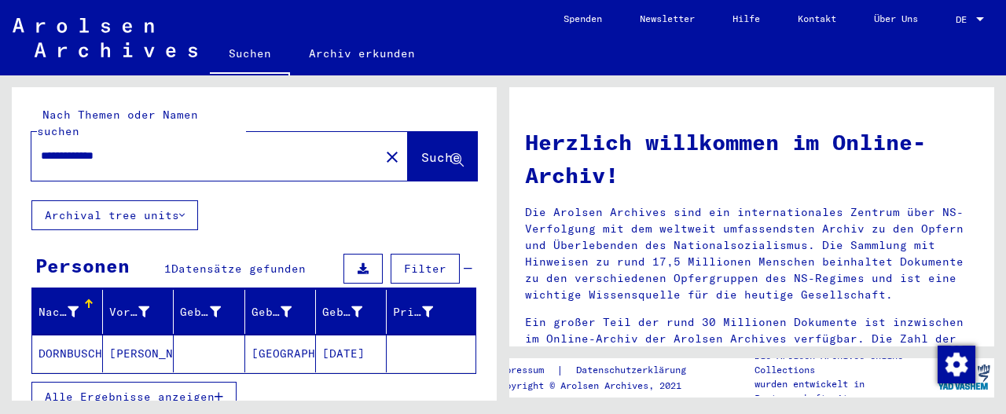
click at [67, 335] on mat-cell "DORNBUSCH" at bounding box center [67, 354] width 71 height 38
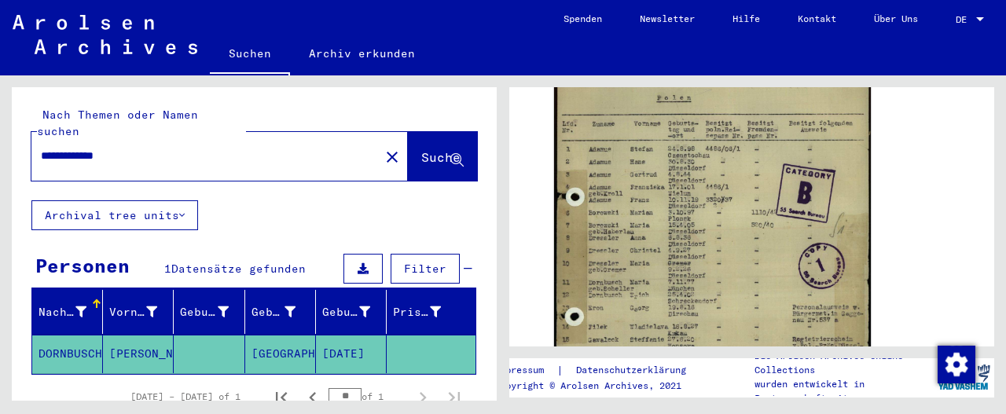
scroll to position [367, 0]
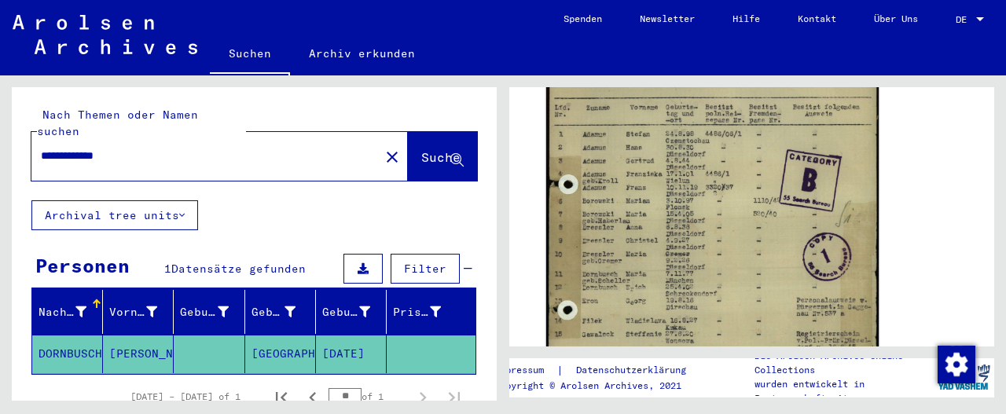
click at [687, 226] on img at bounding box center [712, 260] width 332 height 464
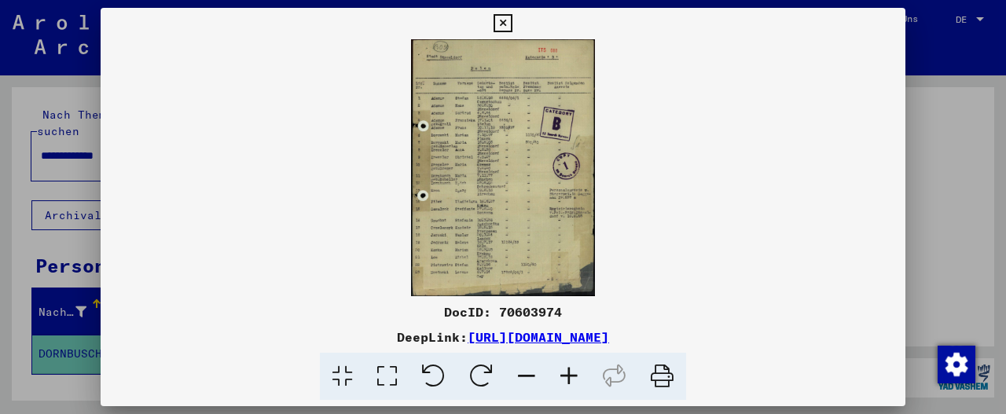
click at [498, 181] on img at bounding box center [503, 167] width 805 height 257
click at [567, 378] on icon at bounding box center [569, 377] width 42 height 48
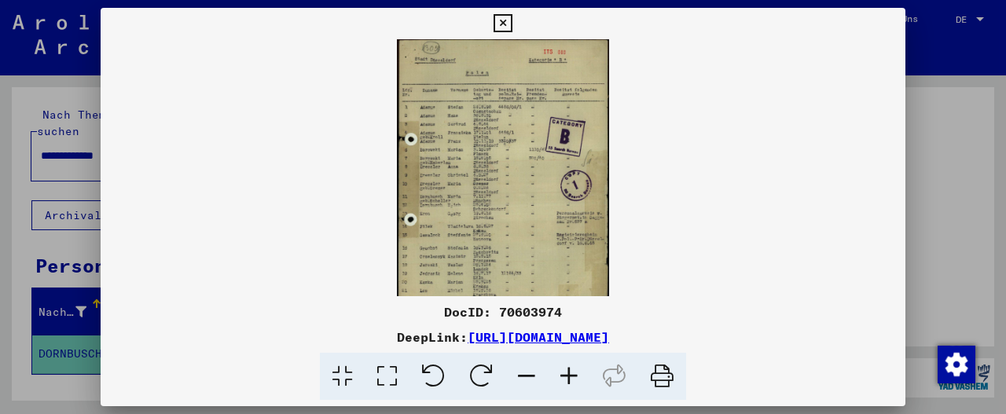
click at [567, 378] on icon at bounding box center [569, 377] width 42 height 48
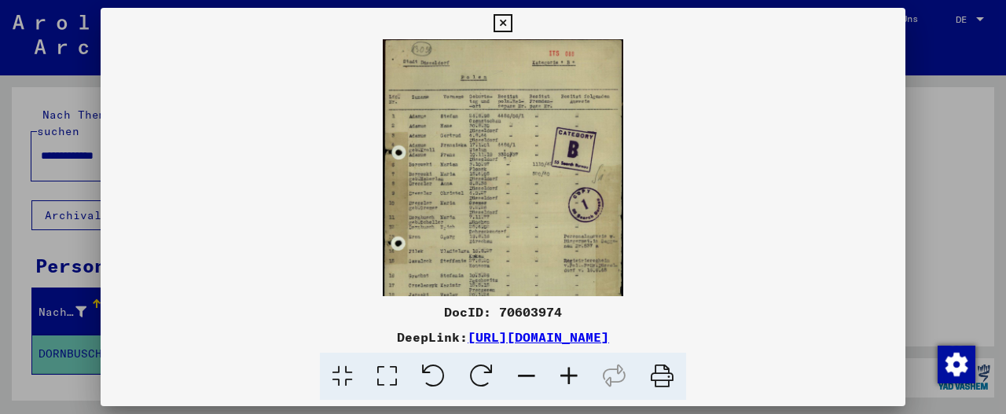
click at [567, 378] on icon at bounding box center [569, 377] width 42 height 48
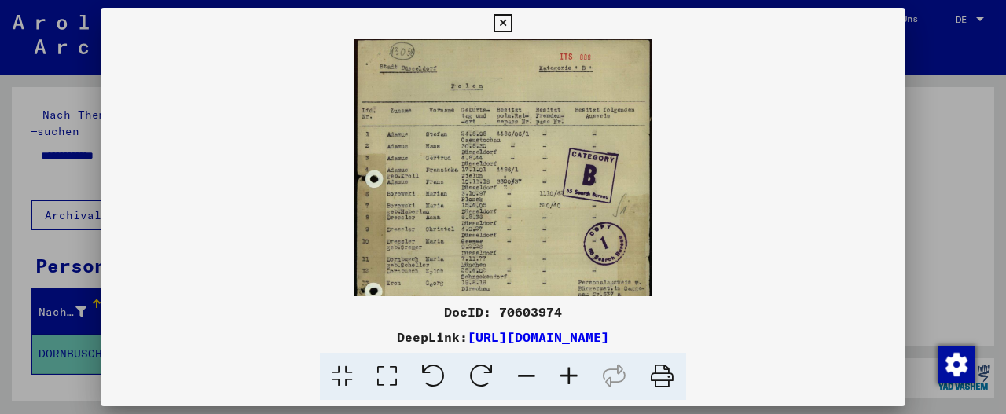
click at [567, 378] on icon at bounding box center [569, 377] width 42 height 48
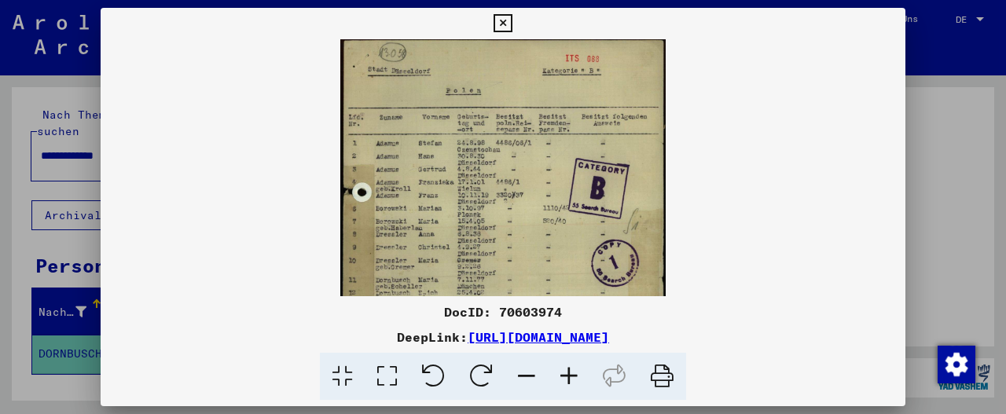
click at [567, 378] on icon at bounding box center [569, 377] width 42 height 48
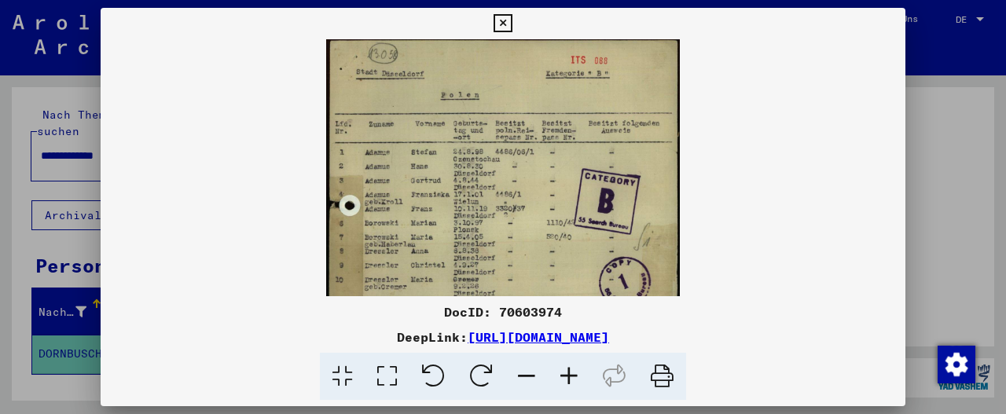
click at [567, 378] on icon at bounding box center [569, 377] width 42 height 48
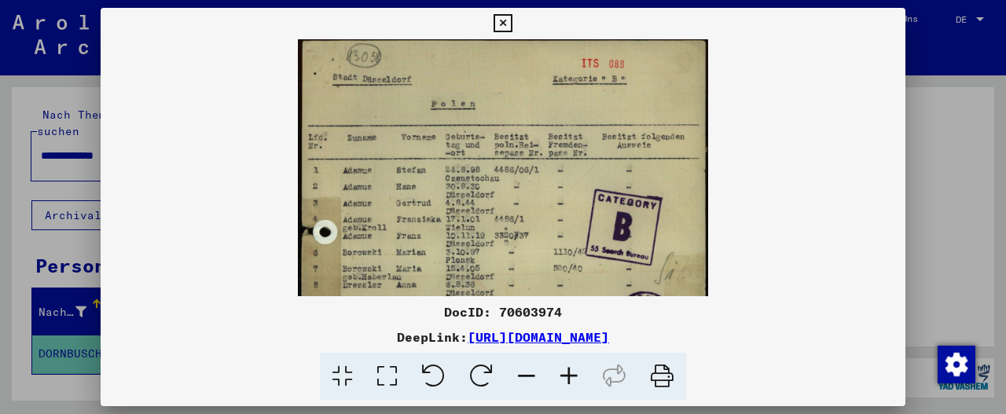
click at [567, 378] on icon at bounding box center [569, 377] width 42 height 48
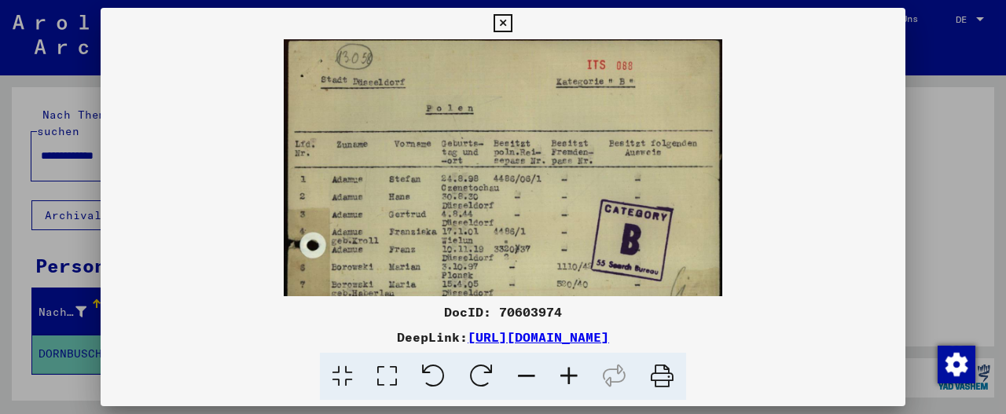
click at [567, 378] on icon at bounding box center [569, 377] width 42 height 48
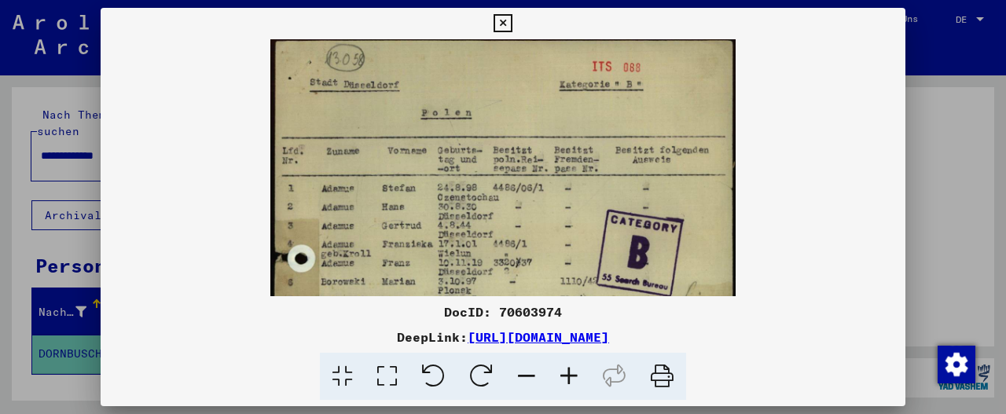
click at [567, 378] on icon at bounding box center [569, 377] width 42 height 48
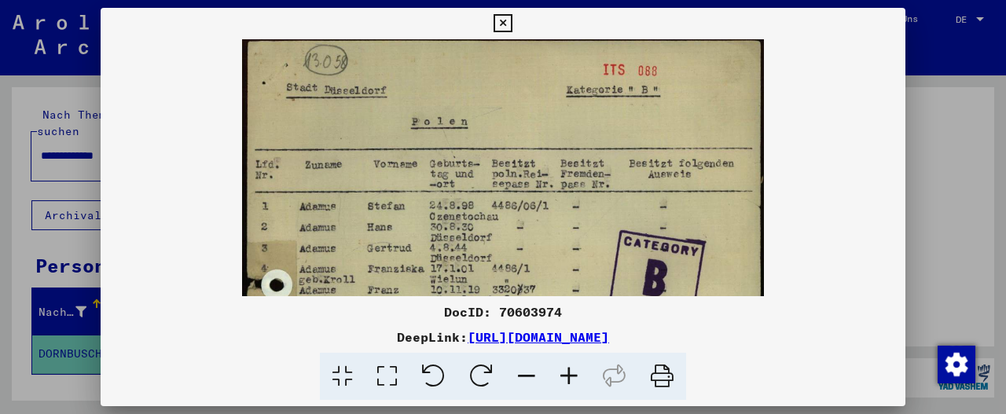
drag, startPoint x: 655, startPoint y: 149, endPoint x: 651, endPoint y: 187, distance: 38.7
click at [651, 187] on img at bounding box center [503, 403] width 523 height 729
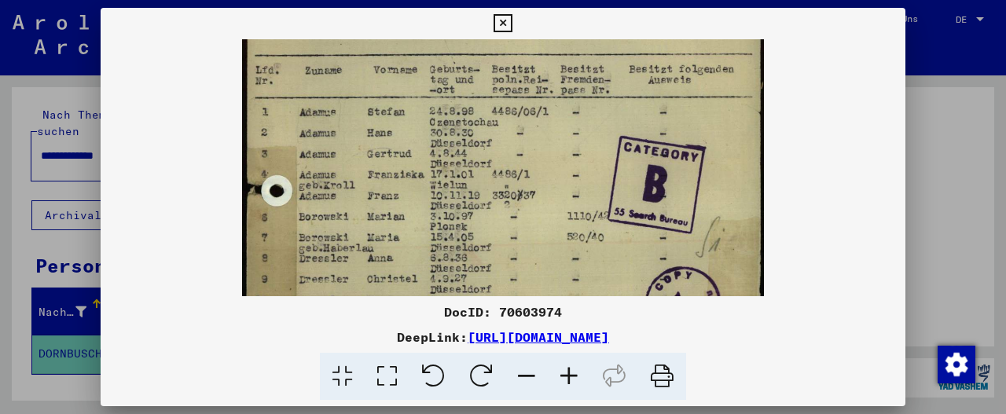
scroll to position [94, 0]
drag, startPoint x: 651, startPoint y: 187, endPoint x: 662, endPoint y: 97, distance: 91.0
click at [662, 97] on img at bounding box center [503, 309] width 523 height 729
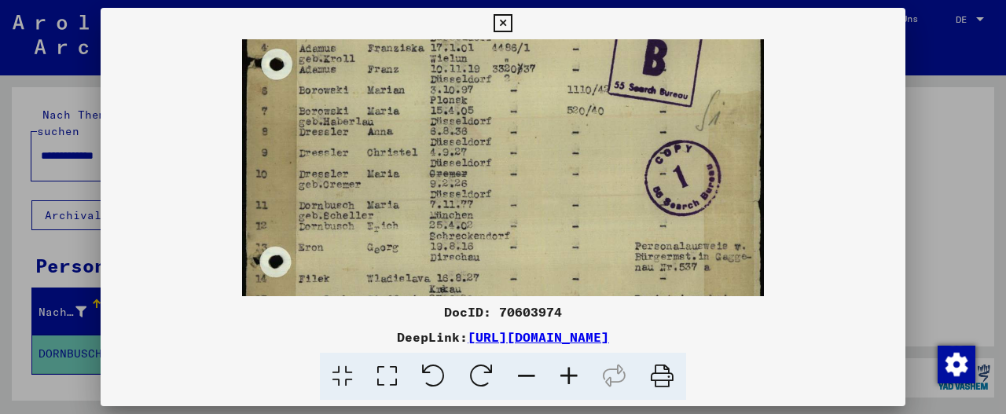
scroll to position [222, 0]
drag, startPoint x: 718, startPoint y: 217, endPoint x: 723, endPoint y: 95, distance: 121.9
click at [723, 95] on img at bounding box center [503, 182] width 523 height 729
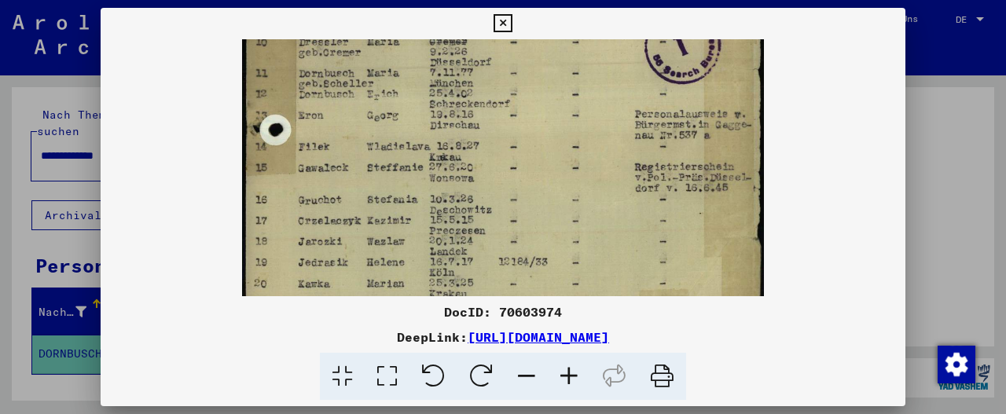
drag, startPoint x: 705, startPoint y: 209, endPoint x: 715, endPoint y: 80, distance: 129.3
click at [715, 80] on img at bounding box center [503, 50] width 523 height 729
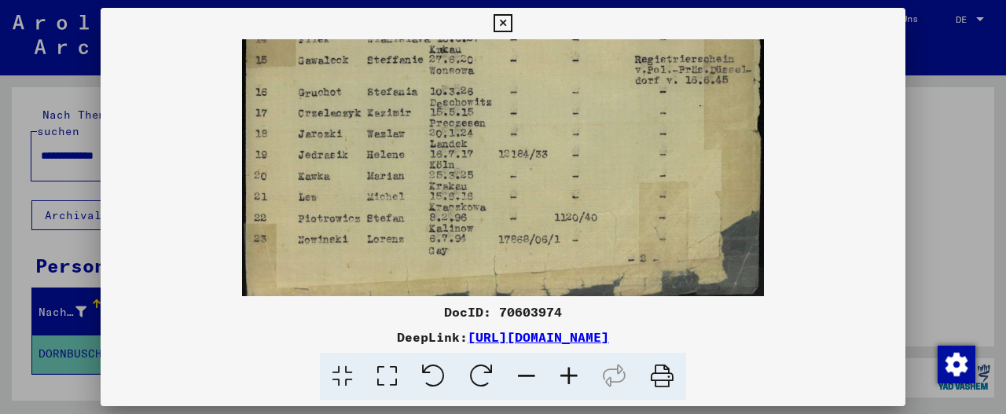
scroll to position [470, 0]
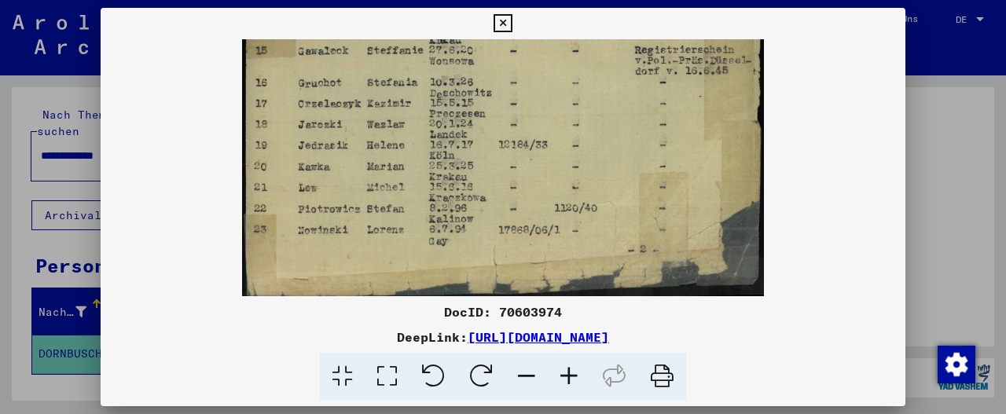
drag, startPoint x: 700, startPoint y: 189, endPoint x: 727, endPoint y: 78, distance: 114.8
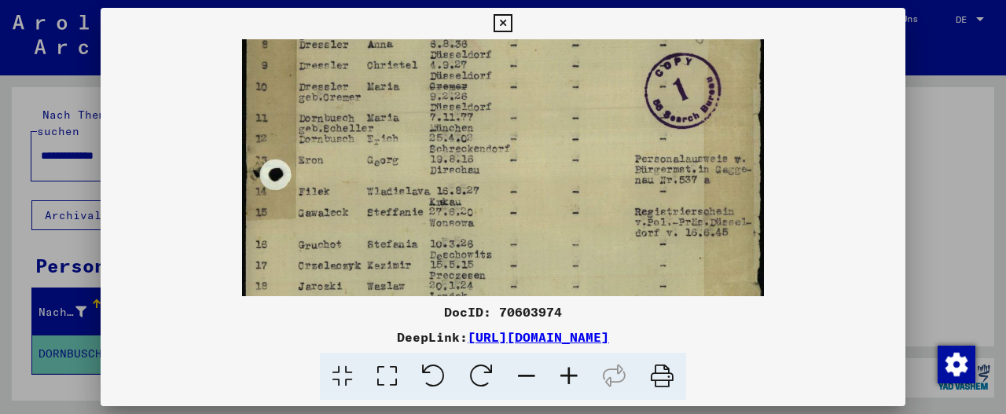
scroll to position [304, 0]
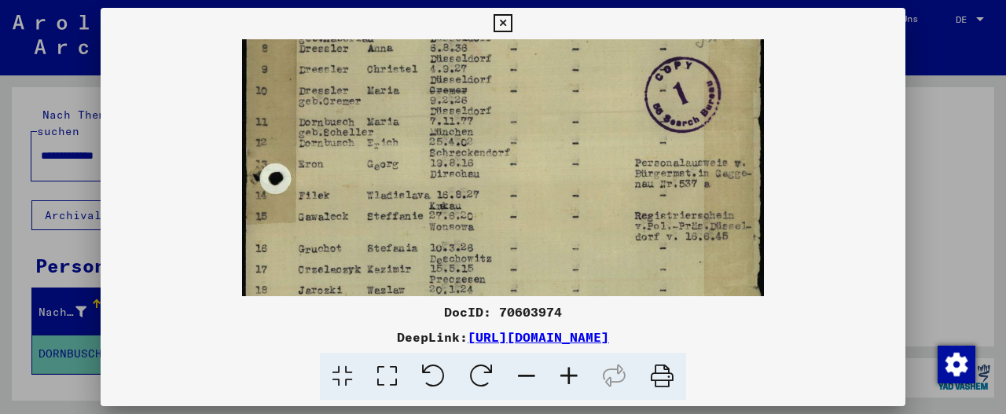
drag, startPoint x: 703, startPoint y: 188, endPoint x: 721, endPoint y: 207, distance: 27.2
click at [721, 207] on img at bounding box center [503, 99] width 523 height 729
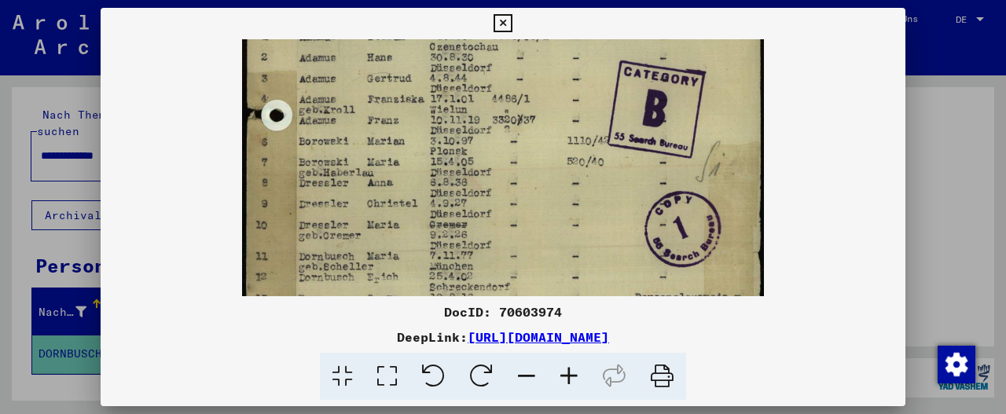
scroll to position [150, 0]
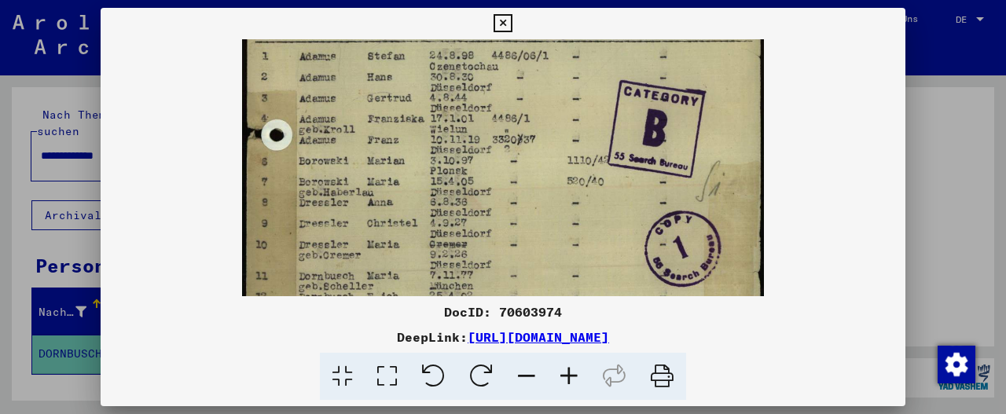
drag, startPoint x: 712, startPoint y: 127, endPoint x: 717, endPoint y: 287, distance: 160.4
click at [717, 287] on img at bounding box center [503, 253] width 523 height 729
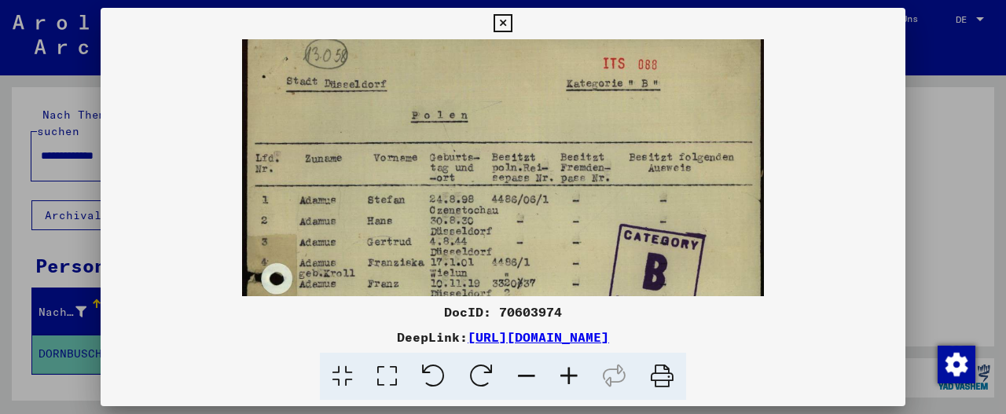
scroll to position [0, 0]
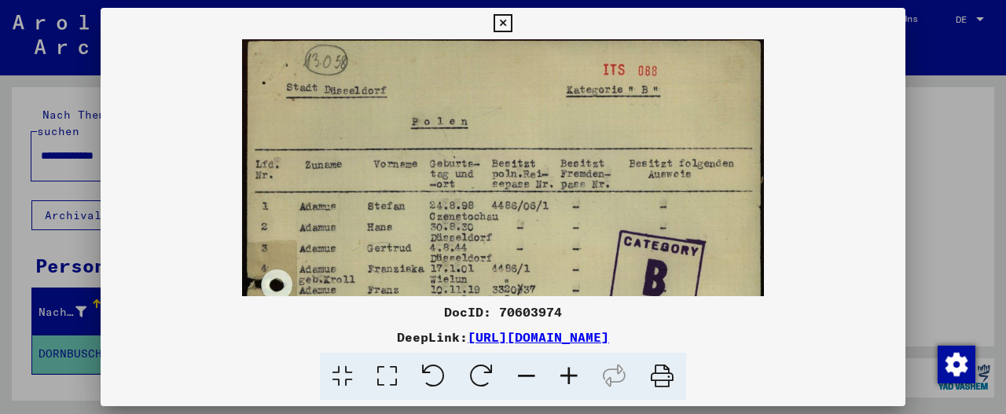
drag, startPoint x: 714, startPoint y: 148, endPoint x: 722, endPoint y: 359, distance: 211.6
click at [722, 359] on div "DocID: 70603974 DeepLink: [URL][DOMAIN_NAME]" at bounding box center [503, 204] width 805 height 393
click at [501, 24] on icon at bounding box center [503, 23] width 18 height 19
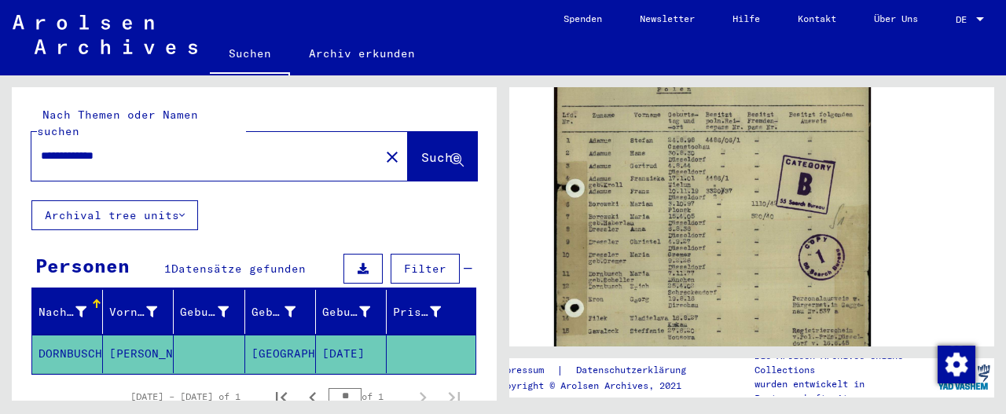
drag, startPoint x: 186, startPoint y: 139, endPoint x: 0, endPoint y: 141, distance: 186.3
click at [0, 141] on div "**********" at bounding box center [251, 237] width 503 height 325
click at [421, 149] on span "Suche" at bounding box center [440, 157] width 39 height 16
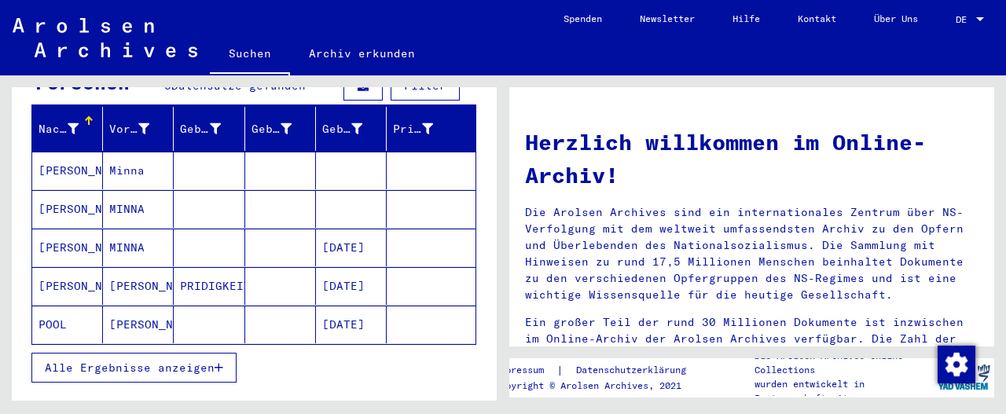
scroll to position [185, 0]
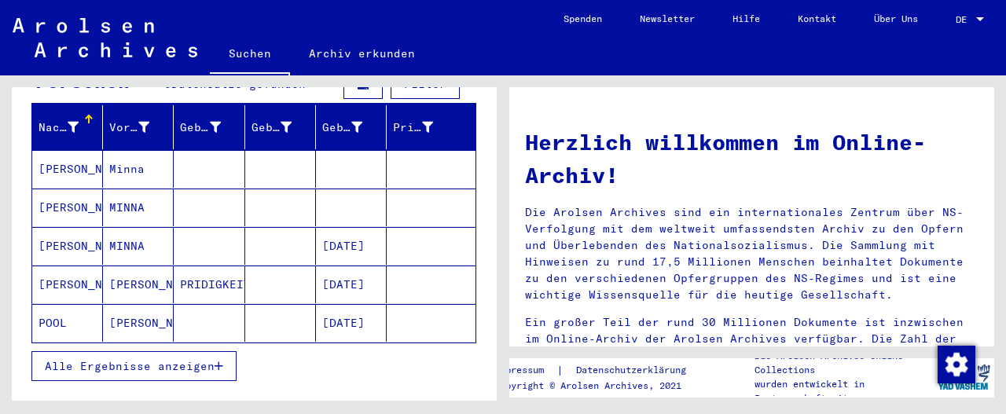
click at [201, 351] on button "Alle Ergebnisse anzeigen" at bounding box center [133, 366] width 205 height 30
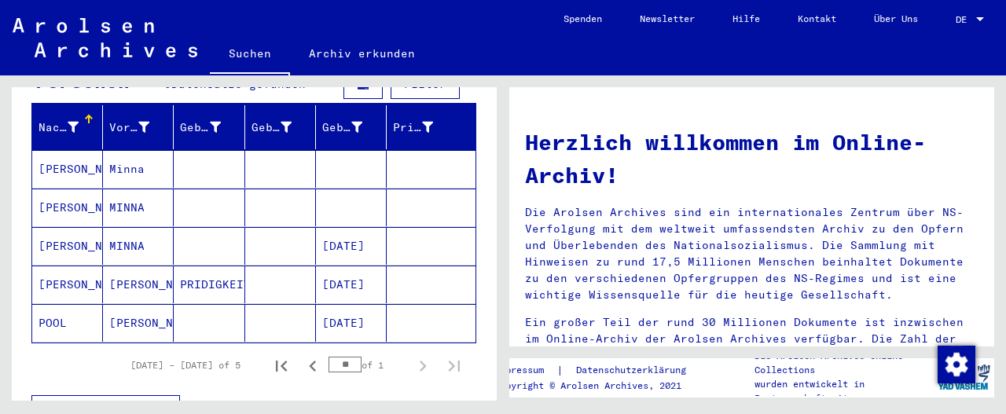
click at [130, 189] on mat-cell "MINNA" at bounding box center [138, 208] width 71 height 38
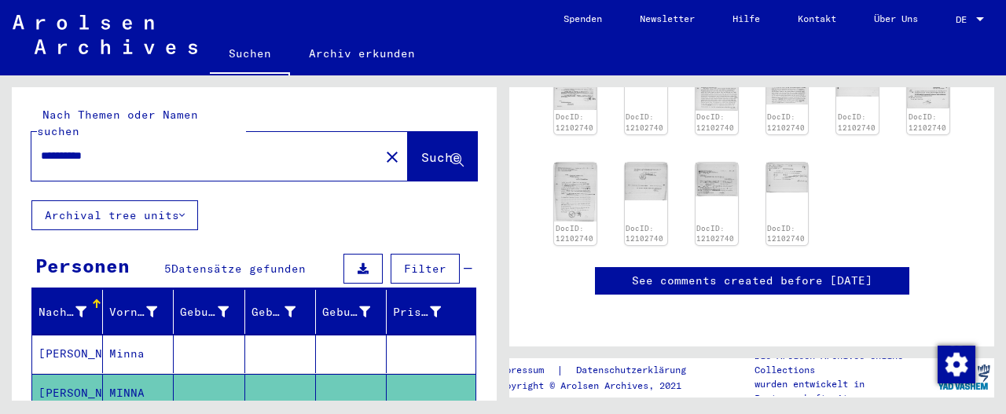
drag, startPoint x: 179, startPoint y: 134, endPoint x: 0, endPoint y: 139, distance: 179.2
click at [0, 139] on div "**********" at bounding box center [251, 237] width 503 height 325
type input "**********"
click at [421, 149] on span "Suche" at bounding box center [440, 157] width 39 height 16
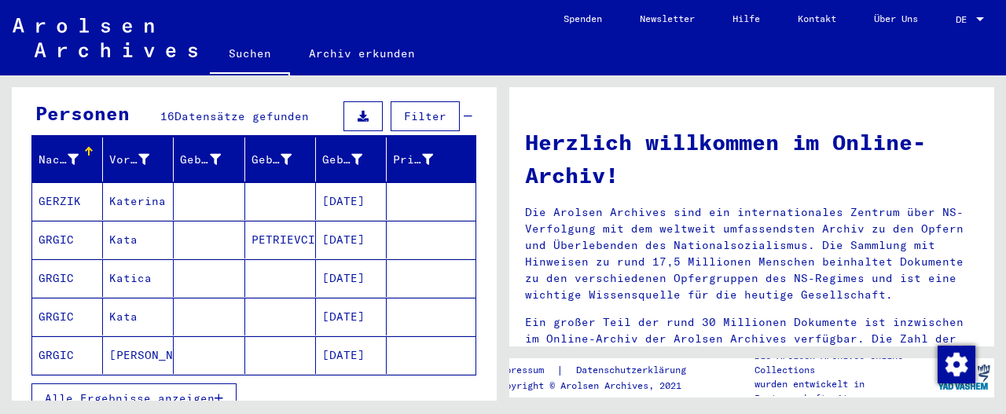
scroll to position [229, 0]
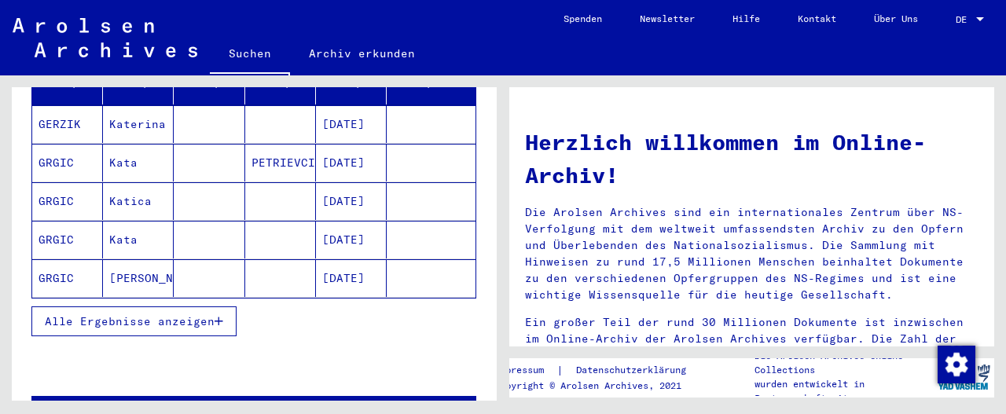
click at [194, 314] on span "Alle Ergebnisse anzeigen" at bounding box center [130, 321] width 170 height 14
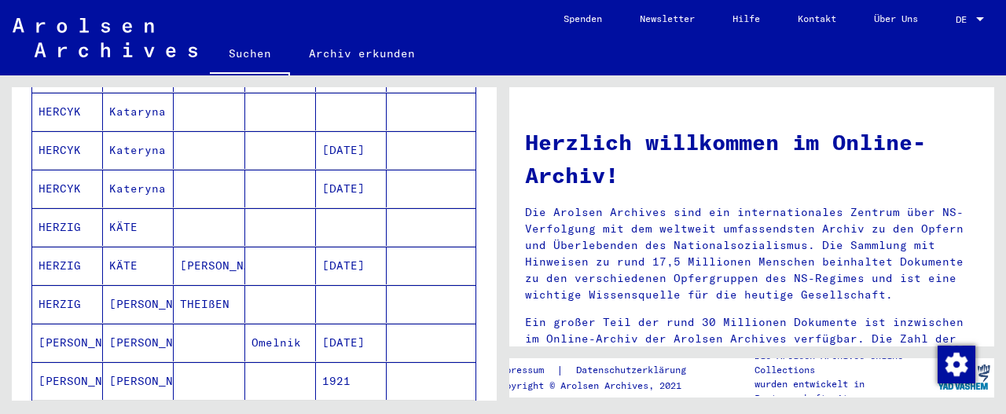
scroll to position [564, 0]
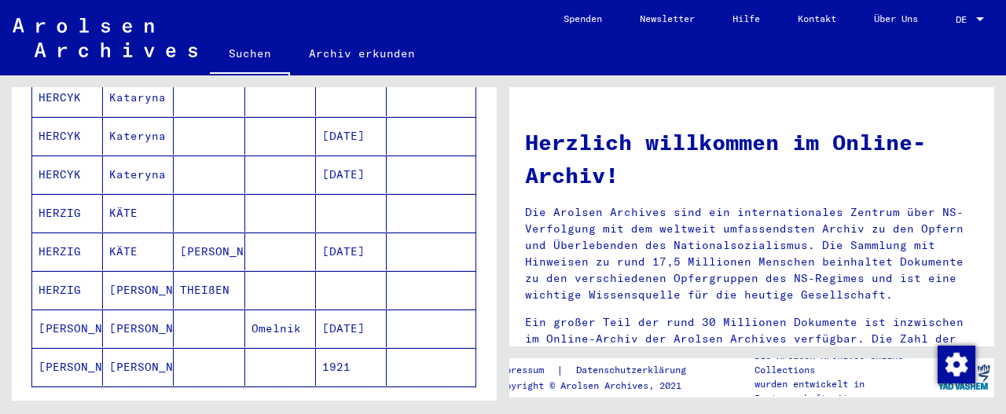
click at [129, 194] on mat-cell "KÄTE" at bounding box center [138, 213] width 71 height 38
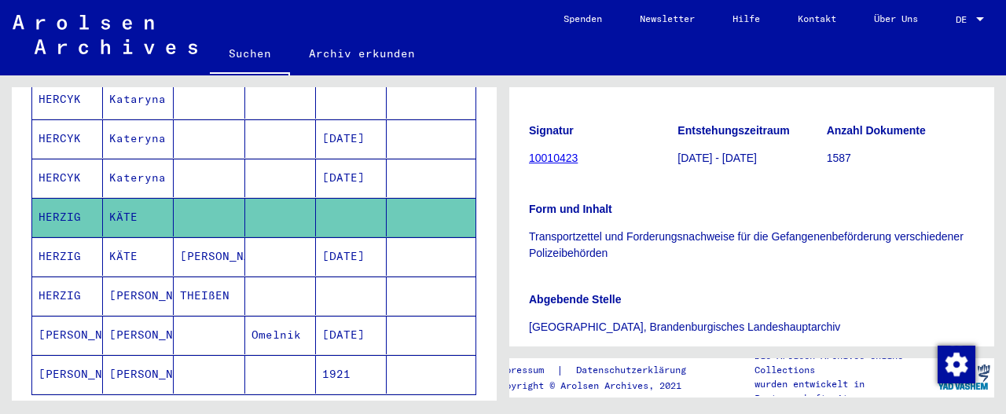
scroll to position [214, 0]
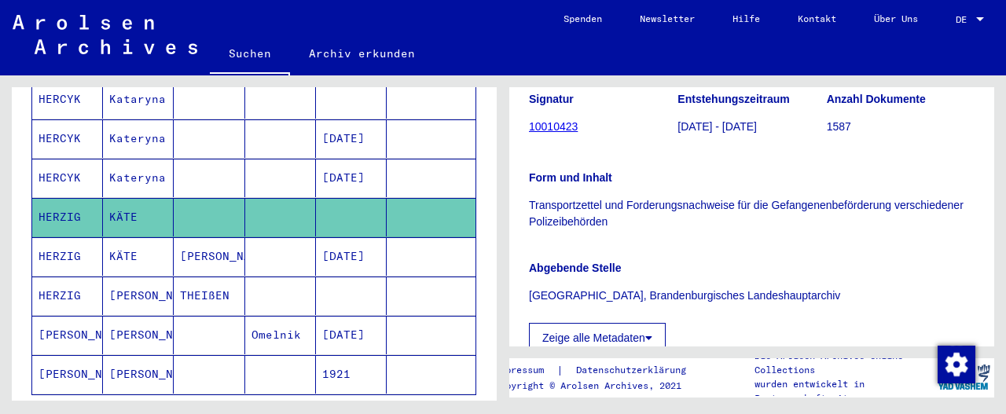
click at [549, 127] on link "10010423" at bounding box center [553, 126] width 49 height 13
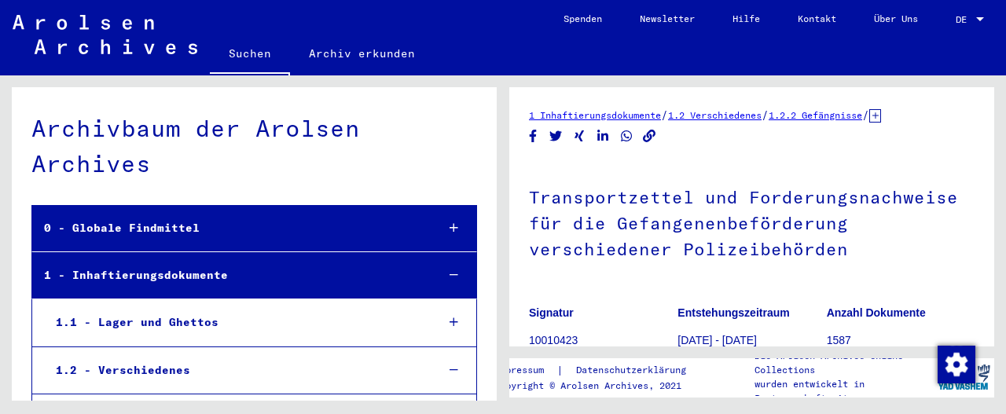
scroll to position [8422, 0]
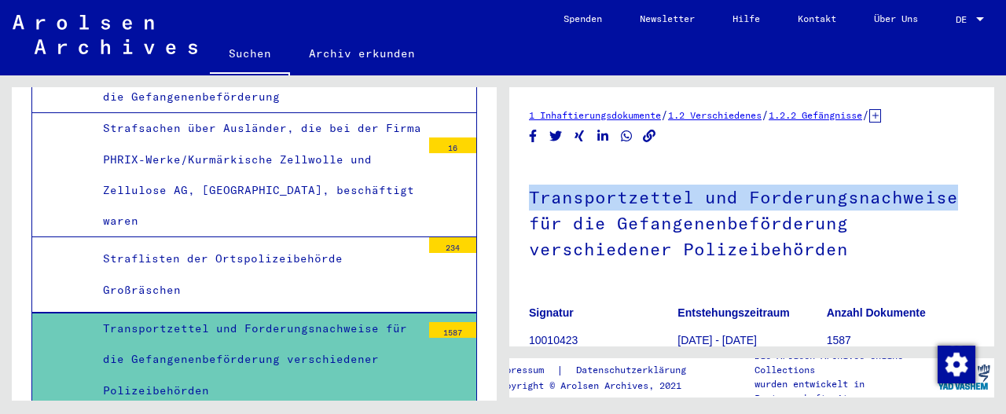
click at [990, 167] on div "1 Inhaftierungsdokumente / 1.2 Verschiedenes / 1.2.2 Gefängnisse / [TECHNICAL_I…" at bounding box center [751, 216] width 485 height 259
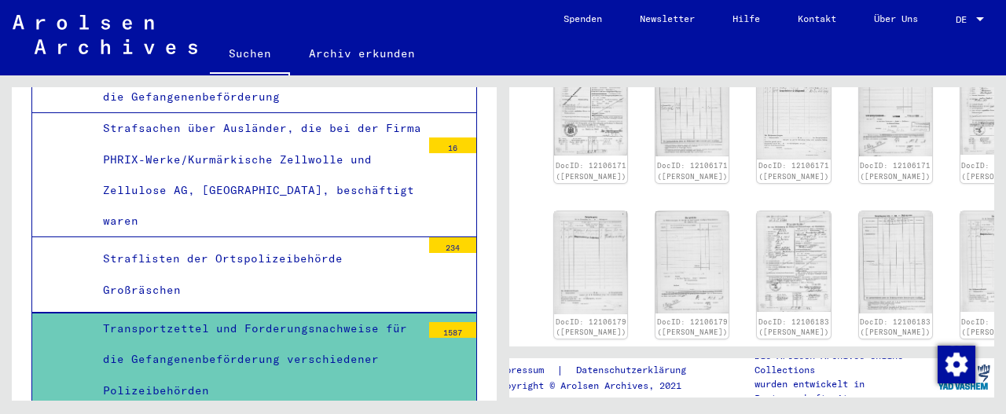
scroll to position [437, 0]
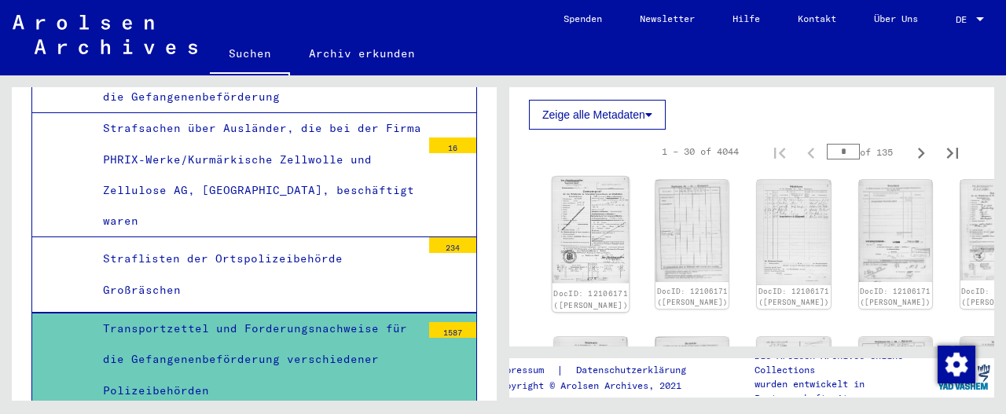
click at [572, 213] on img at bounding box center [590, 230] width 77 height 106
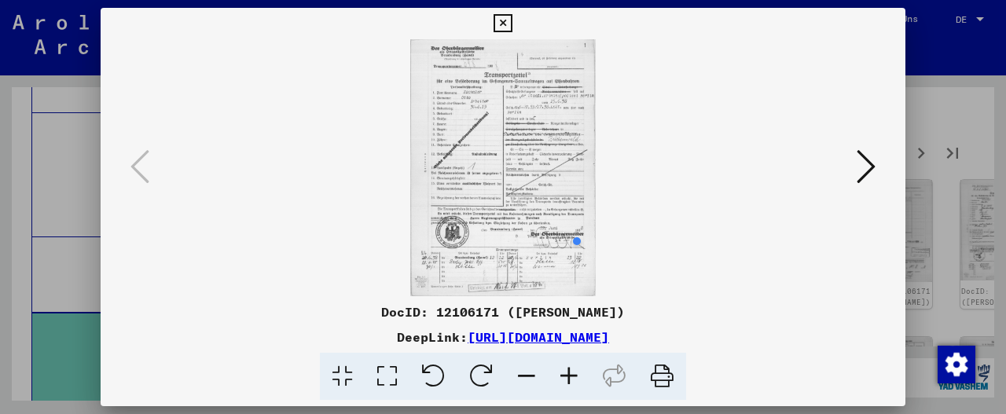
click at [568, 375] on icon at bounding box center [569, 377] width 42 height 48
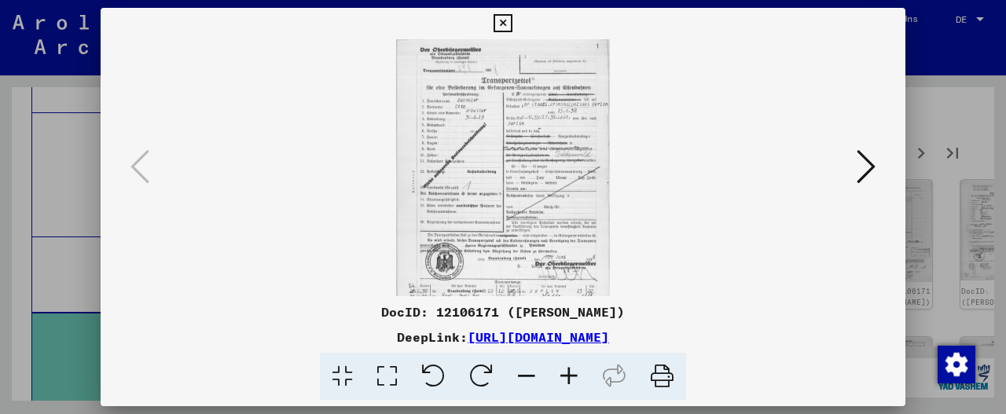
click at [568, 375] on icon at bounding box center [569, 377] width 42 height 48
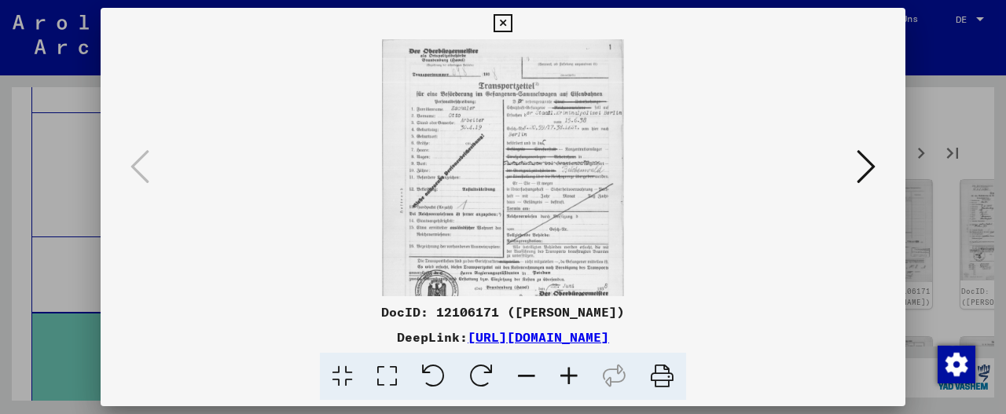
click at [568, 375] on icon at bounding box center [569, 377] width 42 height 48
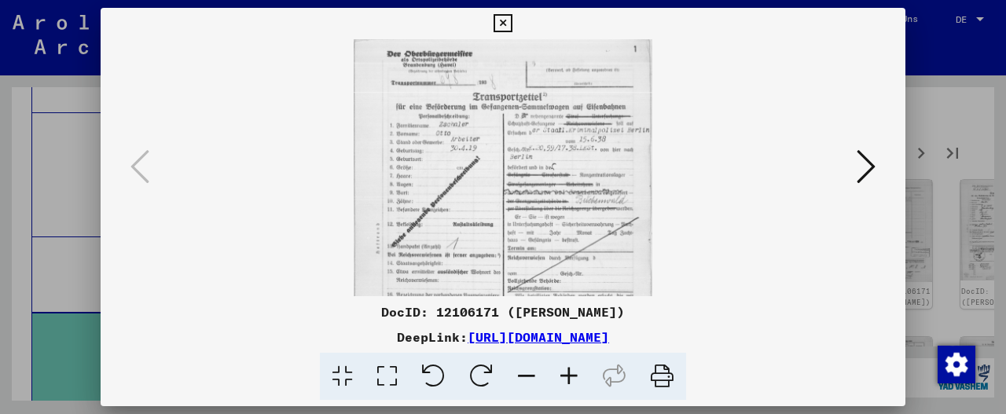
click at [568, 375] on icon at bounding box center [569, 377] width 42 height 48
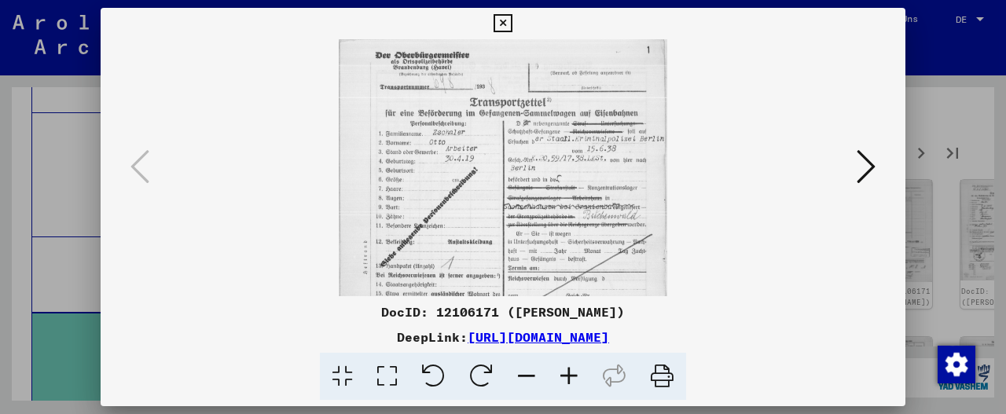
click at [568, 375] on icon at bounding box center [569, 377] width 42 height 48
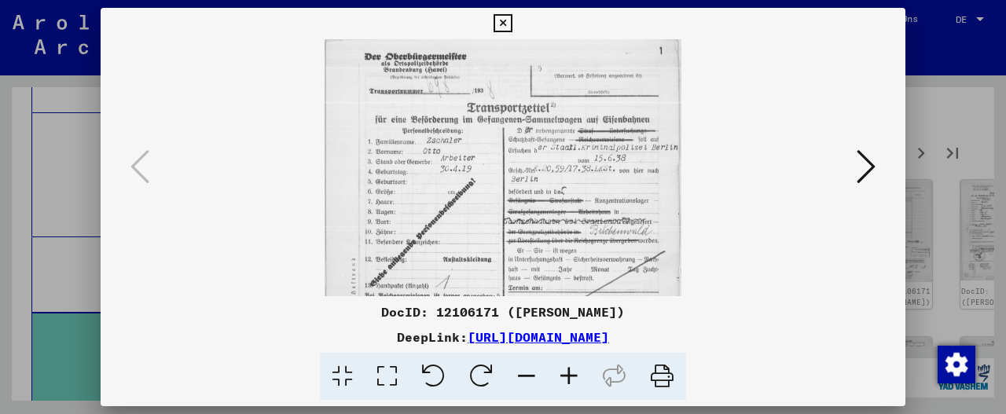
click at [568, 375] on icon at bounding box center [569, 377] width 42 height 48
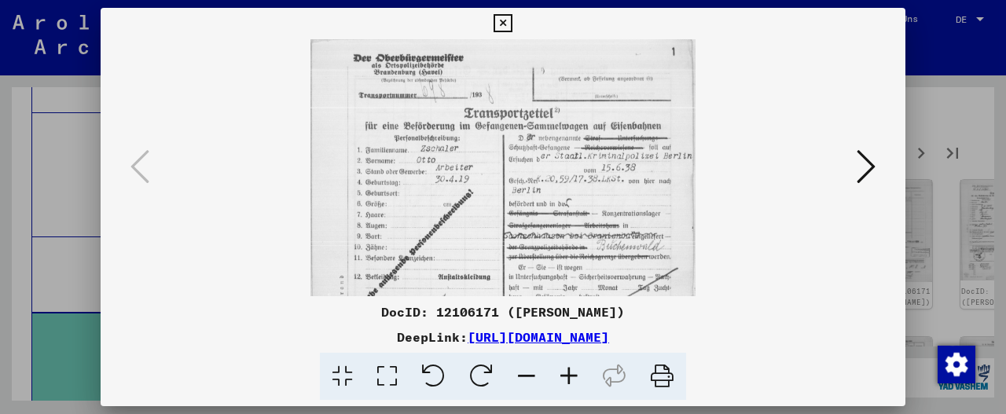
click at [568, 375] on icon at bounding box center [569, 377] width 42 height 48
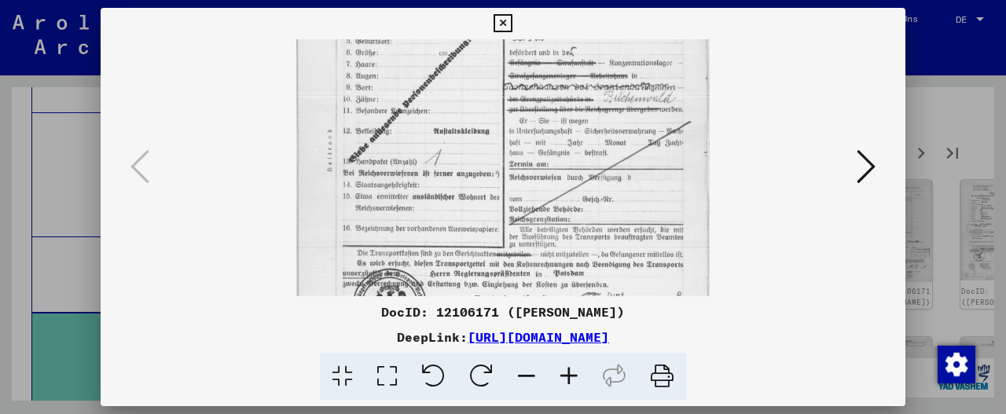
drag, startPoint x: 618, startPoint y: 237, endPoint x: 600, endPoint y: 74, distance: 163.6
click at [600, 74] on img at bounding box center [502, 161] width 413 height 571
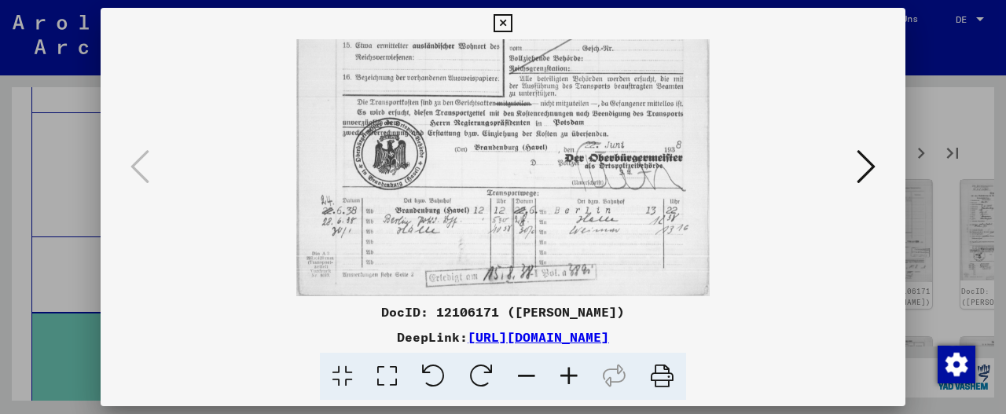
drag, startPoint x: 626, startPoint y: 222, endPoint x: 627, endPoint y: 42, distance: 180.8
click at [627, 42] on img at bounding box center [502, 10] width 413 height 571
click at [868, 163] on icon at bounding box center [866, 167] width 19 height 38
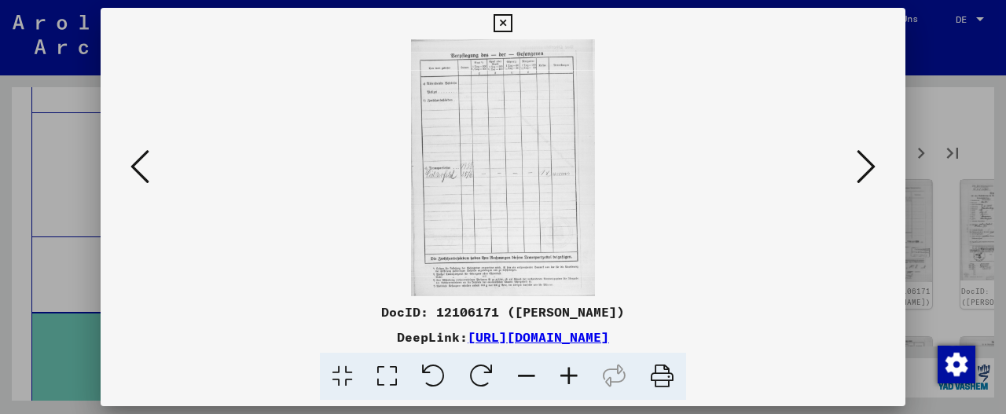
click at [857, 166] on icon at bounding box center [866, 167] width 19 height 38
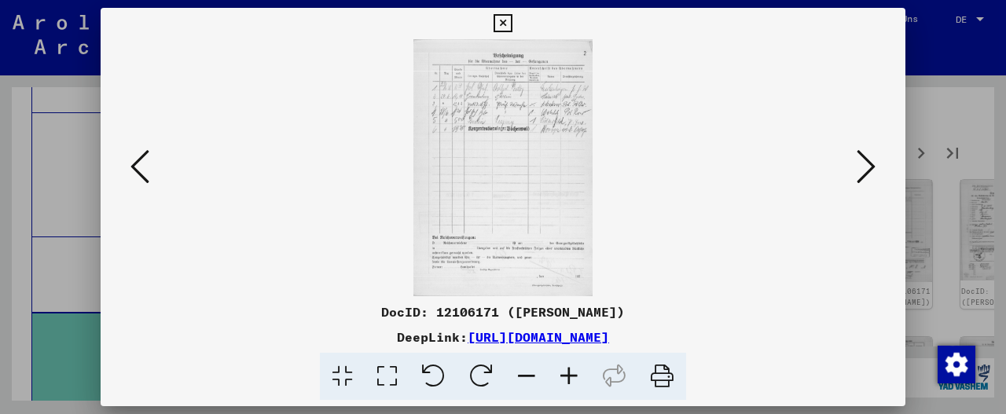
click at [861, 164] on icon at bounding box center [866, 167] width 19 height 38
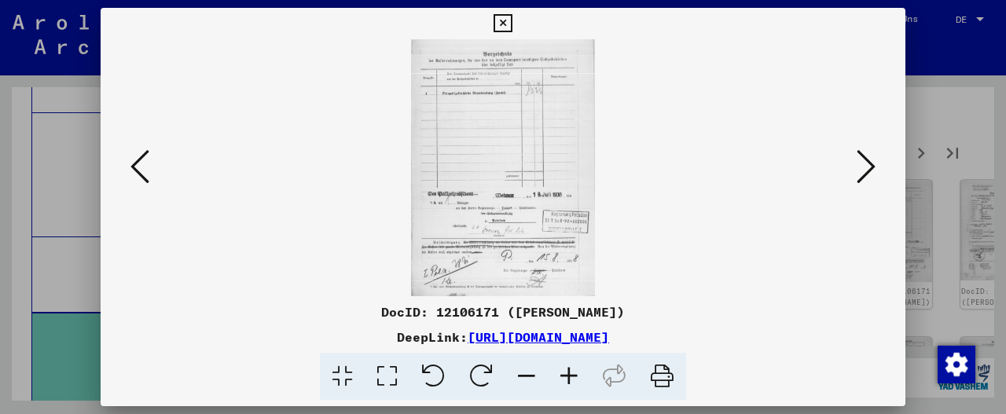
click at [861, 164] on icon at bounding box center [866, 167] width 19 height 38
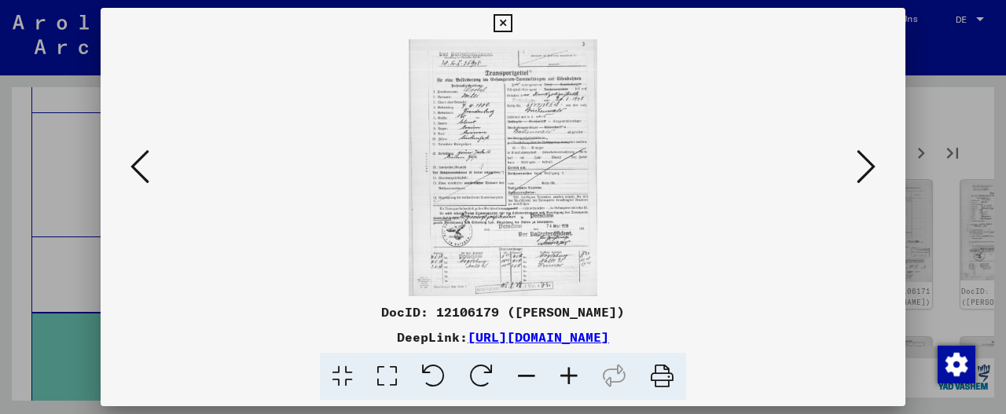
click at [861, 164] on icon at bounding box center [866, 167] width 19 height 38
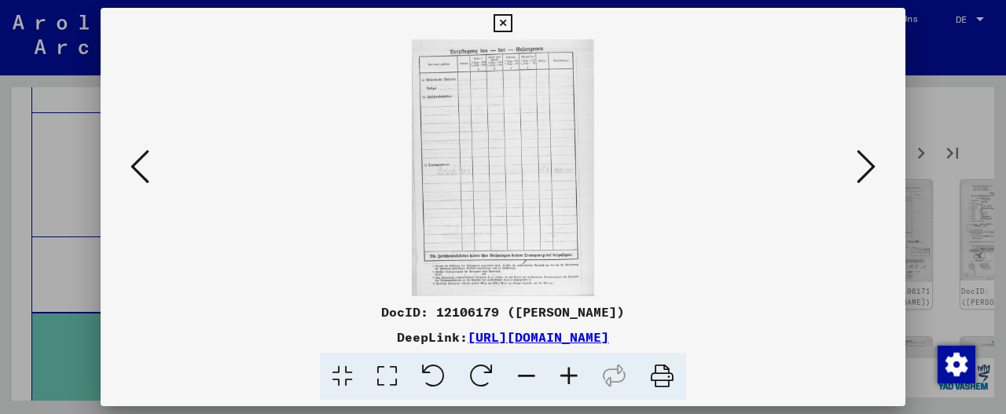
click at [861, 164] on icon at bounding box center [866, 167] width 19 height 38
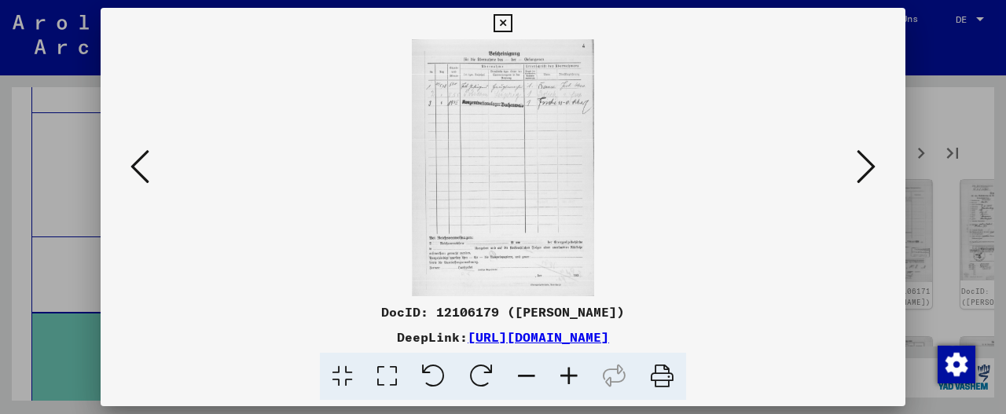
click at [861, 164] on icon at bounding box center [866, 167] width 19 height 38
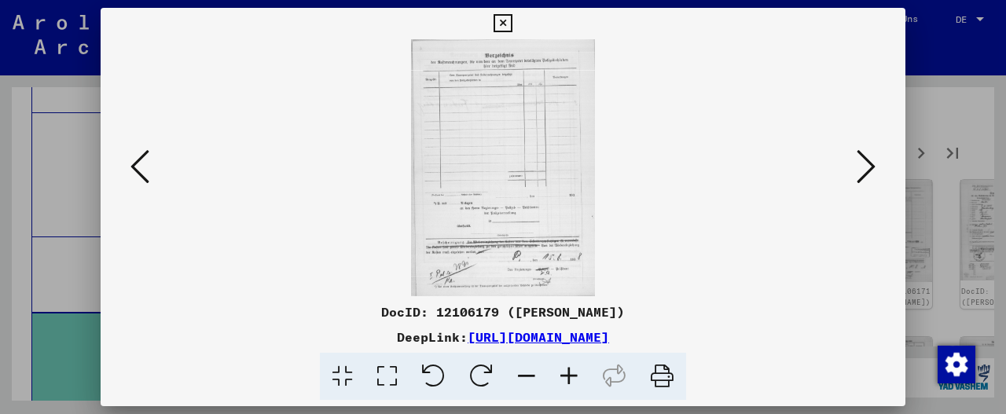
click at [861, 164] on icon at bounding box center [866, 167] width 19 height 38
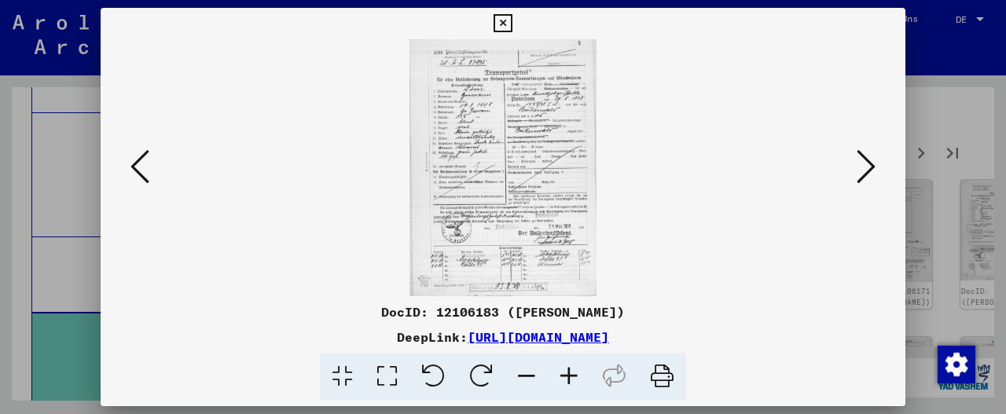
click at [861, 164] on icon at bounding box center [866, 167] width 19 height 38
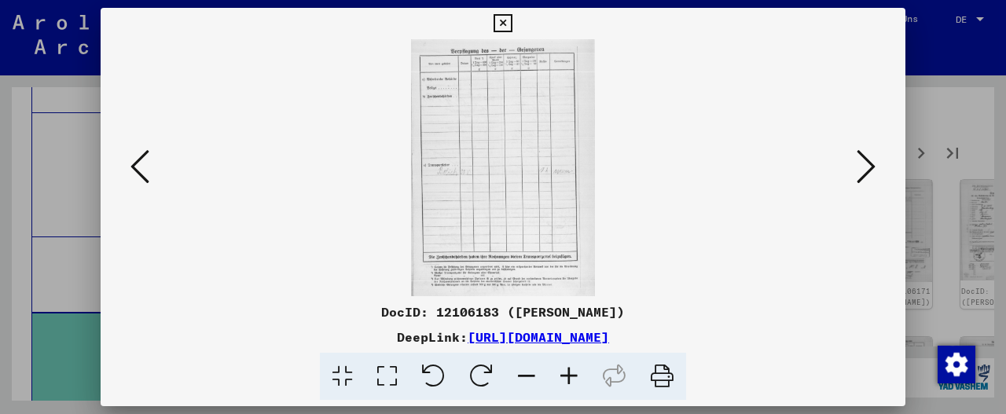
click at [861, 164] on icon at bounding box center [866, 167] width 19 height 38
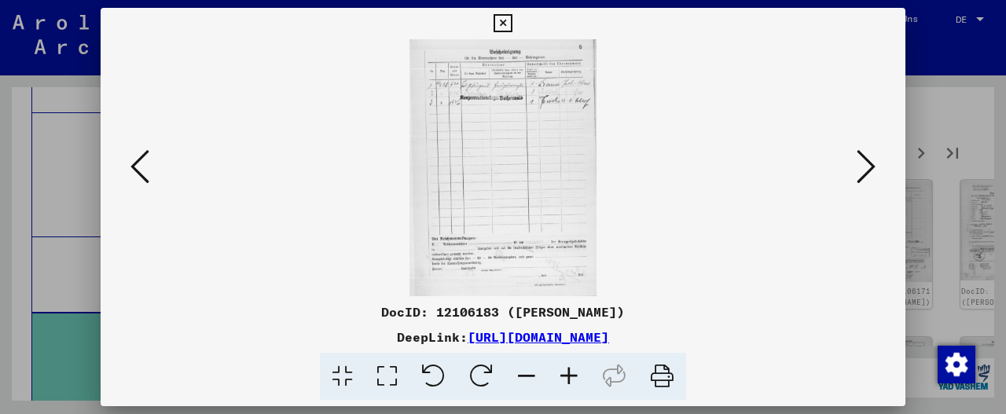
click at [502, 17] on icon at bounding box center [503, 23] width 18 height 19
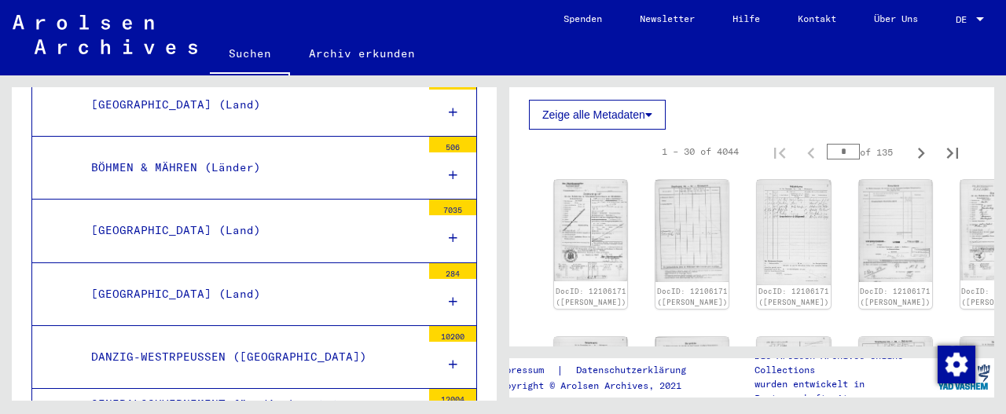
scroll to position [704, 0]
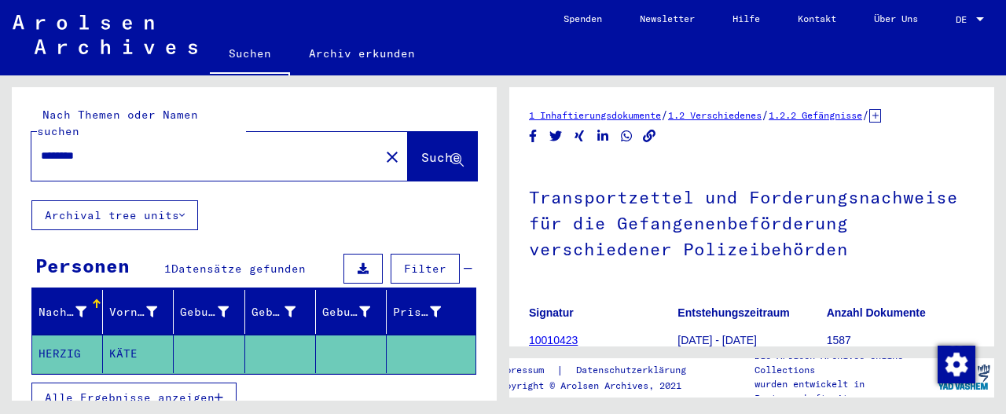
click at [132, 337] on mat-cell "KÄTE" at bounding box center [138, 354] width 71 height 39
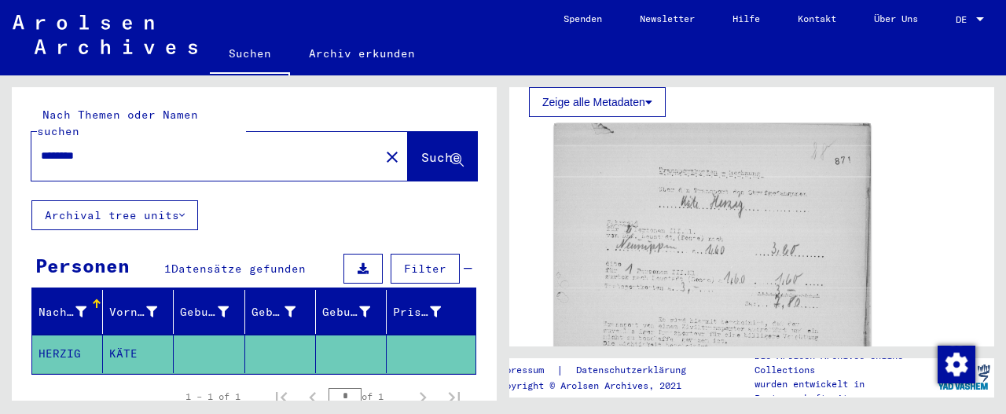
scroll to position [453, 0]
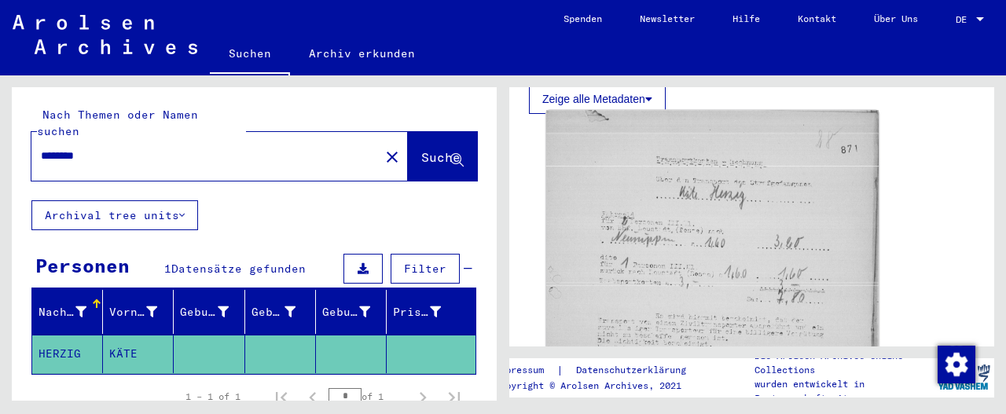
click at [703, 217] on img at bounding box center [712, 314] width 332 height 409
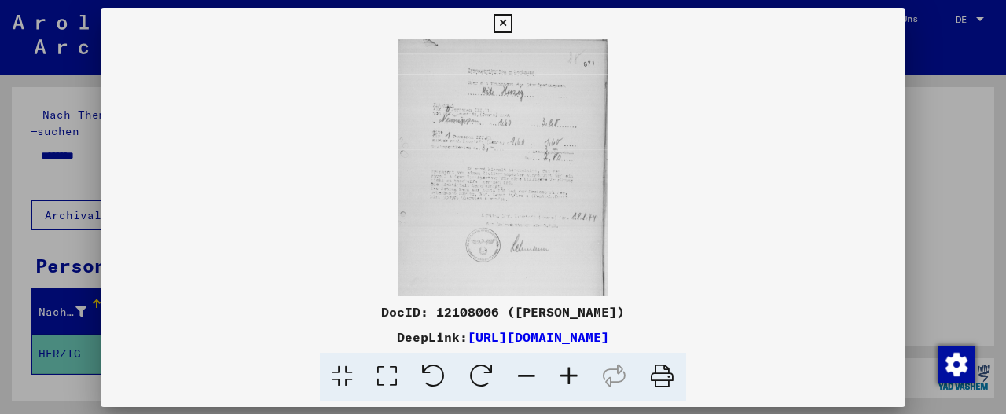
click at [703, 217] on img at bounding box center [503, 167] width 805 height 257
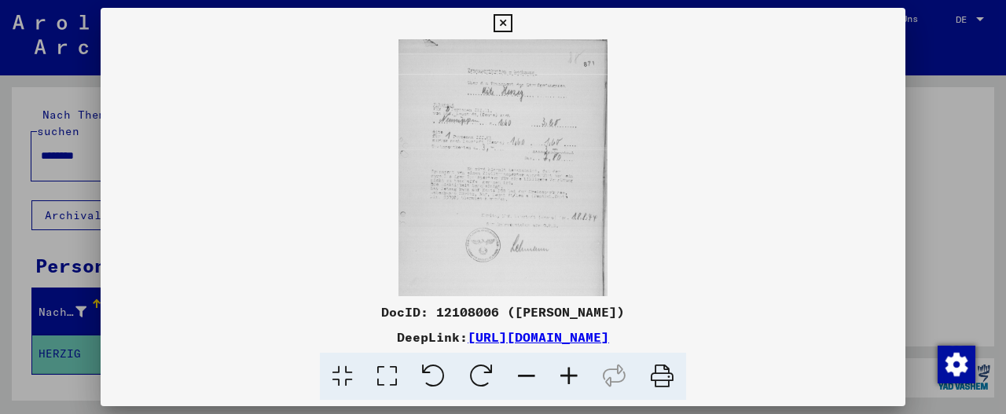
click at [571, 378] on icon at bounding box center [569, 377] width 42 height 48
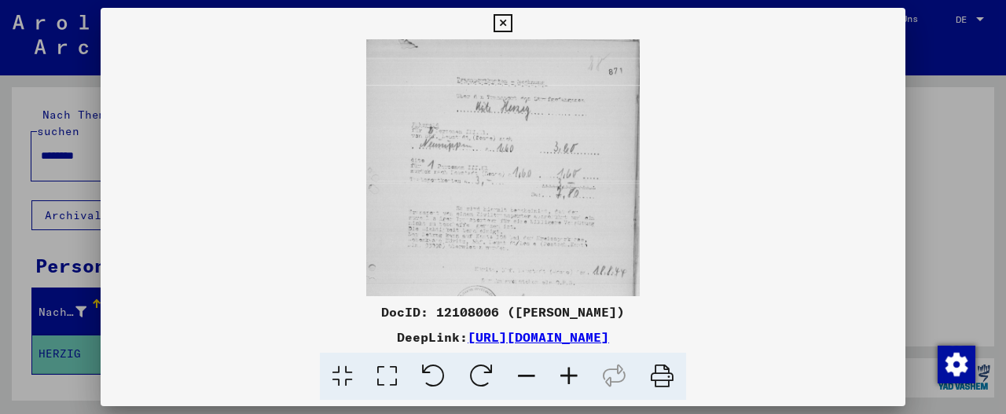
click at [571, 378] on icon at bounding box center [569, 377] width 42 height 48
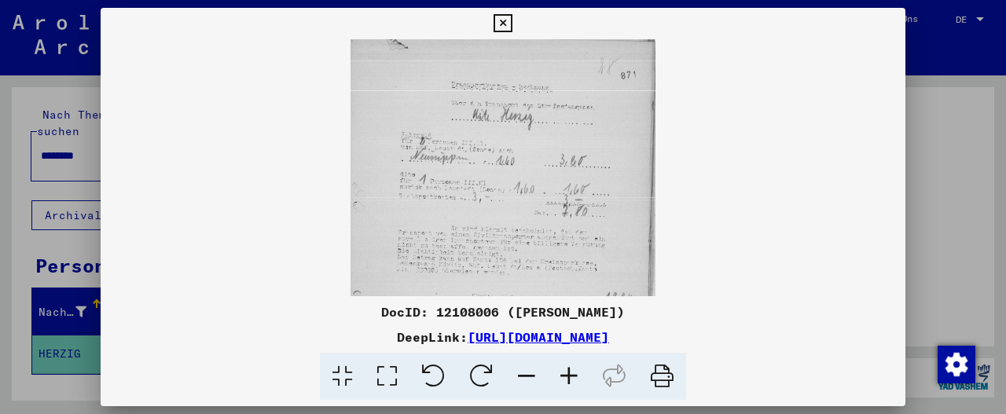
click at [571, 378] on icon at bounding box center [569, 377] width 42 height 48
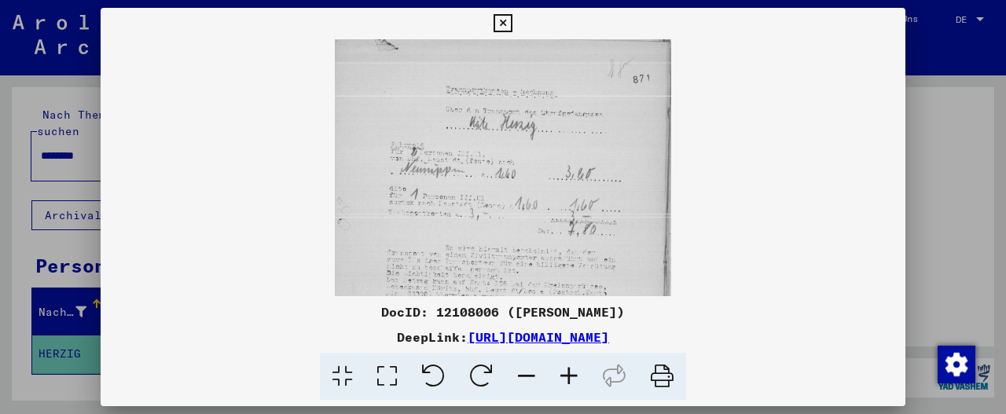
click at [571, 378] on icon at bounding box center [569, 377] width 42 height 48
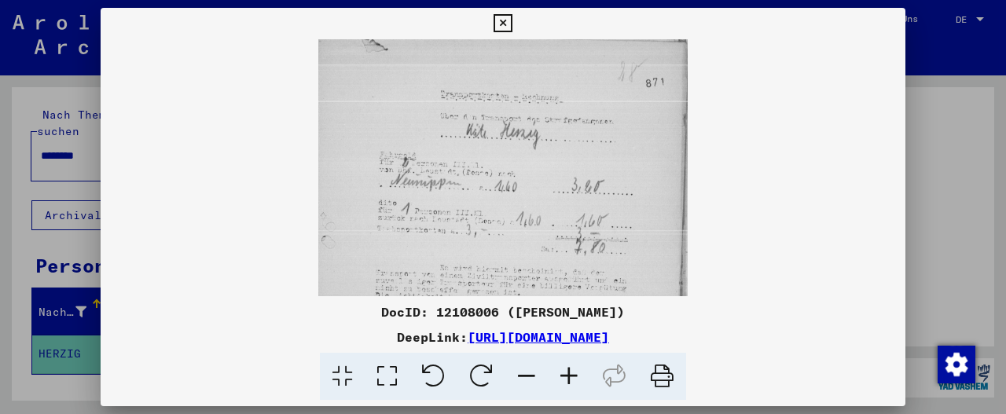
click at [571, 378] on icon at bounding box center [569, 377] width 42 height 48
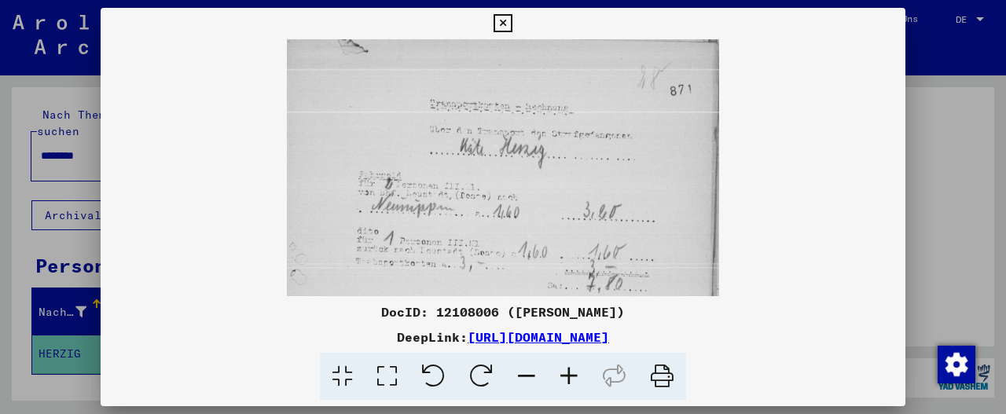
click at [571, 378] on icon at bounding box center [569, 377] width 42 height 48
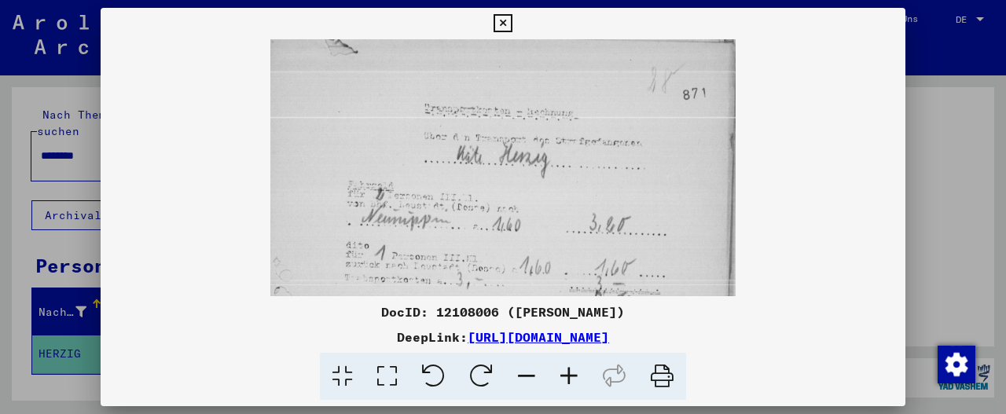
click at [571, 378] on icon at bounding box center [569, 377] width 42 height 48
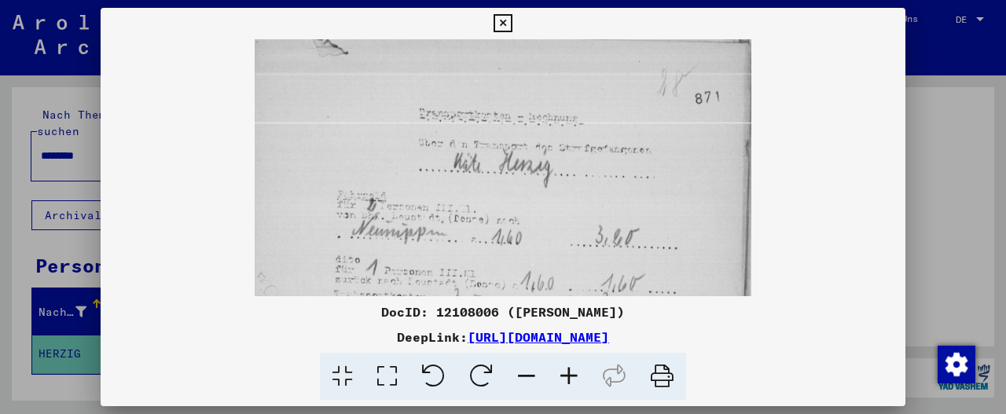
click at [571, 378] on icon at bounding box center [569, 377] width 42 height 48
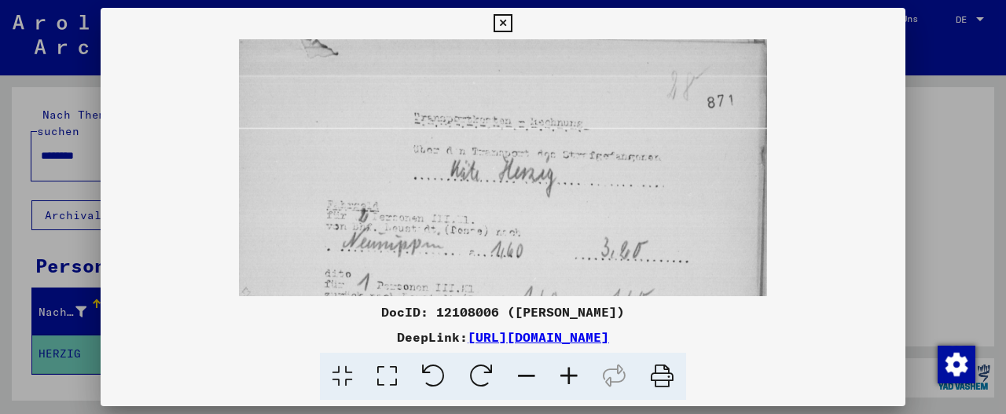
click at [571, 378] on icon at bounding box center [569, 377] width 42 height 48
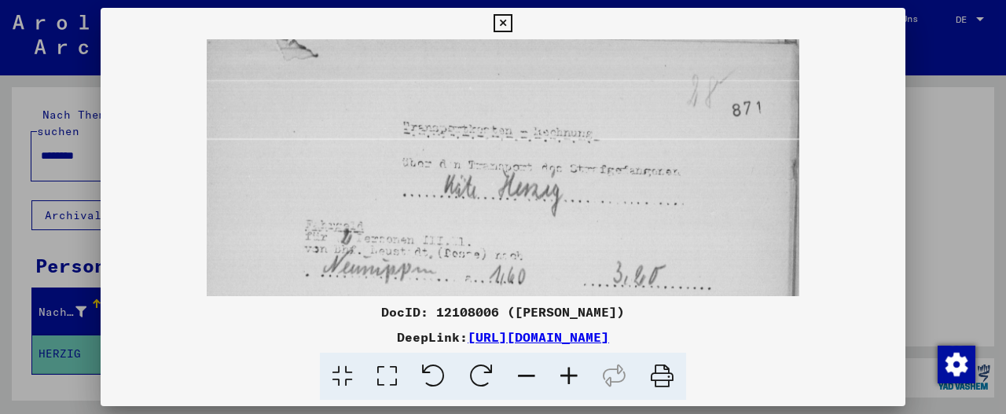
click at [571, 378] on icon at bounding box center [569, 377] width 42 height 48
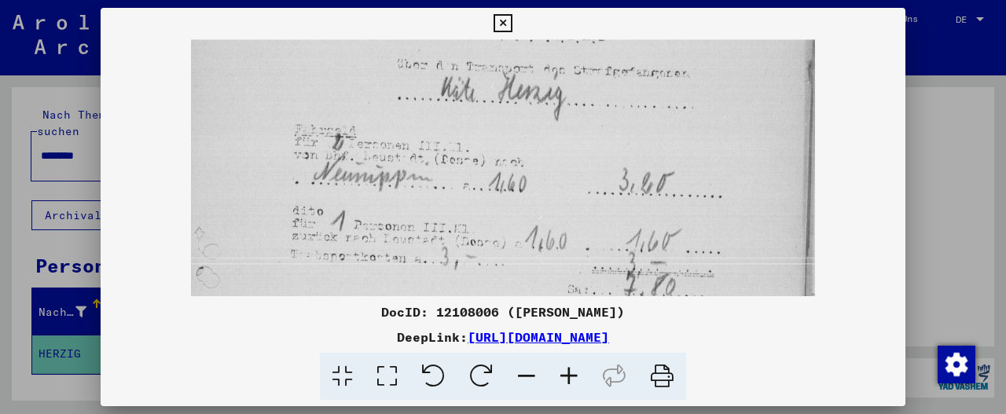
scroll to position [112, 0]
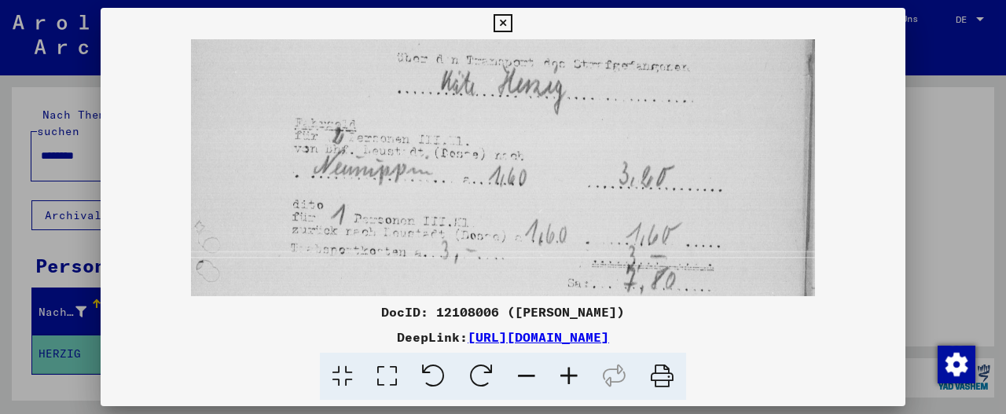
drag, startPoint x: 727, startPoint y: 230, endPoint x: 725, endPoint y: 123, distance: 106.9
click at [725, 123] on img at bounding box center [503, 312] width 625 height 768
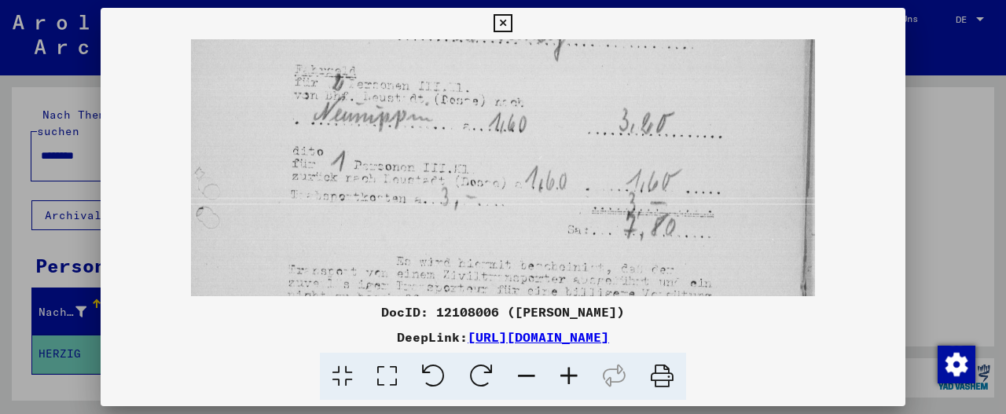
scroll to position [167, 0]
drag, startPoint x: 726, startPoint y: 209, endPoint x: 725, endPoint y: 157, distance: 51.9
click at [725, 157] on img at bounding box center [503, 257] width 625 height 768
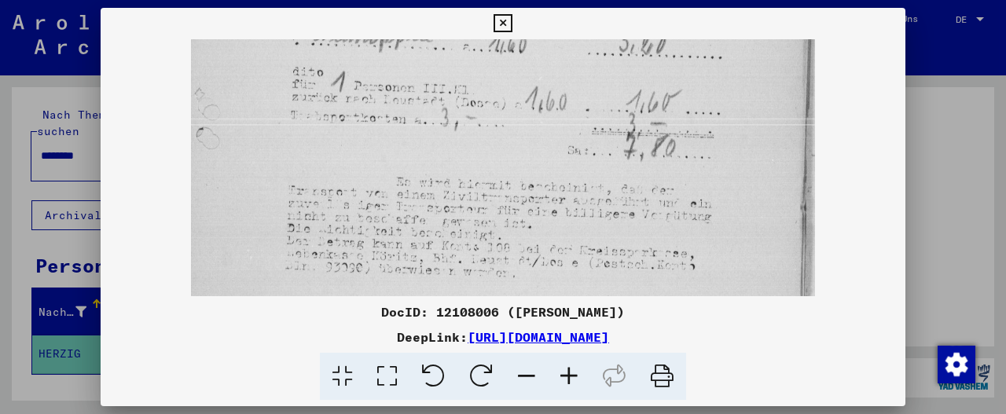
scroll to position [245, 0]
drag, startPoint x: 725, startPoint y: 157, endPoint x: 730, endPoint y: 81, distance: 76.4
click at [730, 81] on img at bounding box center [503, 178] width 625 height 768
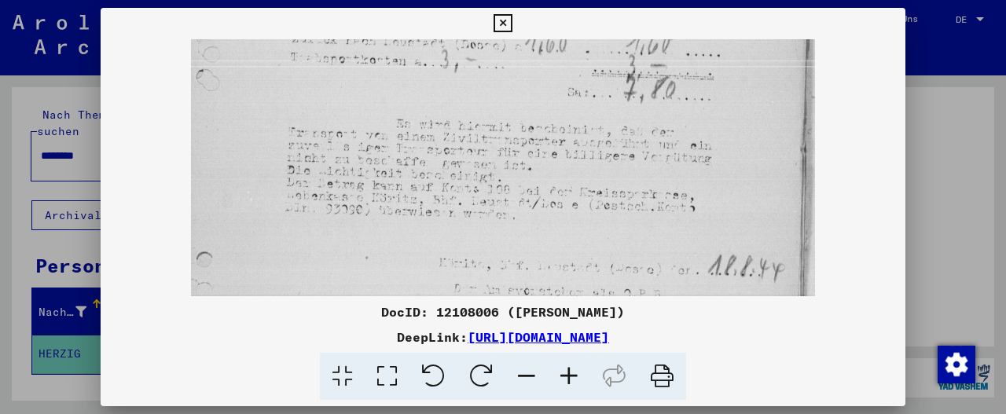
drag, startPoint x: 708, startPoint y: 229, endPoint x: 712, endPoint y: 174, distance: 55.9
click at [712, 174] on img at bounding box center [503, 121] width 625 height 768
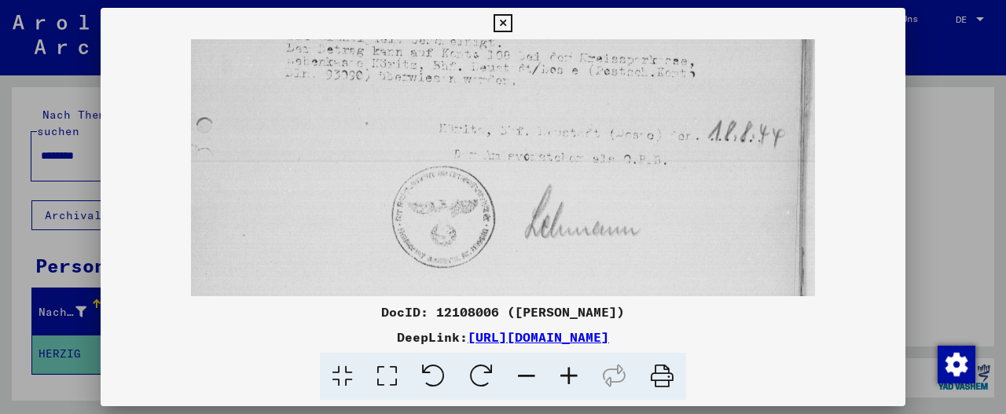
drag, startPoint x: 709, startPoint y: 187, endPoint x: 746, endPoint y: 57, distance: 134.8
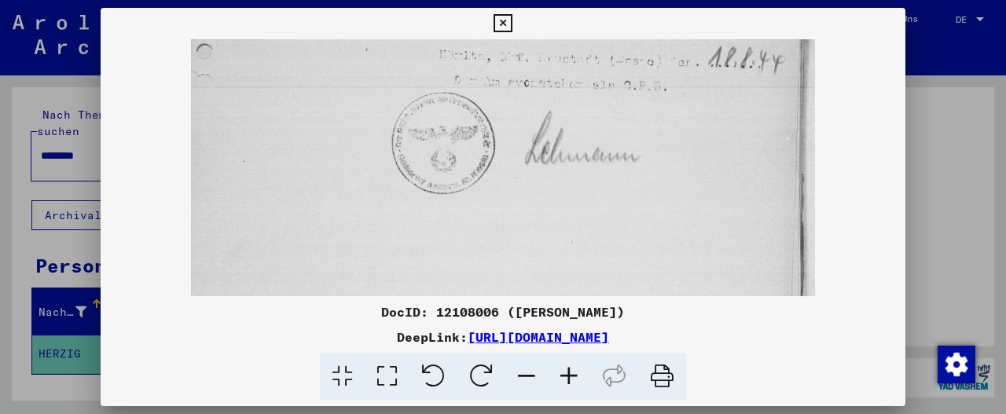
drag, startPoint x: 714, startPoint y: 219, endPoint x: 728, endPoint y: 61, distance: 159.4
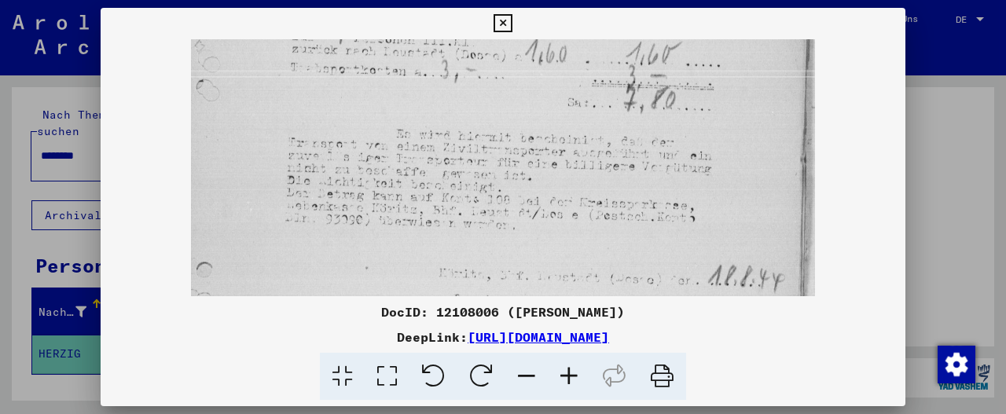
drag, startPoint x: 728, startPoint y: 61, endPoint x: 714, endPoint y: 292, distance: 231.4
click at [714, 292] on img at bounding box center [503, 131] width 625 height 768
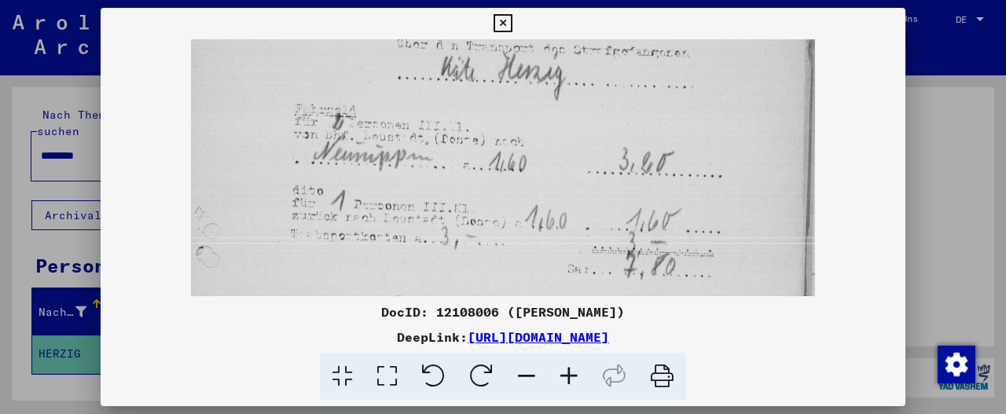
scroll to position [124, 0]
drag, startPoint x: 714, startPoint y: 145, endPoint x: 712, endPoint y: 310, distance: 165.0
click at [712, 310] on div "DocID: 12108006 ([PERSON_NAME]) DeepLink: [URL][DOMAIN_NAME]" at bounding box center [503, 204] width 805 height 393
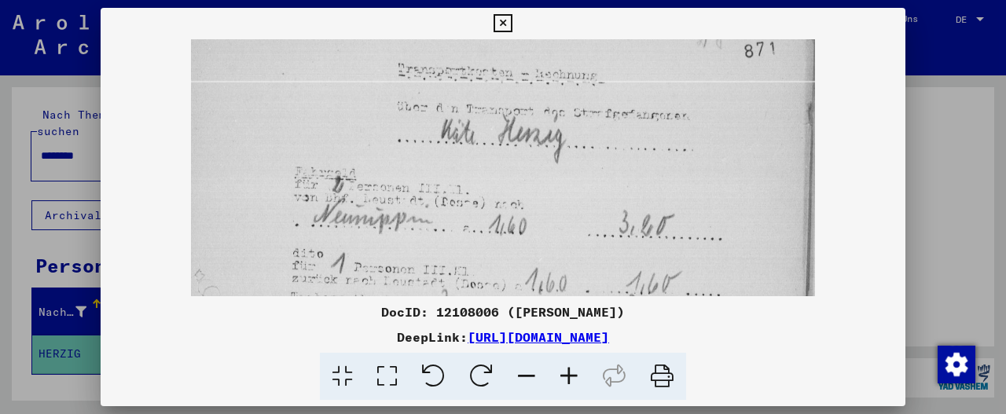
scroll to position [0, 0]
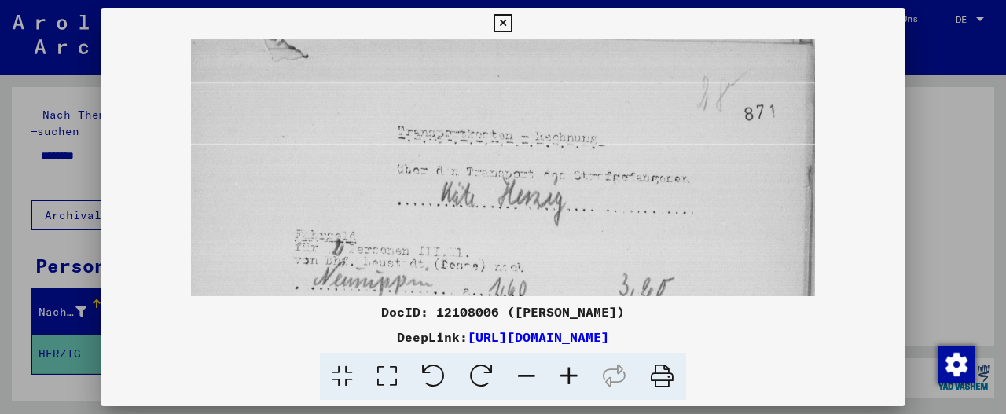
drag, startPoint x: 723, startPoint y: 127, endPoint x: 721, endPoint y: 285, distance: 158.8
drag, startPoint x: 743, startPoint y: 141, endPoint x: 732, endPoint y: 218, distance: 76.9
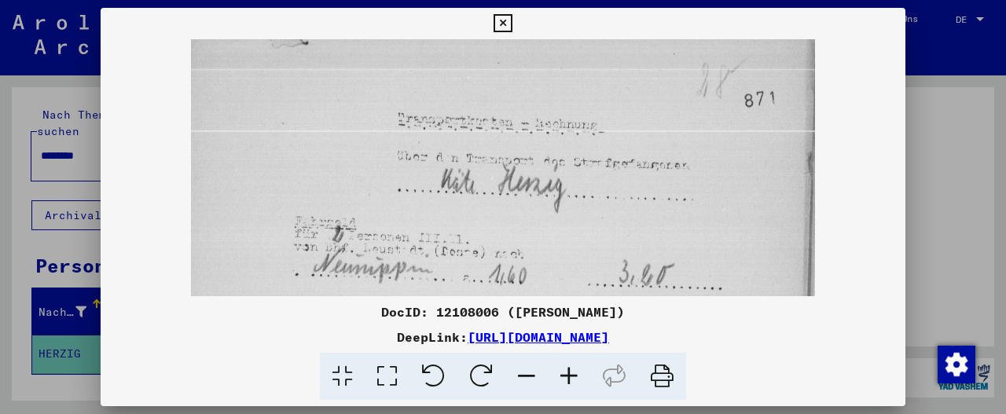
scroll to position [288, 0]
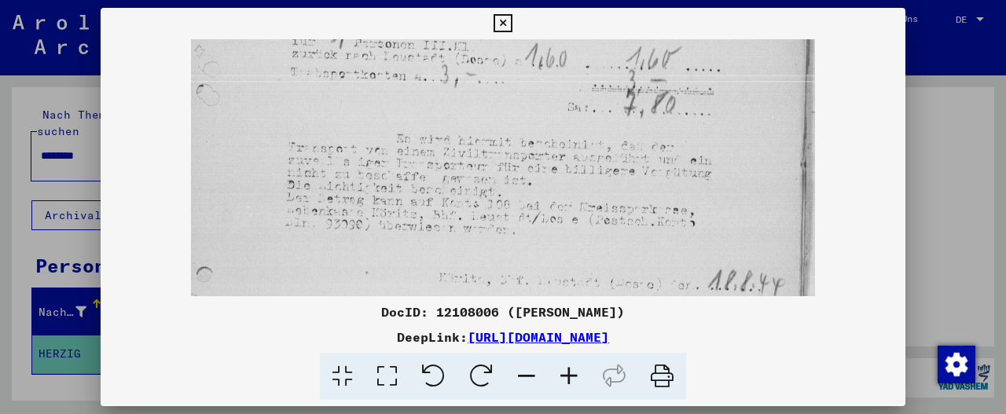
drag, startPoint x: 674, startPoint y: 254, endPoint x: 787, endPoint y: -28, distance: 303.3
click at [787, 0] on html "Suchen Archiv erkunden Spenden Newsletter Hilfe Kontakt Über Uns Suchen Archiv …" at bounding box center [503, 207] width 1006 height 414
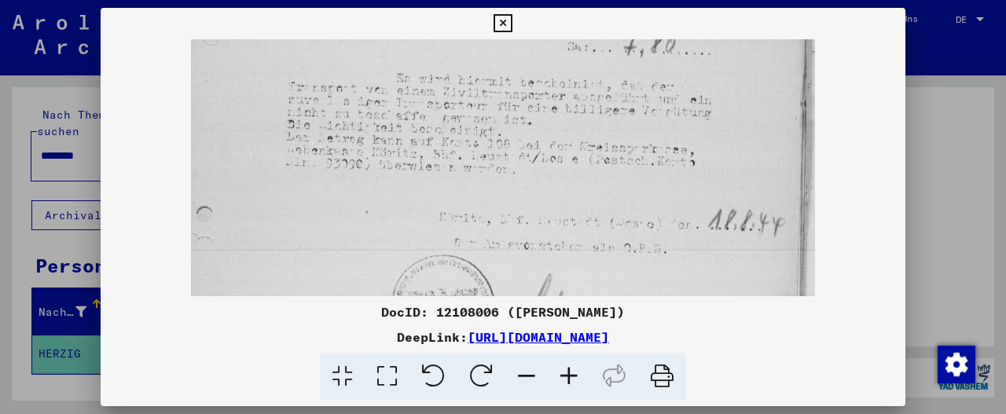
scroll to position [351, 0]
drag, startPoint x: 696, startPoint y: 224, endPoint x: 710, endPoint y: 163, distance: 62.7
click at [710, 163] on img at bounding box center [503, 73] width 625 height 768
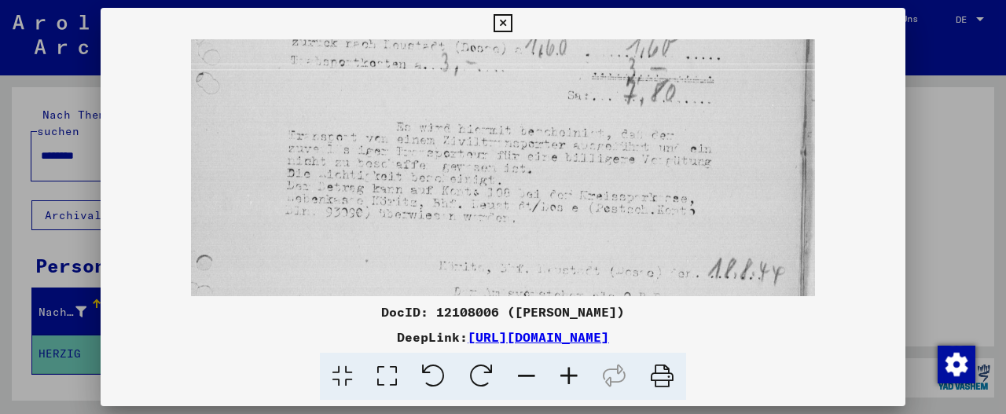
scroll to position [299, 0]
drag, startPoint x: 698, startPoint y: 185, endPoint x: 737, endPoint y: 244, distance: 71.5
click at [737, 244] on img at bounding box center [503, 125] width 625 height 768
drag, startPoint x: 781, startPoint y: 115, endPoint x: 780, endPoint y: 123, distance: 8.8
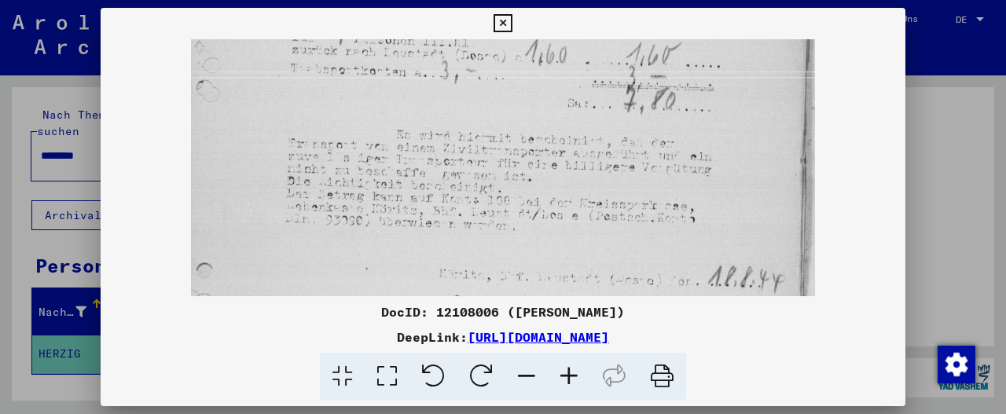
click at [780, 123] on img at bounding box center [503, 132] width 625 height 768
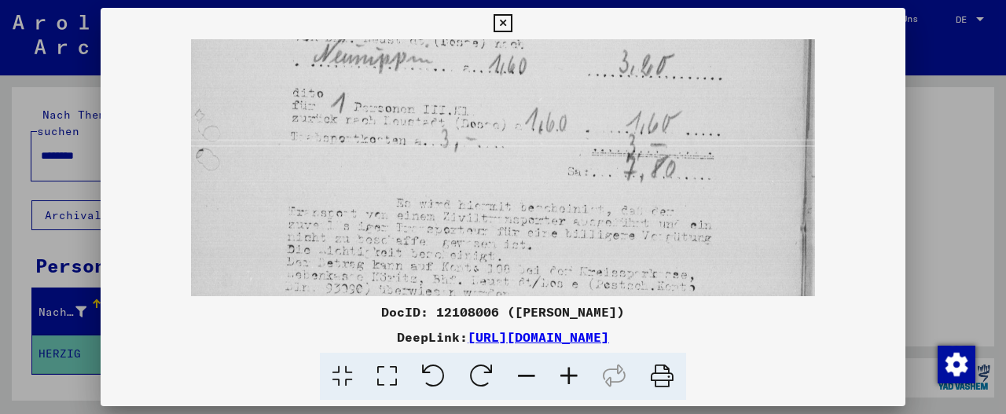
scroll to position [222, 0]
drag, startPoint x: 759, startPoint y: 159, endPoint x: 758, endPoint y: 235, distance: 76.2
click at [758, 235] on img at bounding box center [503, 201] width 625 height 768
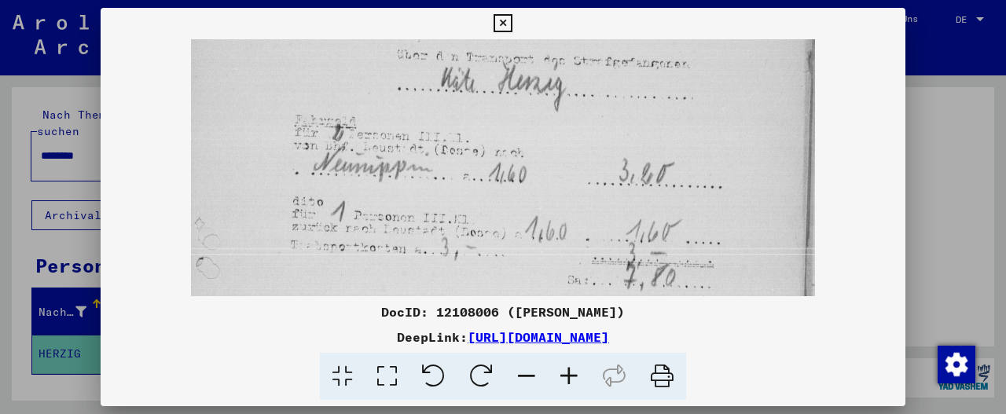
scroll to position [115, 0]
drag, startPoint x: 760, startPoint y: 131, endPoint x: 755, endPoint y: 249, distance: 118.0
click at [755, 249] on img at bounding box center [503, 309] width 625 height 768
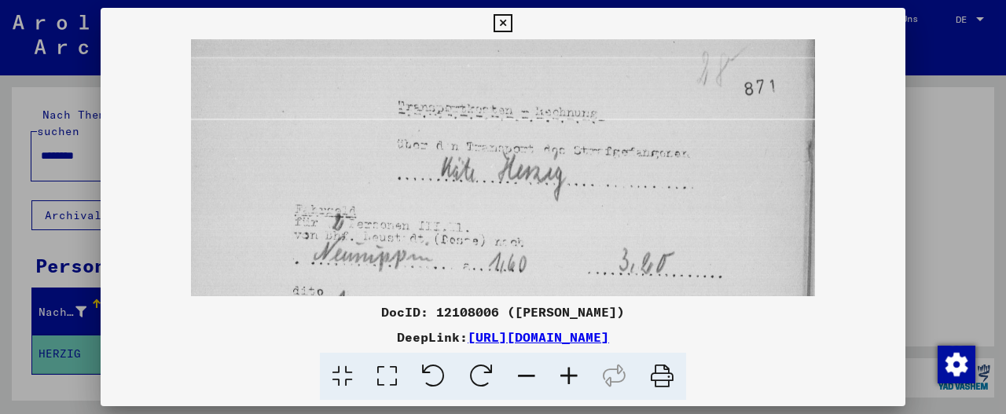
scroll to position [24, 0]
drag, startPoint x: 756, startPoint y: 114, endPoint x: 745, endPoint y: 215, distance: 102.0
click at [745, 215] on img at bounding box center [503, 400] width 625 height 768
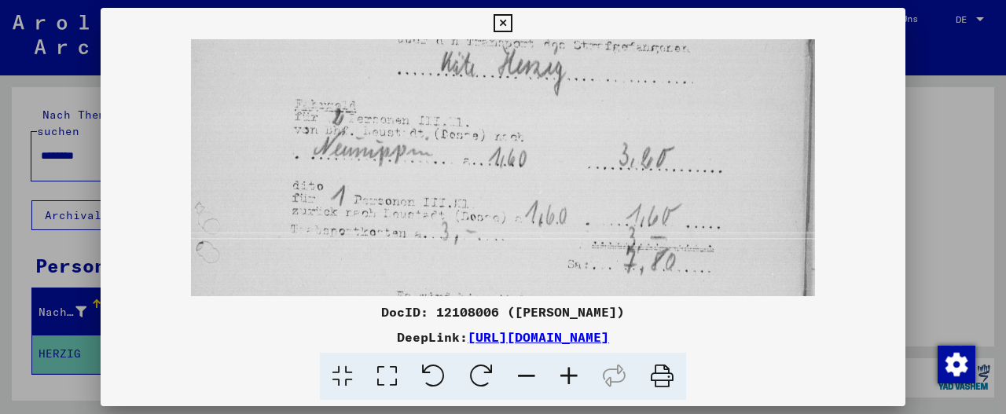
scroll to position [154, 0]
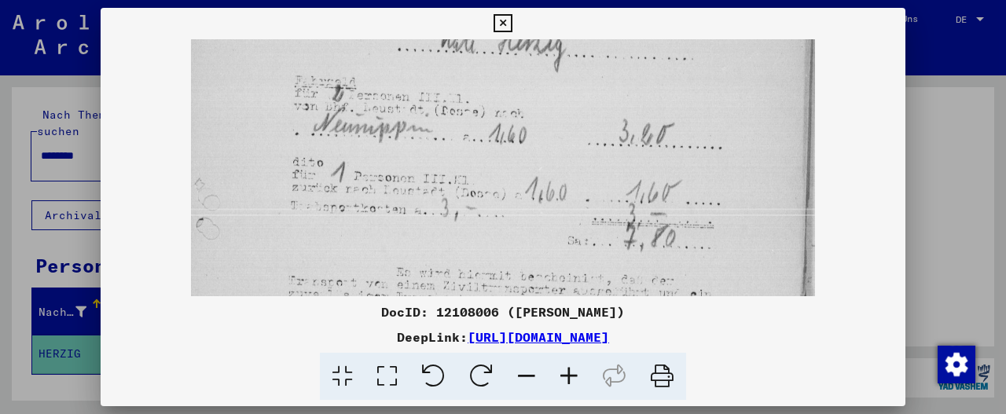
drag, startPoint x: 704, startPoint y: 237, endPoint x: 703, endPoint y: 109, distance: 128.1
click at [703, 109] on img at bounding box center [503, 269] width 625 height 768
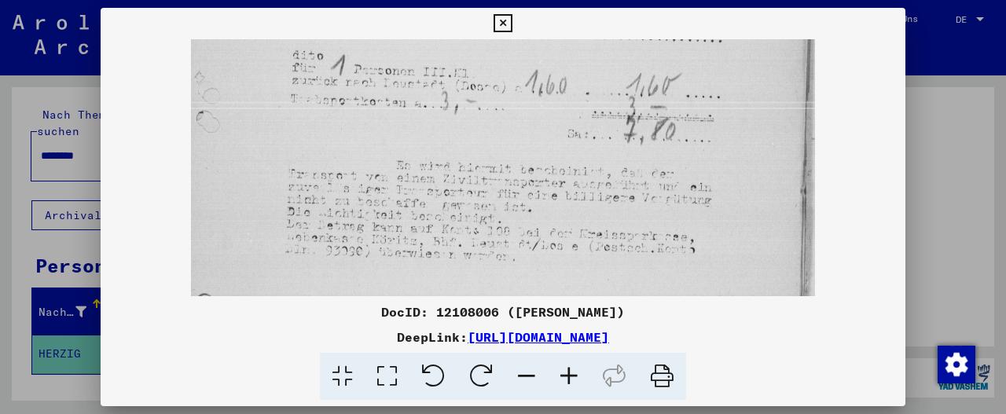
scroll to position [266, 0]
drag, startPoint x: 725, startPoint y: 233, endPoint x: 731, endPoint y: 123, distance: 110.2
click at [731, 123] on img at bounding box center [503, 157] width 625 height 768
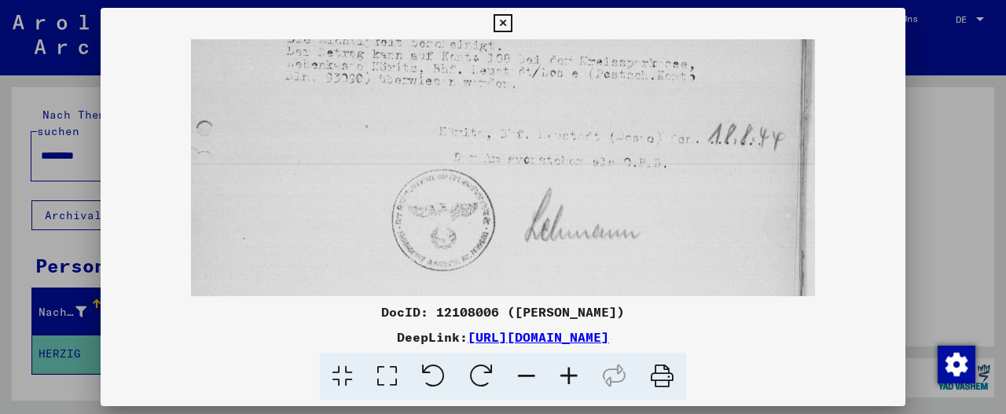
scroll to position [439, 0]
drag, startPoint x: 697, startPoint y: 239, endPoint x: 728, endPoint y: 72, distance: 170.2
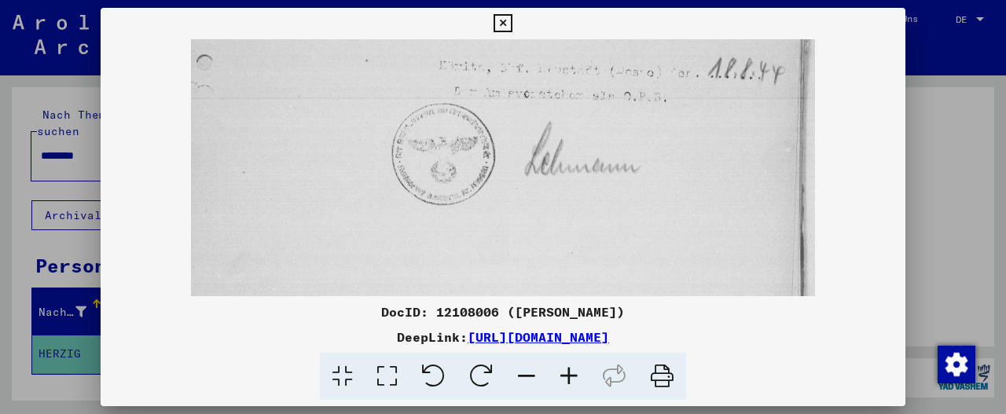
scroll to position [511, 0]
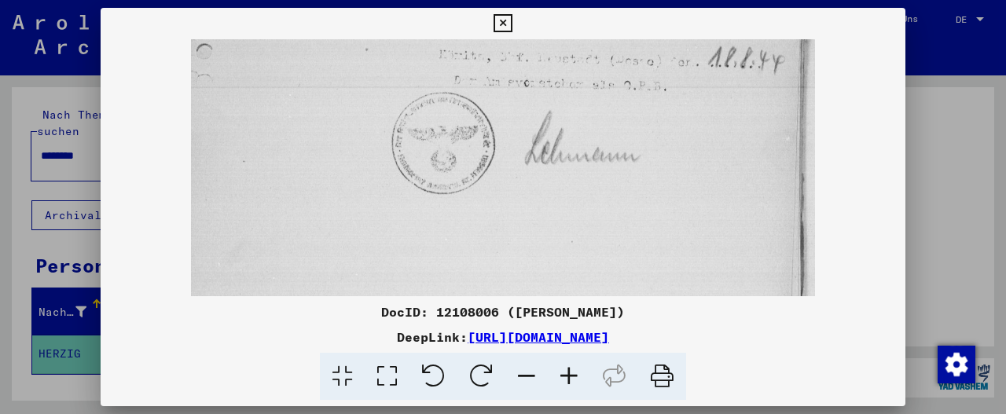
drag, startPoint x: 728, startPoint y: 265, endPoint x: 780, endPoint y: 114, distance: 159.8
click at [497, 24] on icon at bounding box center [503, 23] width 18 height 19
